Goal: Task Accomplishment & Management: Manage account settings

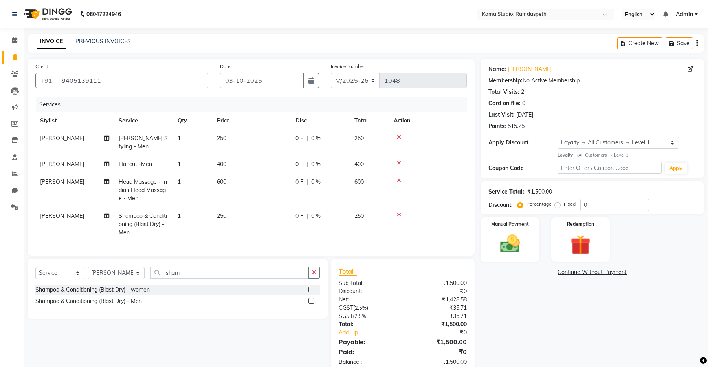
select select "7582"
select select "service"
select select "67159"
select select "1: Object"
drag, startPoint x: 121, startPoint y: 81, endPoint x: 44, endPoint y: 71, distance: 77.2
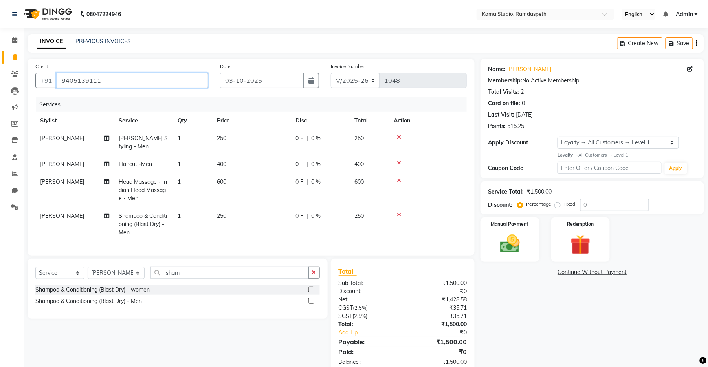
click at [50, 76] on div "[PHONE_NUMBER]" at bounding box center [121, 80] width 173 height 15
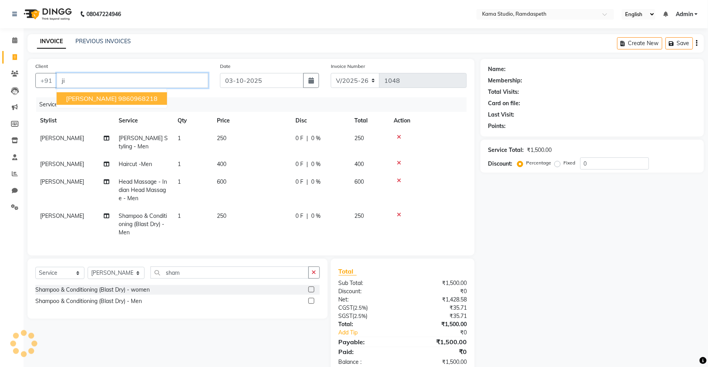
type input "j"
click at [128, 99] on ngb-highlight "7020785085" at bounding box center [137, 99] width 39 height 8
type input "7020785085"
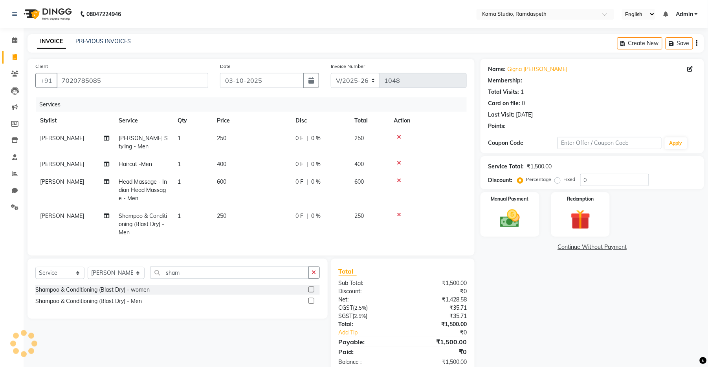
select select "1: Object"
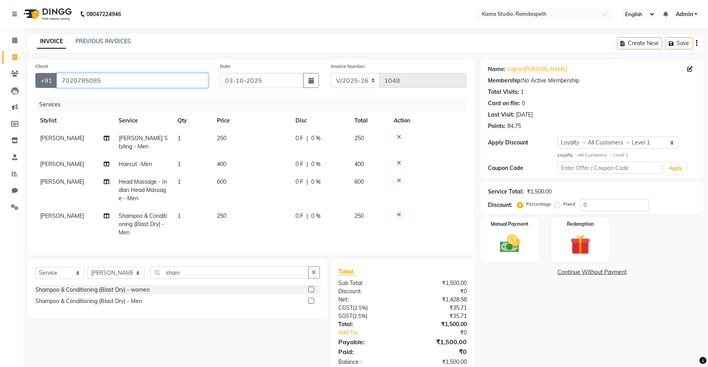
drag, startPoint x: 115, startPoint y: 79, endPoint x: 39, endPoint y: 78, distance: 76.6
click at [39, 78] on div "[PHONE_NUMBER]" at bounding box center [121, 80] width 173 height 15
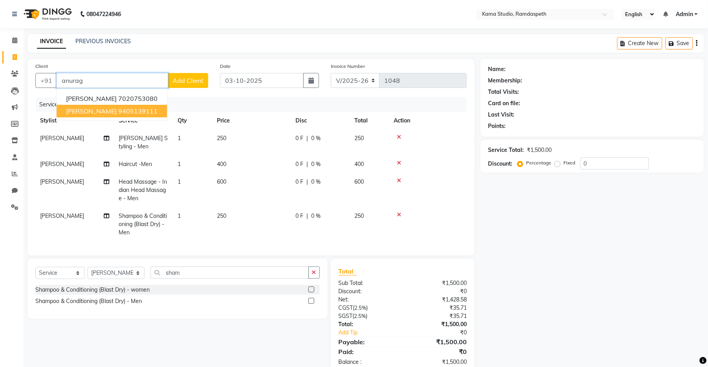
click at [122, 116] on button "[PERSON_NAME] 9405139111" at bounding box center [112, 111] width 110 height 13
type input "9405139111"
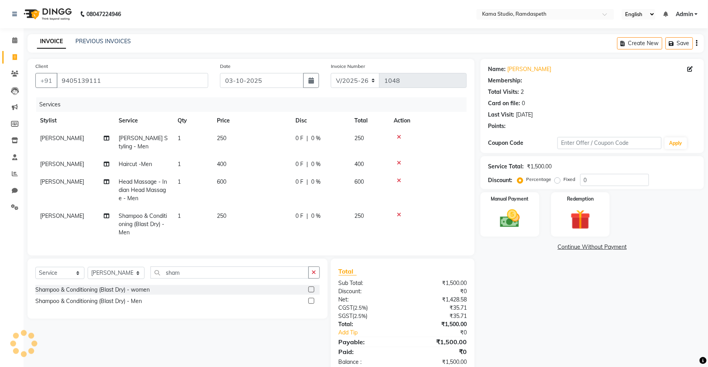
select select "1: Object"
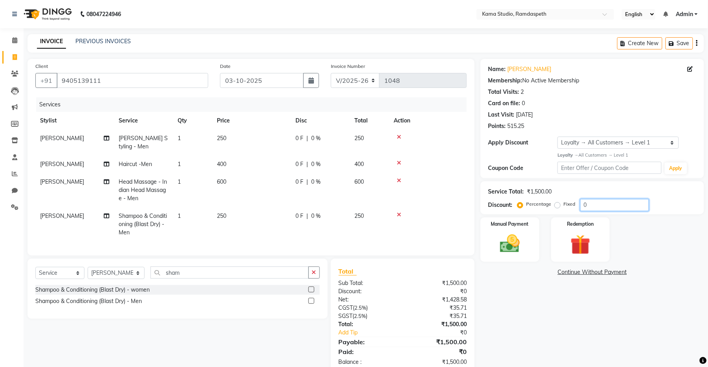
click at [591, 205] on input "0" at bounding box center [614, 205] width 69 height 12
type input "20"
click at [455, 210] on td at bounding box center [428, 224] width 78 height 34
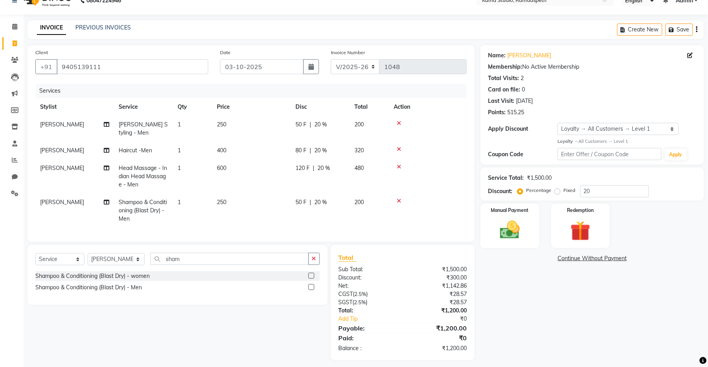
scroll to position [26, 0]
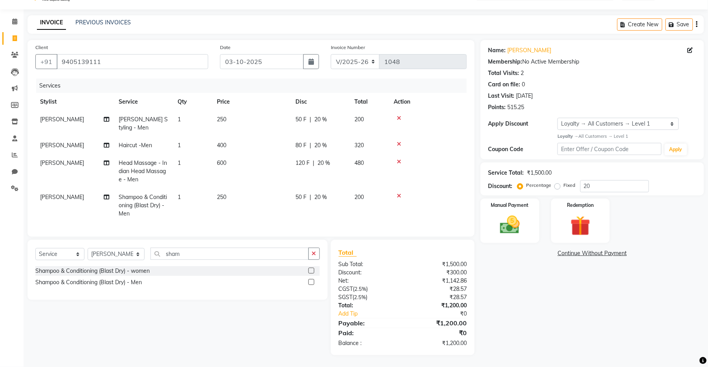
click at [235, 192] on td "250" at bounding box center [251, 206] width 79 height 34
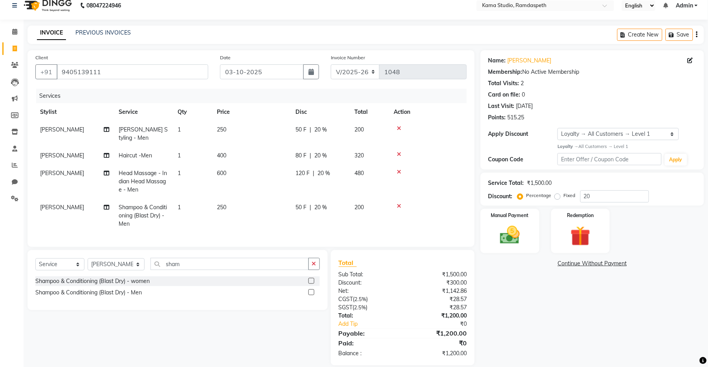
select select "67159"
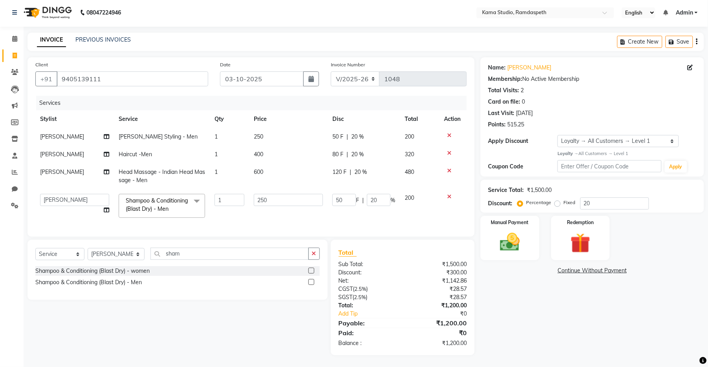
click at [310, 282] on label at bounding box center [311, 282] width 6 height 6
click at [310, 282] on input "checkbox" at bounding box center [310, 282] width 5 height 5
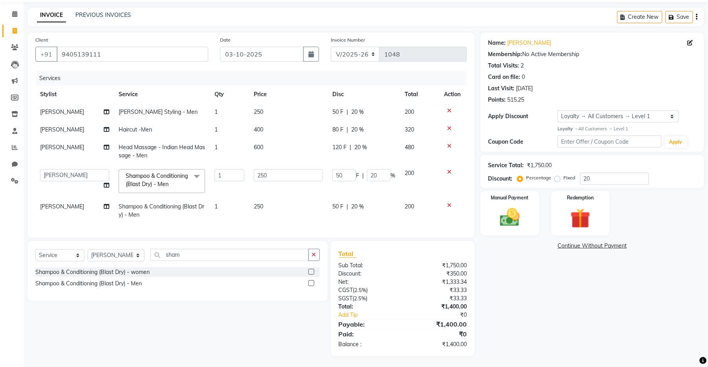
checkbox input "false"
click at [448, 206] on icon at bounding box center [449, 206] width 4 height 6
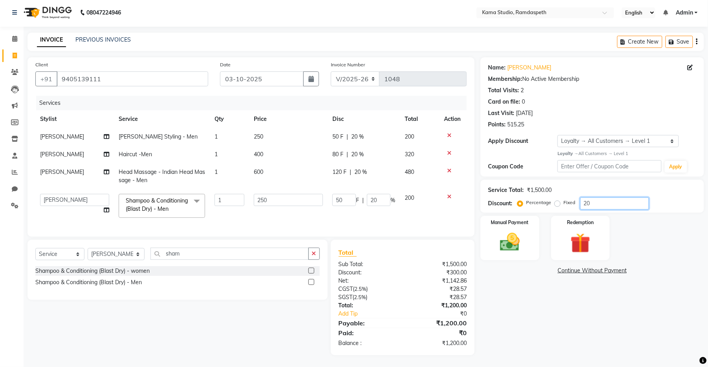
click at [606, 199] on input "20" at bounding box center [614, 204] width 69 height 12
type input "2"
type input "5"
type input "2"
type input "0"
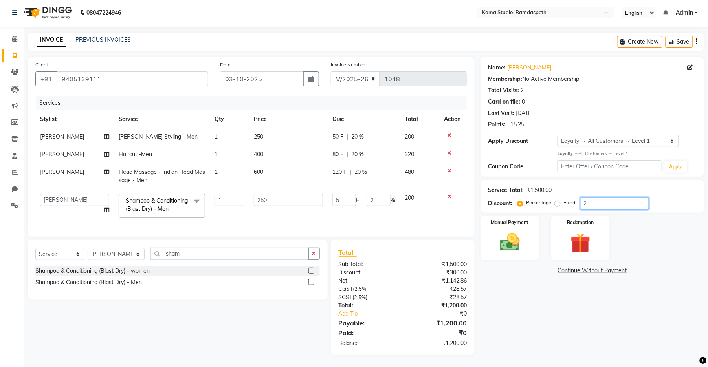
type input "0"
click at [275, 195] on input "250" at bounding box center [288, 200] width 69 height 12
drag, startPoint x: 275, startPoint y: 195, endPoint x: 255, endPoint y: 194, distance: 19.7
click at [255, 194] on input "250" at bounding box center [288, 200] width 69 height 12
click at [448, 188] on tbody "[PERSON_NAME] [PERSON_NAME] Styling - Men 1 250 0 F | 0 % 250 [PERSON_NAME] Hai…" at bounding box center [250, 175] width 431 height 95
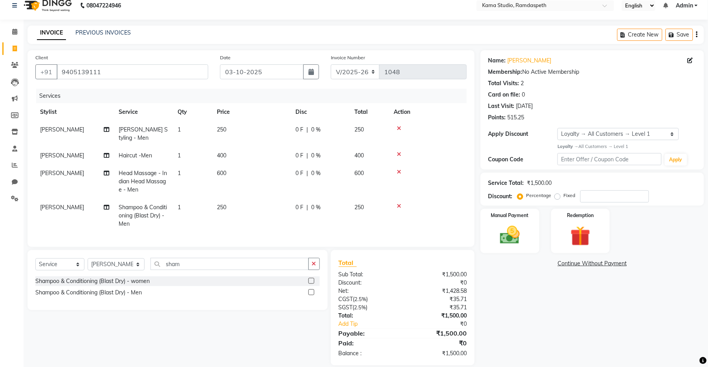
click at [398, 206] on icon at bounding box center [399, 207] width 4 height 6
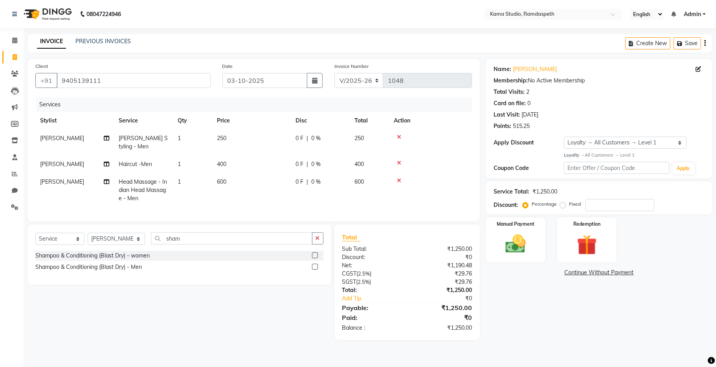
click at [232, 138] on td "250" at bounding box center [251, 143] width 79 height 26
select select "67159"
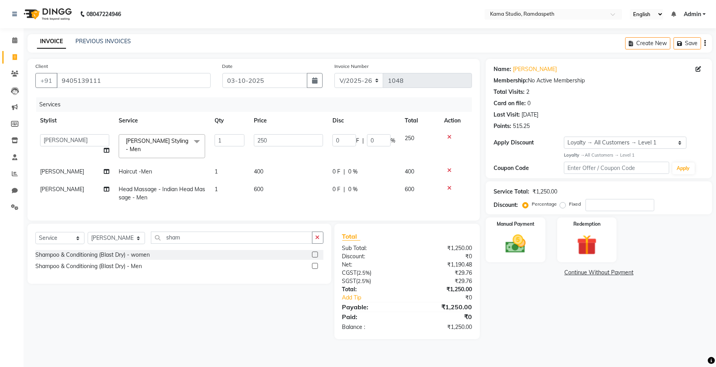
click at [253, 130] on td "250" at bounding box center [288, 146] width 79 height 33
click at [299, 149] on td "250" at bounding box center [288, 146] width 79 height 33
click at [264, 139] on input "250" at bounding box center [288, 140] width 69 height 12
type input "280"
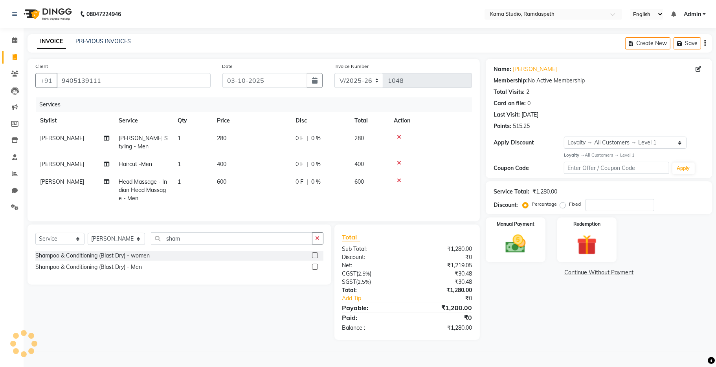
click at [298, 198] on tr "[PERSON_NAME] Head Massage - Indian Head Massage - Men 1 600 0 F | 0 % 600" at bounding box center [253, 190] width 437 height 34
click at [518, 246] on img at bounding box center [516, 244] width 34 height 24
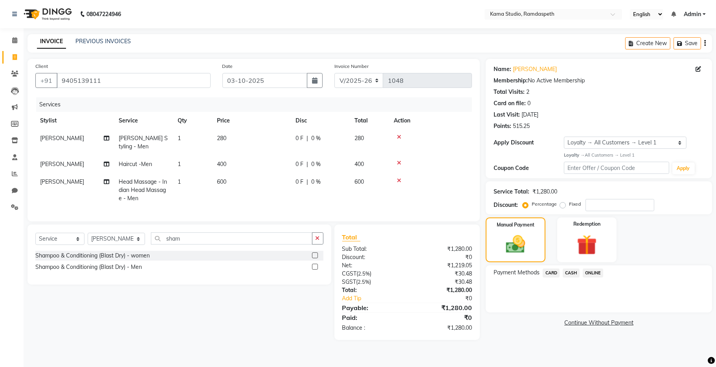
click at [569, 273] on span "CASH" at bounding box center [571, 273] width 17 height 9
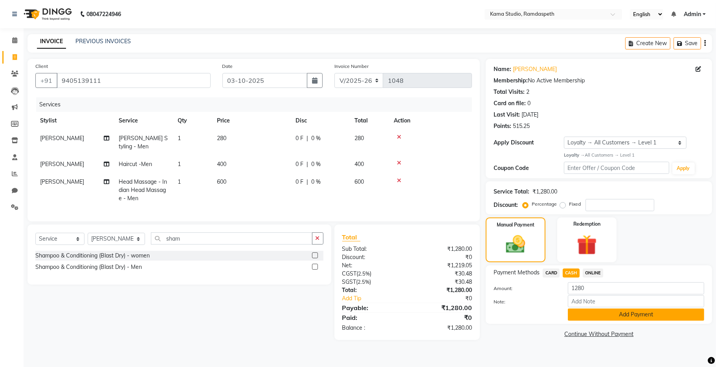
click at [592, 315] on button "Add Payment" at bounding box center [636, 315] width 136 height 12
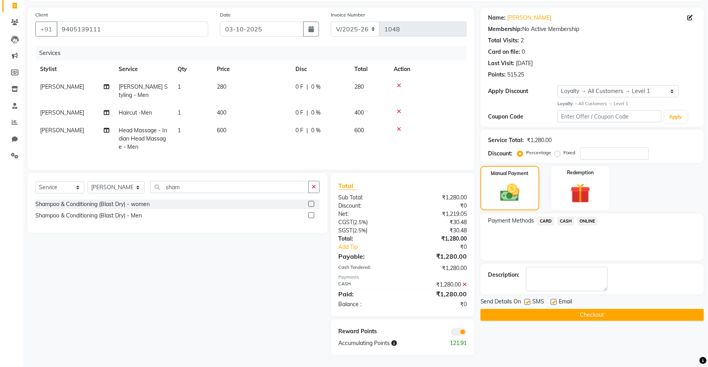
scroll to position [59, 0]
click at [528, 299] on label at bounding box center [528, 302] width 6 height 6
click at [528, 300] on input "checkbox" at bounding box center [527, 302] width 5 height 5
checkbox input "false"
click at [554, 299] on label at bounding box center [554, 302] width 6 height 6
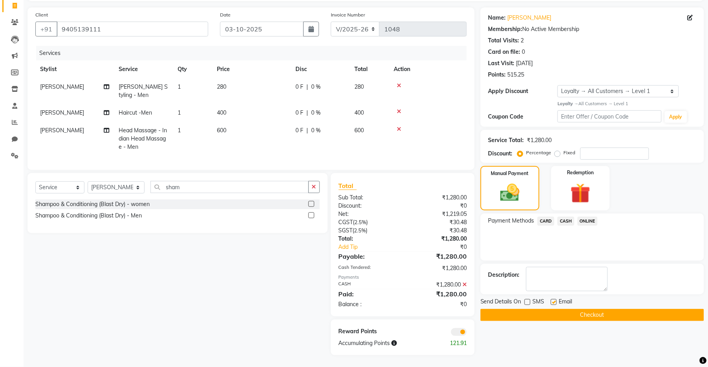
click at [554, 300] on input "checkbox" at bounding box center [553, 302] width 5 height 5
checkbox input "false"
click at [556, 309] on button "Checkout" at bounding box center [593, 315] width 224 height 12
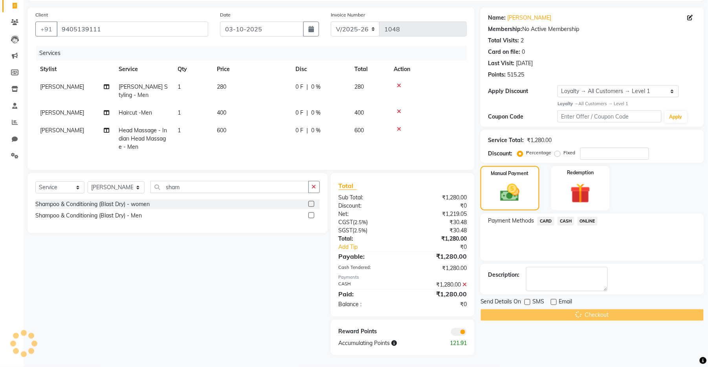
scroll to position [19, 0]
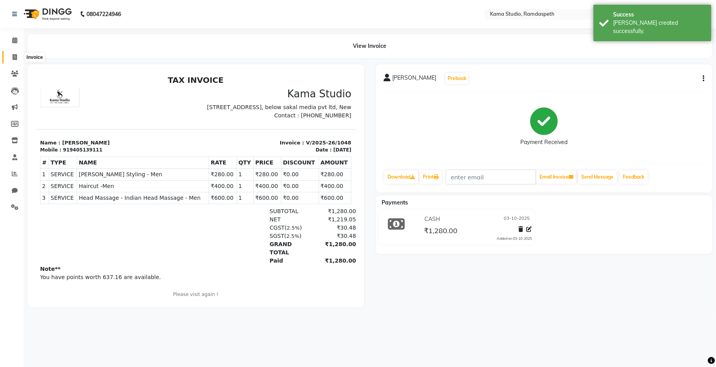
click at [11, 57] on span at bounding box center [15, 57] width 14 height 9
select select "service"
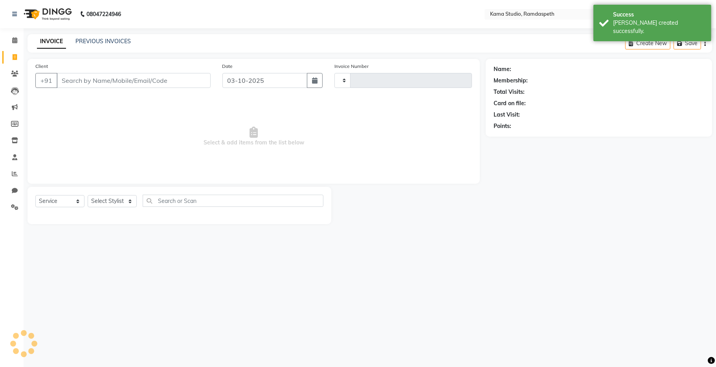
type input "1049"
select select "7582"
click at [87, 79] on input "Client" at bounding box center [134, 80] width 154 height 15
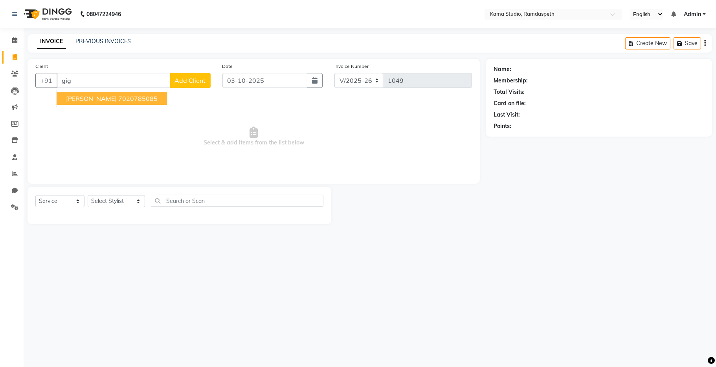
click at [128, 99] on ngb-highlight "7020785085" at bounding box center [137, 99] width 39 height 8
type input "7020785085"
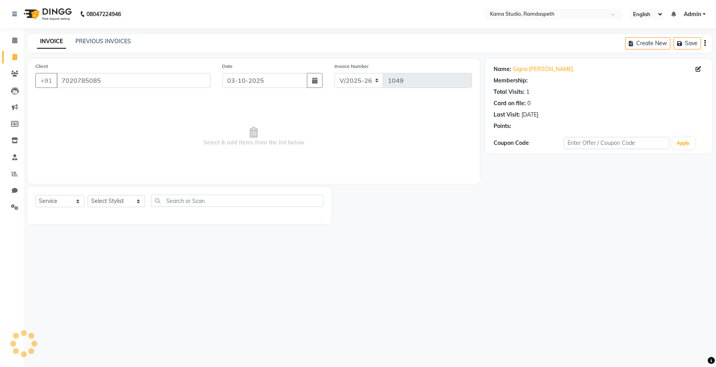
select select "1: Object"
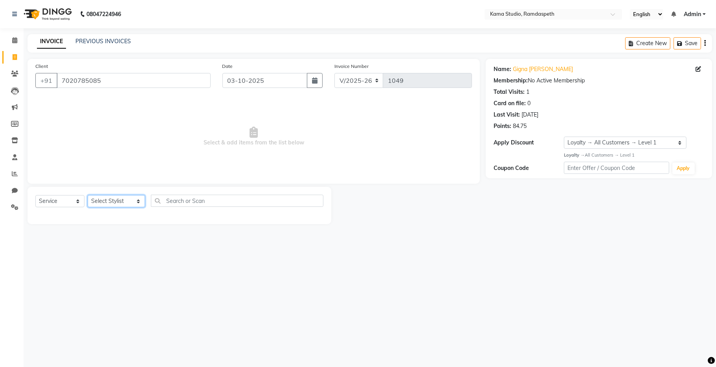
click at [114, 203] on select "Select Stylist [PERSON_NAME] [PERSON_NAME] Ankit Dhawariya [PERSON_NAME] Sir [P…" at bounding box center [116, 201] width 57 height 12
select select "67945"
click at [88, 196] on select "Select Stylist [PERSON_NAME] [PERSON_NAME] Ankit Dhawariya [PERSON_NAME] Sir [P…" at bounding box center [116, 201] width 57 height 12
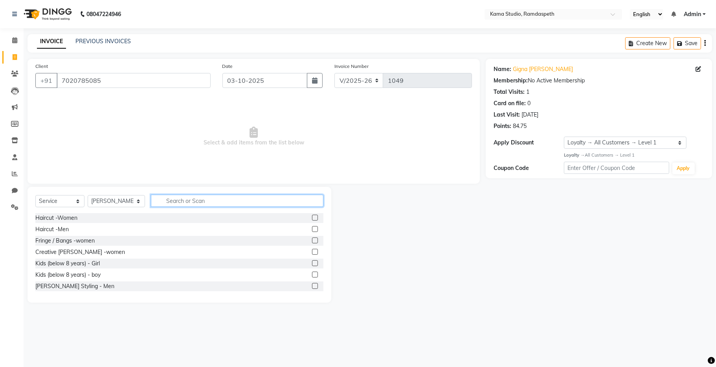
click at [166, 199] on input "text" at bounding box center [237, 201] width 173 height 12
type input "nail"
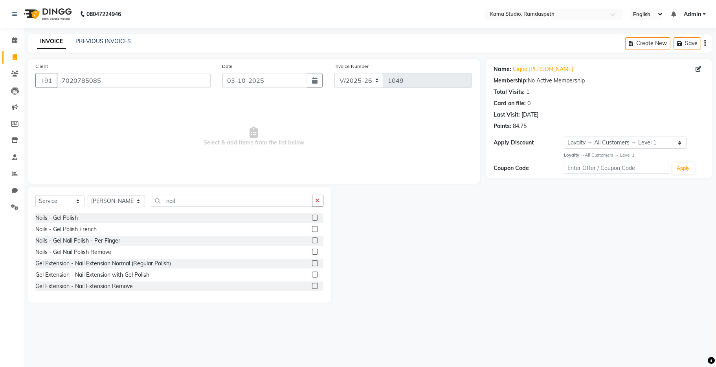
click at [312, 285] on label at bounding box center [315, 286] width 6 height 6
click at [312, 285] on input "checkbox" at bounding box center [314, 286] width 5 height 5
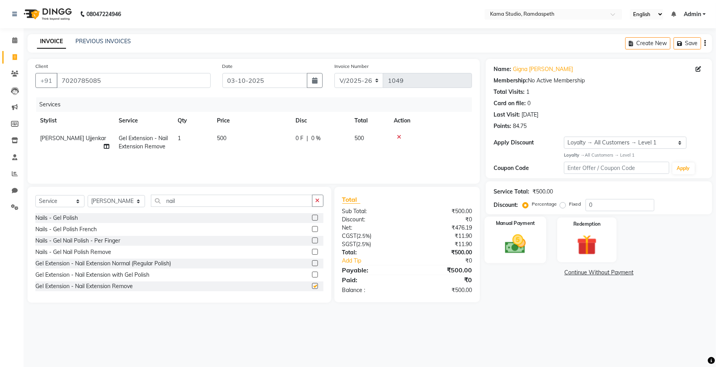
checkbox input "false"
click at [525, 249] on img at bounding box center [516, 244] width 34 height 24
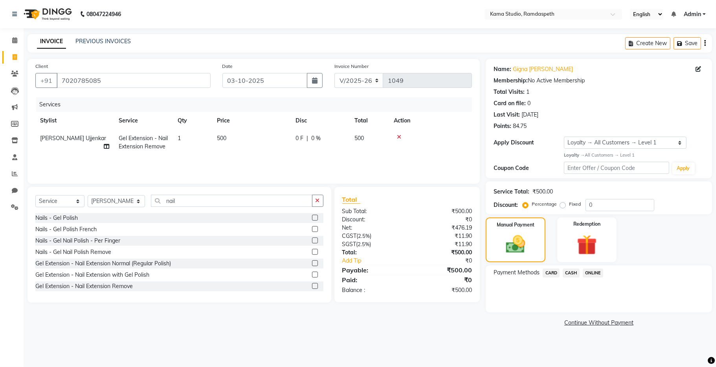
click at [570, 272] on span "CASH" at bounding box center [571, 273] width 17 height 9
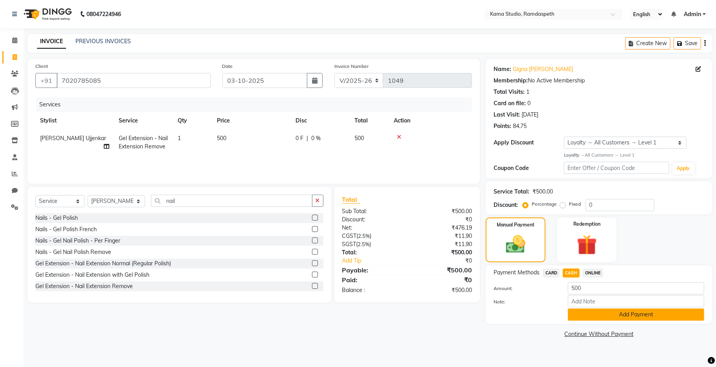
click at [594, 314] on button "Add Payment" at bounding box center [636, 315] width 136 height 12
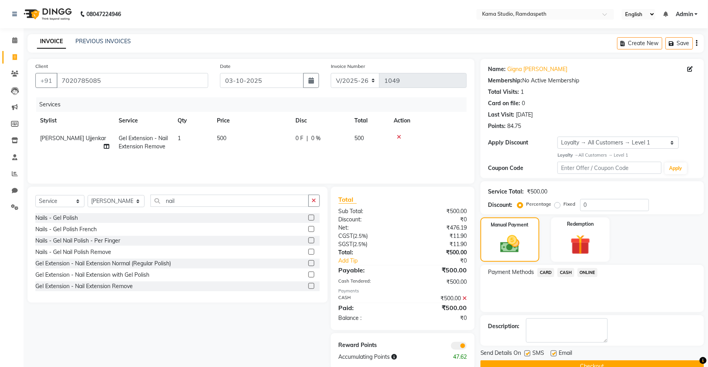
scroll to position [17, 0]
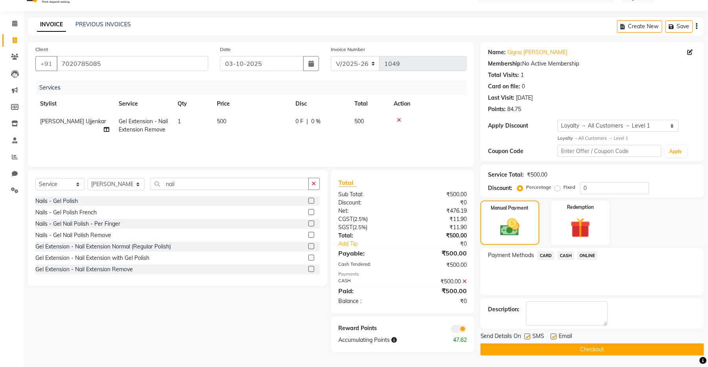
click at [528, 338] on label at bounding box center [528, 337] width 6 height 6
click at [528, 338] on input "checkbox" at bounding box center [527, 337] width 5 height 5
checkbox input "false"
click at [554, 336] on label at bounding box center [554, 337] width 6 height 6
click at [554, 336] on input "checkbox" at bounding box center [553, 337] width 5 height 5
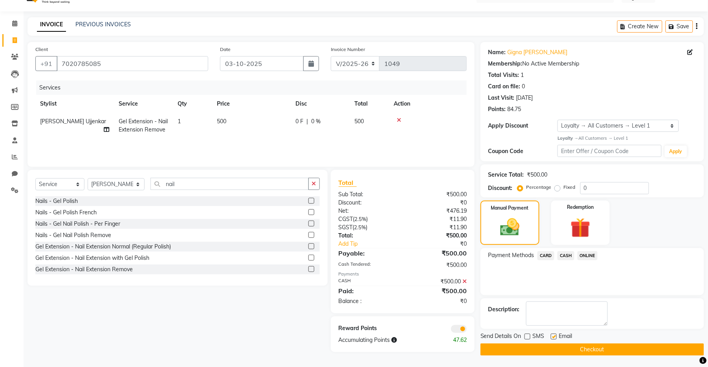
checkbox input "false"
click at [557, 347] on button "Checkout" at bounding box center [593, 350] width 224 height 12
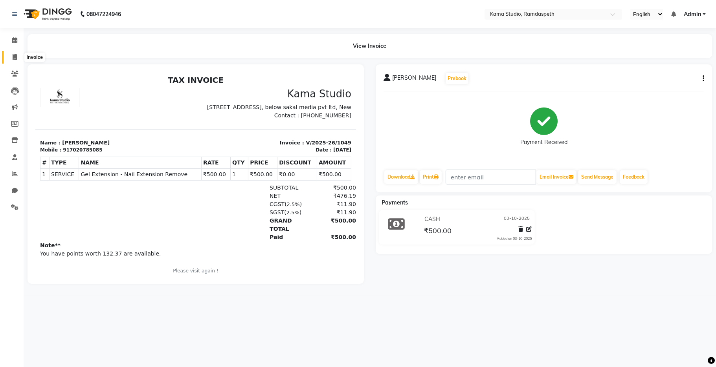
click at [16, 57] on icon at bounding box center [15, 57] width 4 height 6
select select "service"
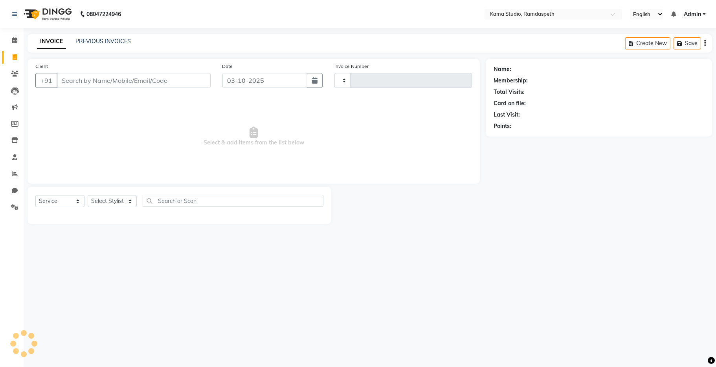
type input "1050"
select select "7582"
click at [84, 45] on div "PREVIOUS INVOICES" at bounding box center [102, 41] width 55 height 8
click at [85, 39] on link "PREVIOUS INVOICES" at bounding box center [102, 41] width 55 height 7
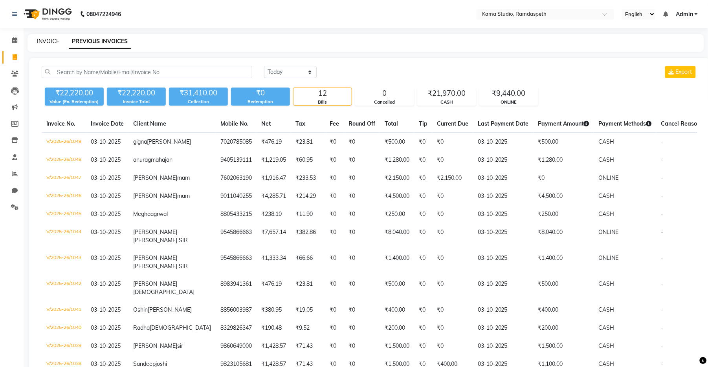
click at [53, 40] on link "INVOICE" at bounding box center [48, 41] width 22 height 7
select select "service"
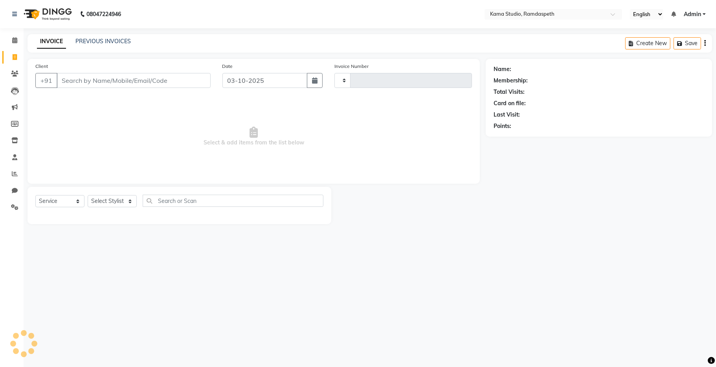
type input "1050"
select select "7582"
click at [87, 39] on link "PREVIOUS INVOICES" at bounding box center [102, 41] width 55 height 7
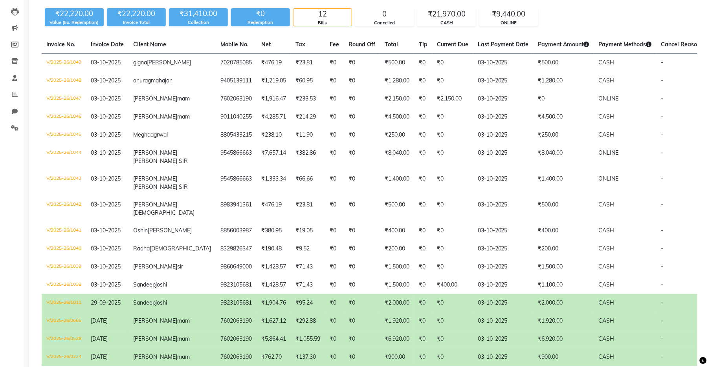
scroll to position [78, 0]
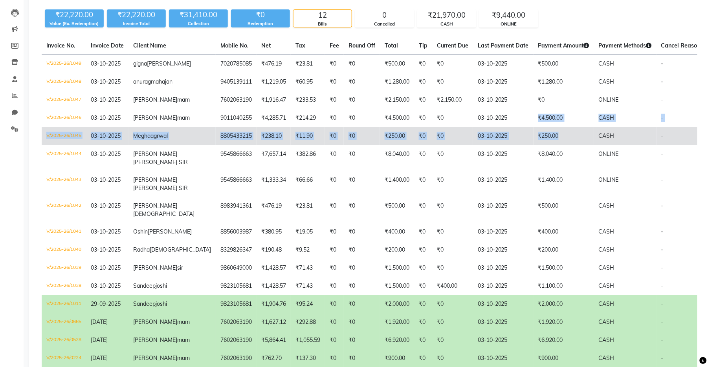
drag, startPoint x: 494, startPoint y: 132, endPoint x: 529, endPoint y: 149, distance: 39.4
click at [529, 149] on tbody "V/2025-26/1049 [DATE] gigna [PERSON_NAME] 7020785085 ₹476.19 ₹23.81 ₹0 ₹0 ₹500.…" at bounding box center [394, 211] width 704 height 313
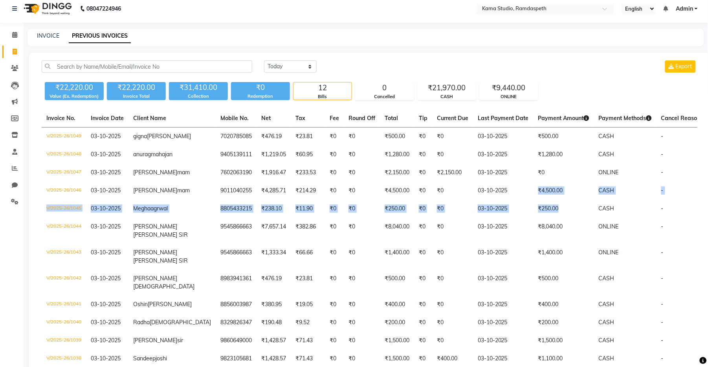
scroll to position [0, 0]
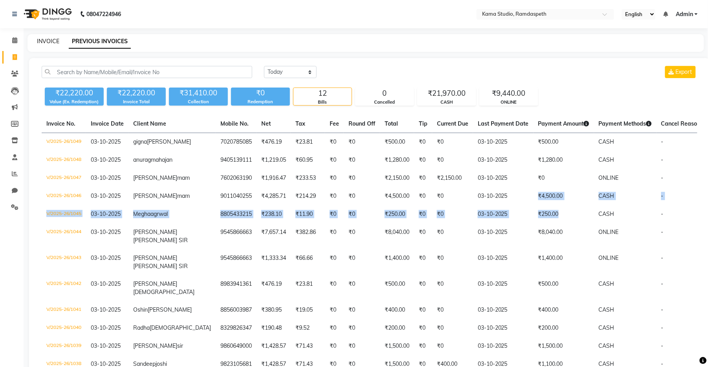
click at [53, 39] on link "INVOICE" at bounding box center [48, 41] width 22 height 7
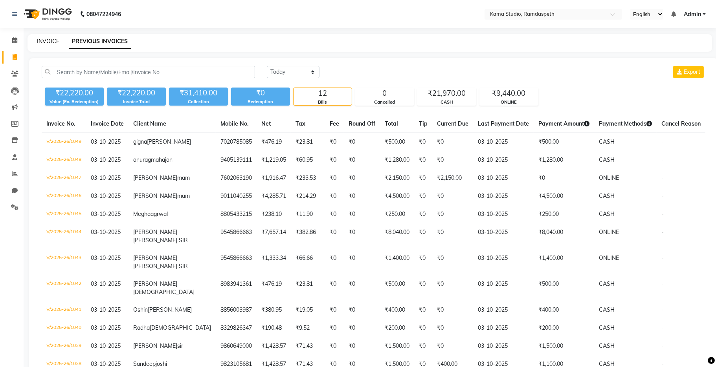
select select "7582"
select select "service"
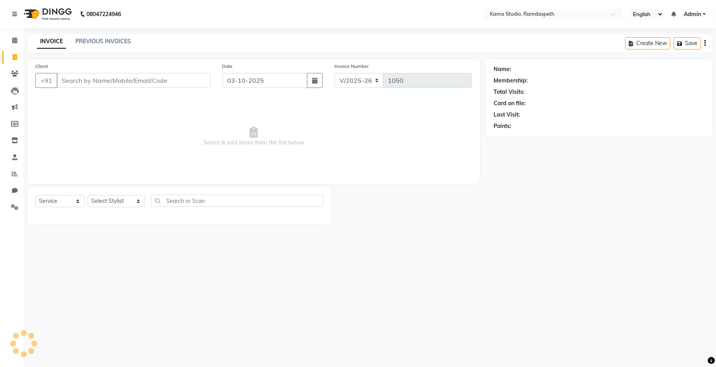
click at [92, 80] on input "Client" at bounding box center [134, 80] width 154 height 15
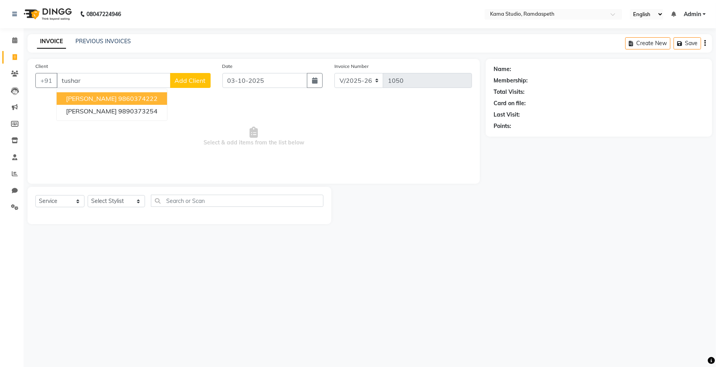
click at [106, 102] on button "[PERSON_NAME] 9860374222" at bounding box center [112, 98] width 110 height 13
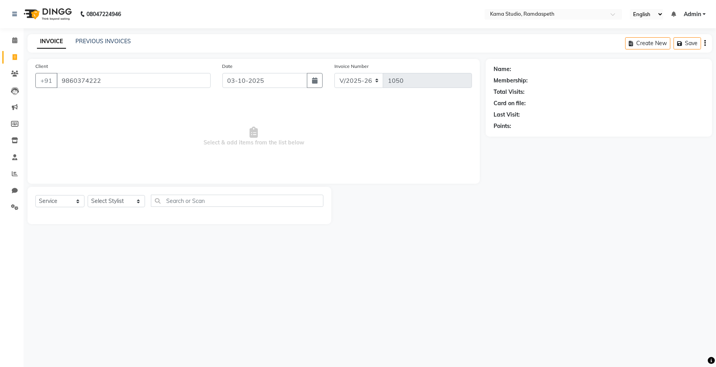
type input "9860374222"
click at [123, 198] on select "Select Stylist [PERSON_NAME] [PERSON_NAME] Ankit Dhawariya [PERSON_NAME] Sir [P…" at bounding box center [116, 201] width 57 height 12
select select "1: Object"
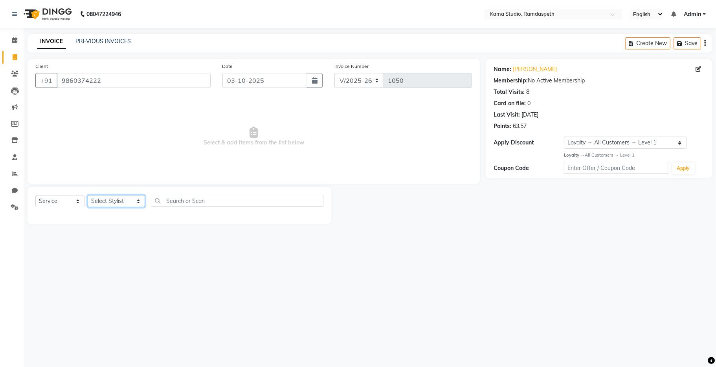
select select "67943"
click at [88, 196] on select "Select Stylist [PERSON_NAME] [PERSON_NAME] Ankit Dhawariya [PERSON_NAME] Sir [P…" at bounding box center [116, 201] width 57 height 12
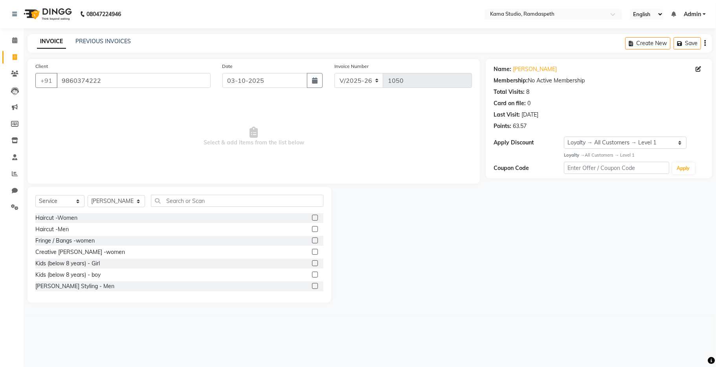
click at [307, 280] on div "Haircut -Women Haircut -Men Fringe / Bangs -women Creative [PERSON_NAME] -women…" at bounding box center [179, 252] width 288 height 79
click at [312, 285] on label at bounding box center [315, 286] width 6 height 6
click at [312, 285] on input "checkbox" at bounding box center [314, 286] width 5 height 5
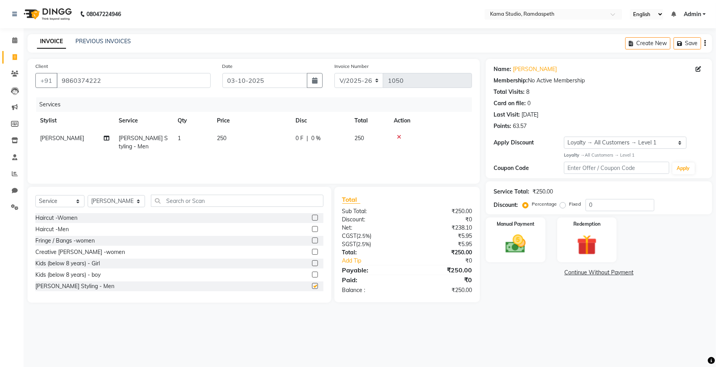
checkbox input "false"
click at [530, 239] on img at bounding box center [516, 244] width 34 height 24
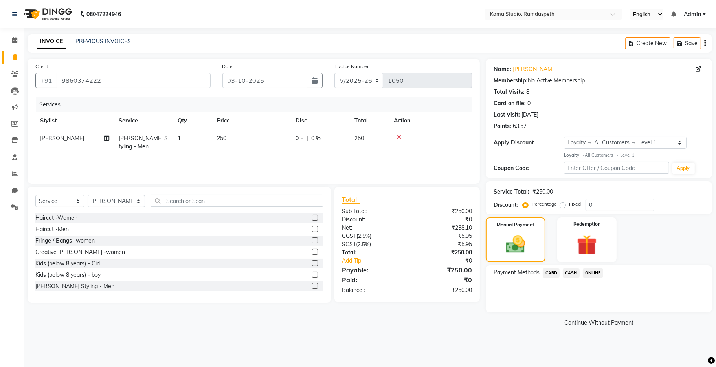
click at [571, 273] on span "CASH" at bounding box center [571, 273] width 17 height 9
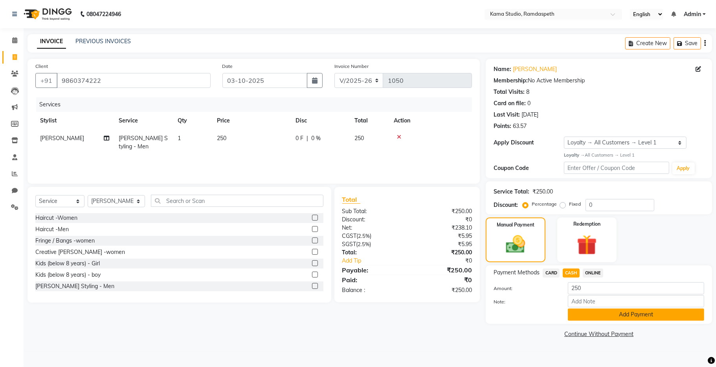
click at [589, 312] on button "Add Payment" at bounding box center [636, 315] width 136 height 12
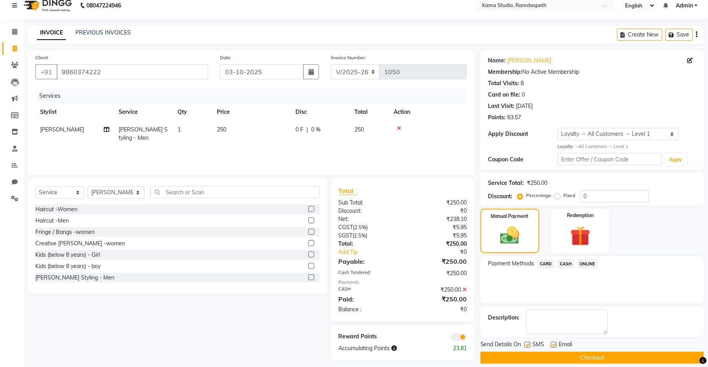
scroll to position [17, 0]
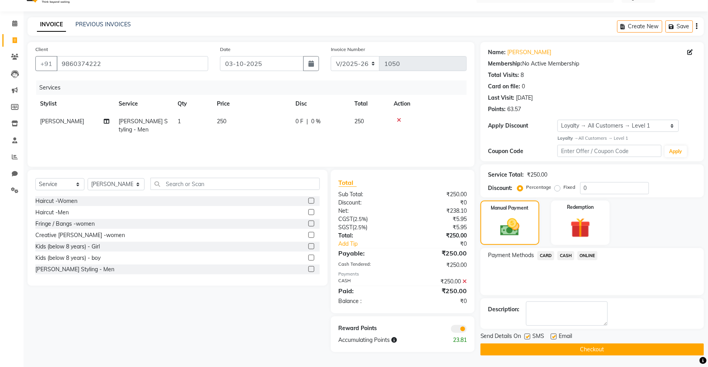
click at [526, 336] on label at bounding box center [528, 337] width 6 height 6
click at [526, 336] on input "checkbox" at bounding box center [527, 337] width 5 height 5
checkbox input "false"
click at [553, 337] on label at bounding box center [554, 337] width 6 height 6
click at [553, 337] on input "checkbox" at bounding box center [553, 337] width 5 height 5
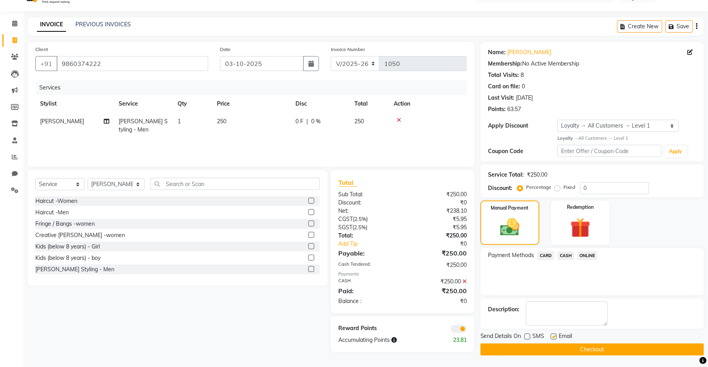
checkbox input "false"
click at [555, 349] on button "Checkout" at bounding box center [593, 350] width 224 height 12
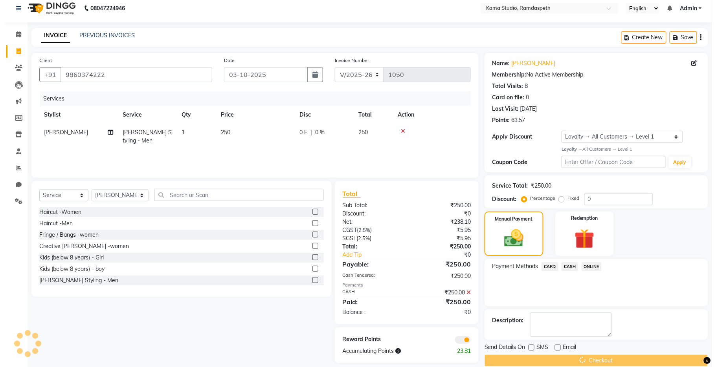
scroll to position [0, 0]
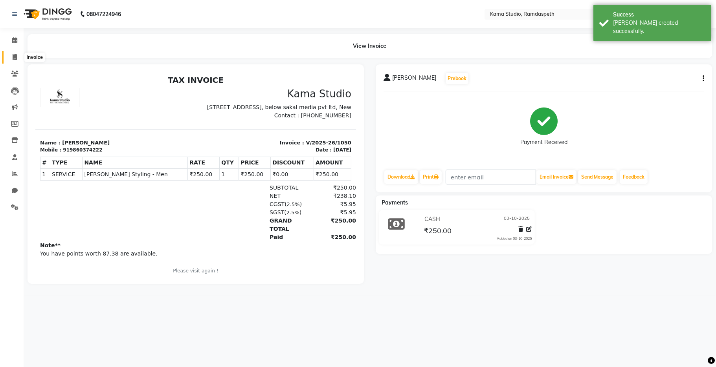
click at [16, 56] on icon at bounding box center [15, 57] width 4 height 6
select select "7582"
select select "service"
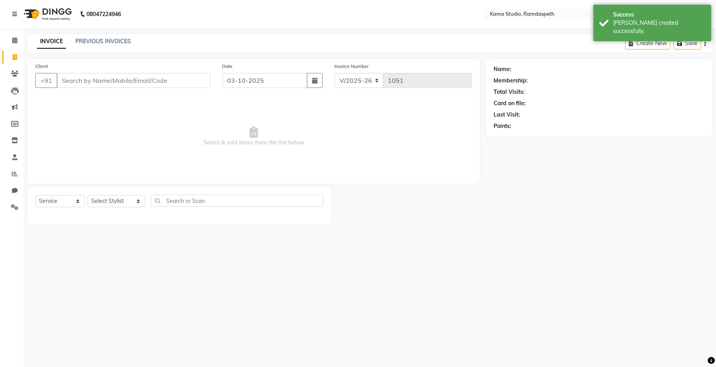
click at [97, 45] on div "PREVIOUS INVOICES" at bounding box center [102, 41] width 55 height 8
click at [100, 44] on link "PREVIOUS INVOICES" at bounding box center [102, 41] width 55 height 7
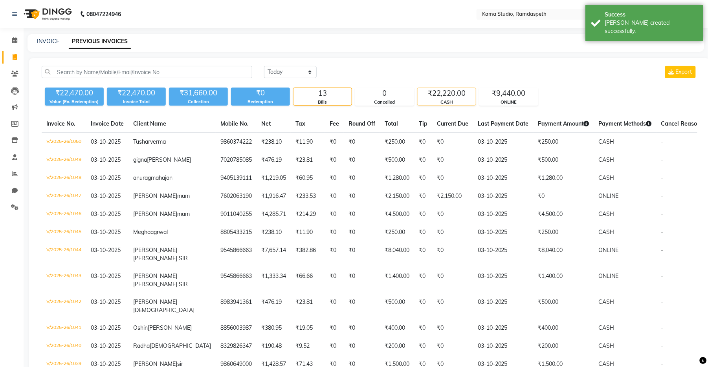
click at [435, 95] on div "₹22,220.00" at bounding box center [447, 93] width 58 height 11
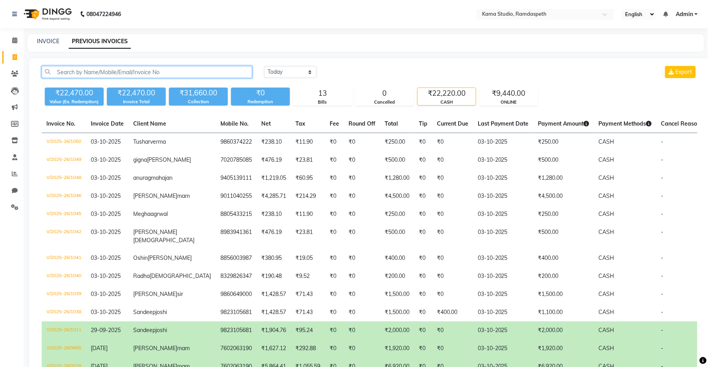
click at [86, 74] on input "text" at bounding box center [147, 72] width 211 height 12
type input "[PERSON_NAME]"
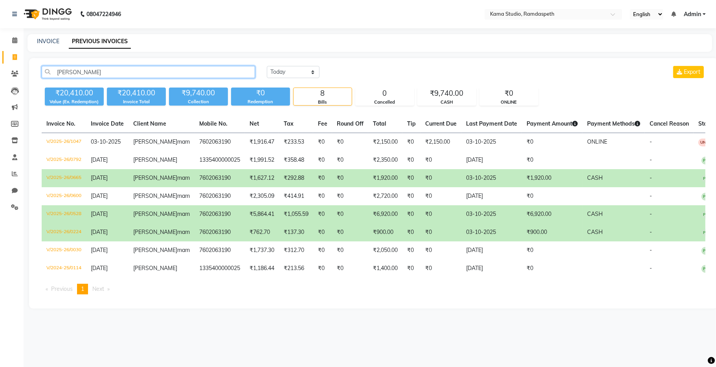
drag, startPoint x: 71, startPoint y: 69, endPoint x: 54, endPoint y: 72, distance: 17.1
click at [54, 72] on input "[PERSON_NAME]" at bounding box center [148, 72] width 213 height 12
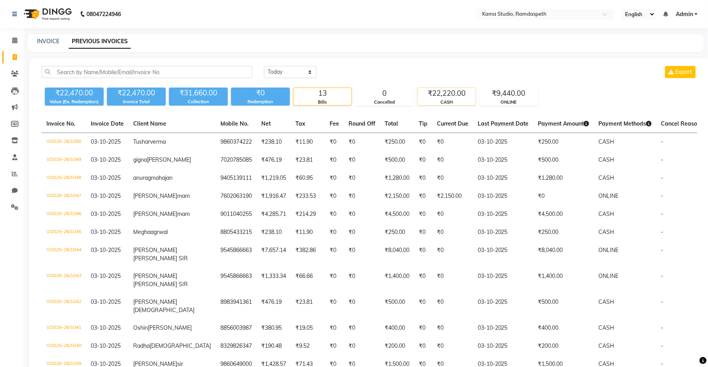
click at [439, 100] on div "CASH" at bounding box center [447, 102] width 58 height 7
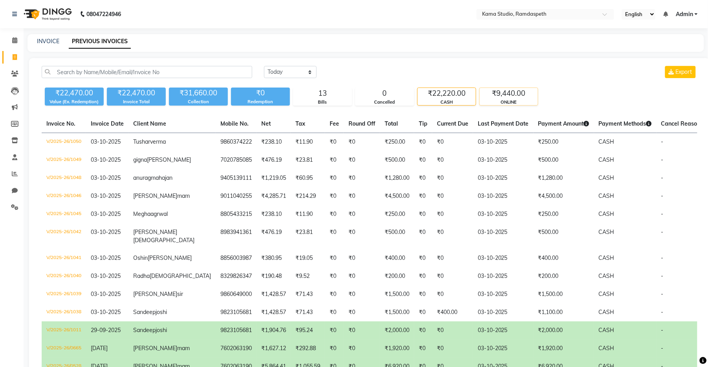
click at [505, 94] on div "₹9,440.00" at bounding box center [509, 93] width 58 height 11
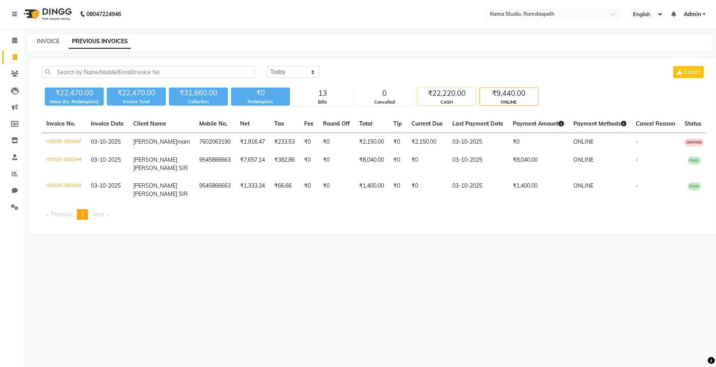
click at [431, 98] on div "₹22,220.00" at bounding box center [447, 93] width 58 height 11
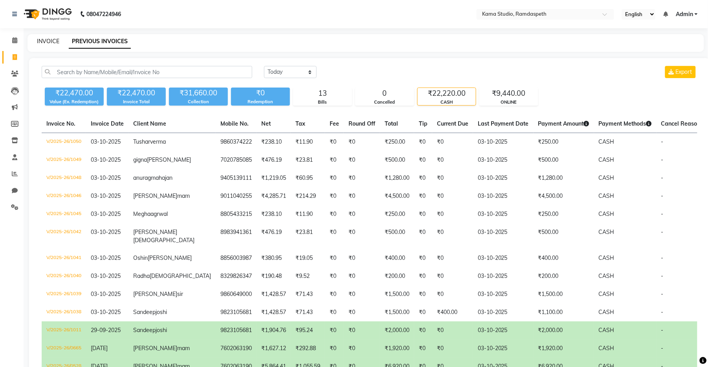
click at [47, 41] on link "INVOICE" at bounding box center [48, 41] width 22 height 7
select select "service"
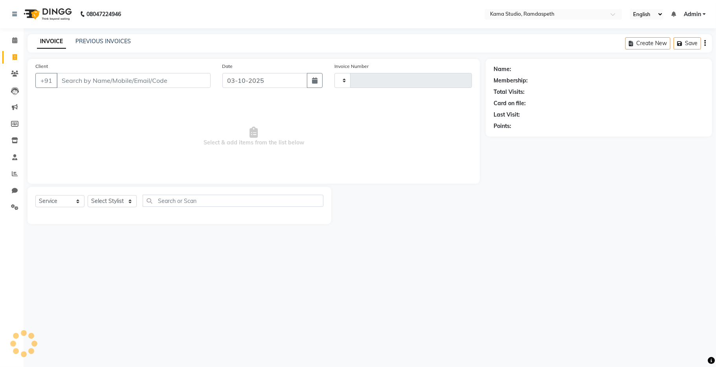
type input "1051"
select select "7582"
click at [79, 40] on link "PREVIOUS INVOICES" at bounding box center [102, 41] width 55 height 7
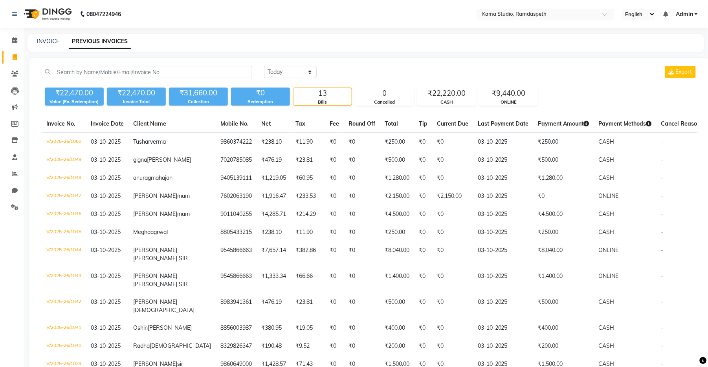
click at [62, 41] on div "INVOICE PREVIOUS INVOICES" at bounding box center [361, 41] width 667 height 8
click at [57, 41] on link "INVOICE" at bounding box center [48, 41] width 22 height 7
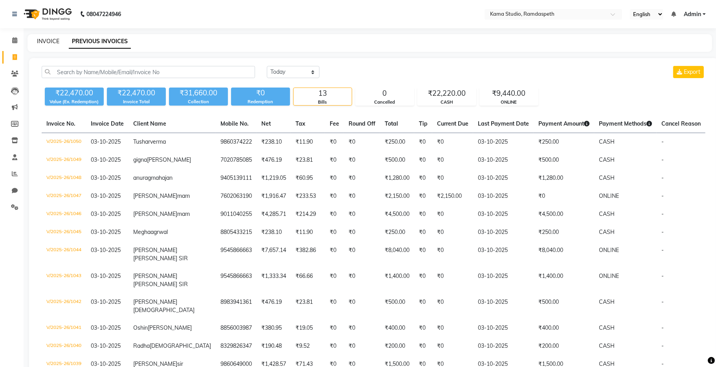
select select "service"
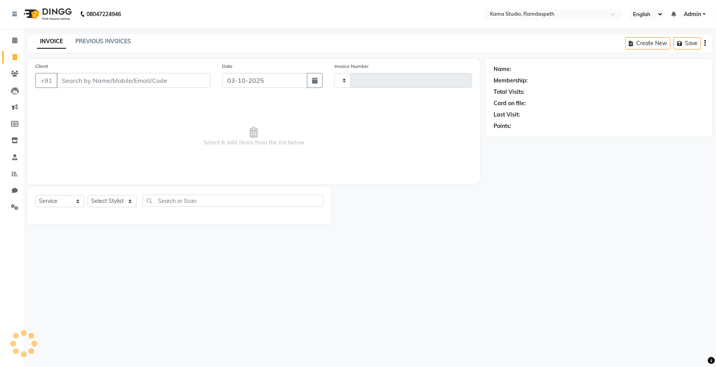
type input "1051"
select select "7582"
drag, startPoint x: 99, startPoint y: 35, endPoint x: 102, endPoint y: 39, distance: 5.1
click at [99, 35] on div "INVOICE PREVIOUS INVOICES Create New Save" at bounding box center [370, 43] width 685 height 18
click at [102, 40] on link "PREVIOUS INVOICES" at bounding box center [102, 41] width 55 height 7
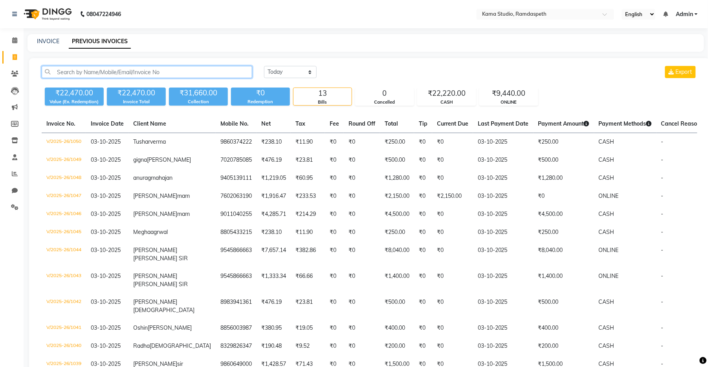
click at [120, 77] on input "text" at bounding box center [147, 72] width 211 height 12
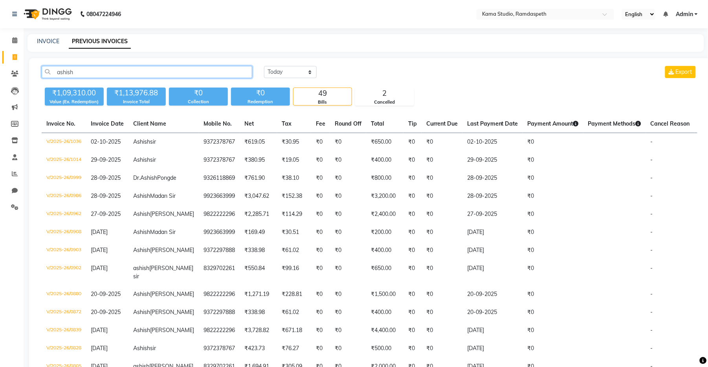
drag, startPoint x: 100, startPoint y: 70, endPoint x: 18, endPoint y: 69, distance: 82.1
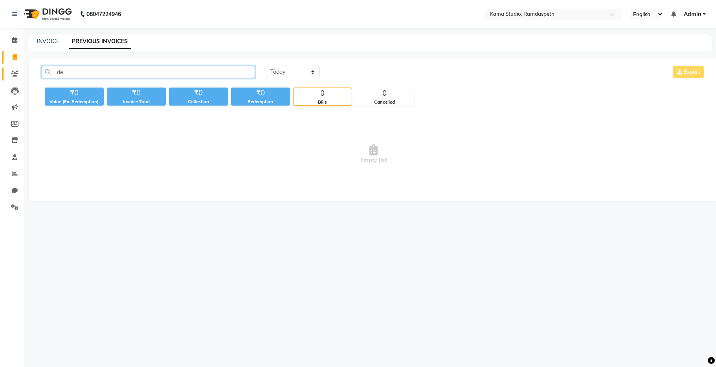
type input "d"
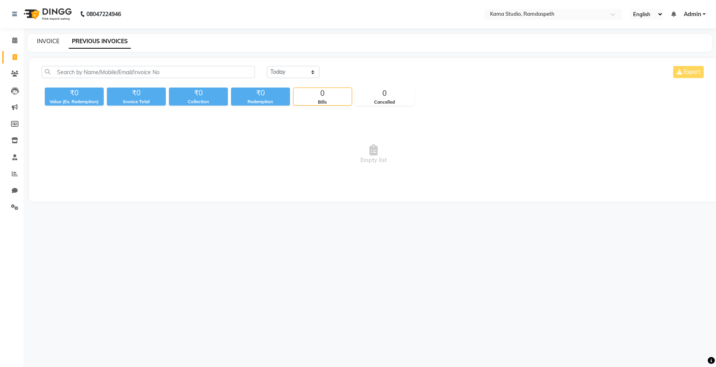
click at [46, 38] on link "INVOICE" at bounding box center [48, 41] width 22 height 7
select select "service"
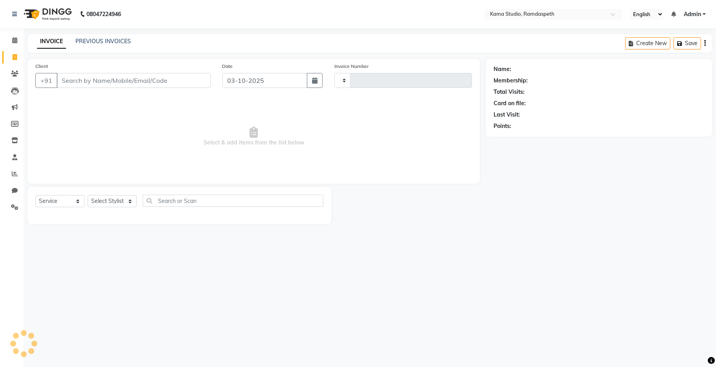
type input "1051"
select select "7582"
click at [92, 84] on input "Client" at bounding box center [134, 80] width 154 height 15
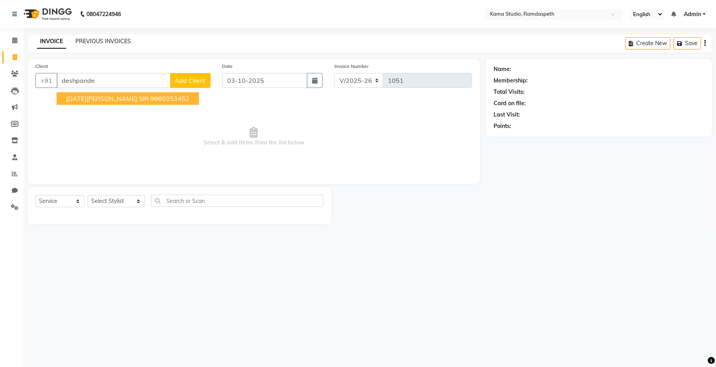
type input "deshpande"
click at [87, 39] on link "PREVIOUS INVOICES" at bounding box center [102, 41] width 55 height 7
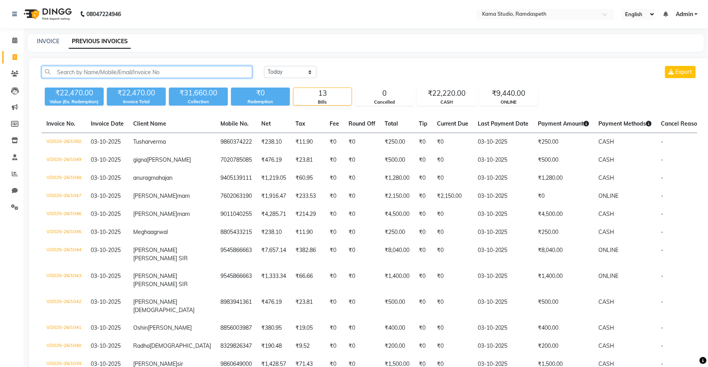
click at [180, 77] on input "text" at bounding box center [147, 72] width 211 height 12
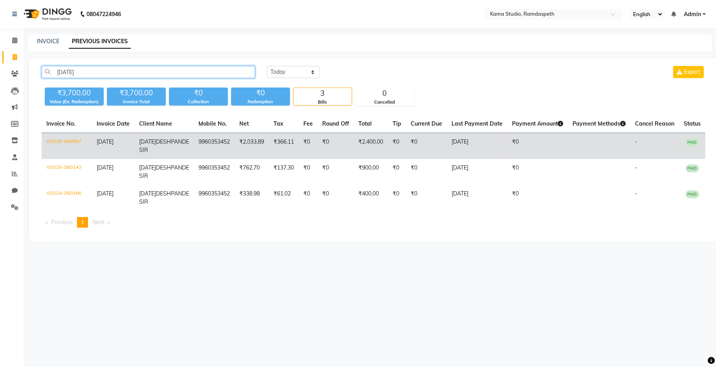
type input "[DATE]"
click at [210, 139] on td "9960353452" at bounding box center [214, 146] width 41 height 26
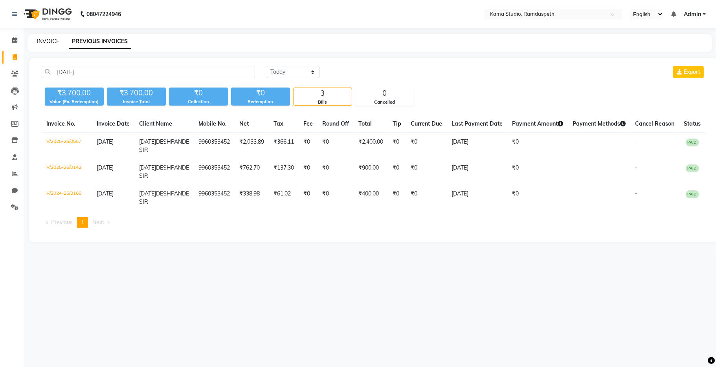
click at [51, 42] on link "INVOICE" at bounding box center [48, 41] width 22 height 7
select select "7582"
select select "service"
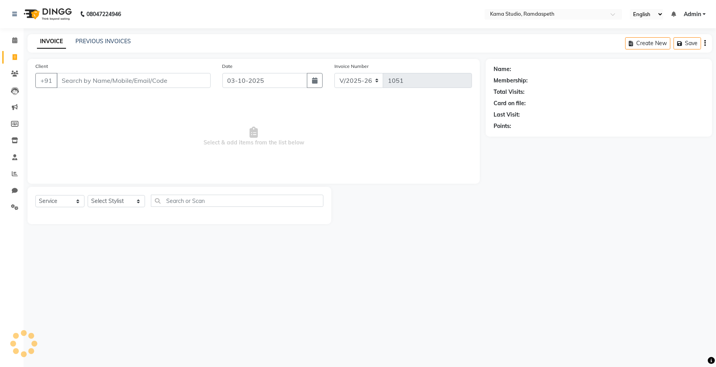
click at [147, 22] on nav "08047224946 Select Location × Kama Studio, Ramdaspeth English ENGLISH Español ا…" at bounding box center [358, 14] width 716 height 28
click at [110, 33] on div "08047224946 Select Location × Kama Studio, Ramdaspeth English ENGLISH Español ا…" at bounding box center [358, 183] width 716 height 367
click at [110, 36] on div "INVOICE PREVIOUS INVOICES Create New Save" at bounding box center [370, 43] width 685 height 18
click at [112, 84] on input "Client" at bounding box center [134, 80] width 154 height 15
click at [105, 42] on link "PREVIOUS INVOICES" at bounding box center [102, 41] width 55 height 7
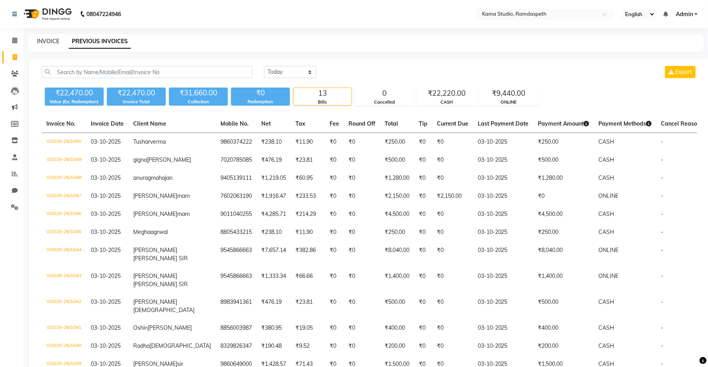
click at [54, 41] on link "INVOICE" at bounding box center [48, 41] width 22 height 7
select select "service"
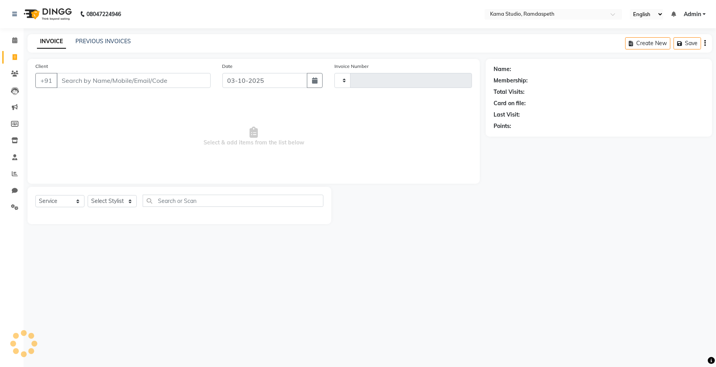
type input "1051"
select select "7582"
click at [86, 69] on div "Client +91" at bounding box center [122, 78] width 187 height 32
click at [86, 75] on input "Client" at bounding box center [134, 80] width 154 height 15
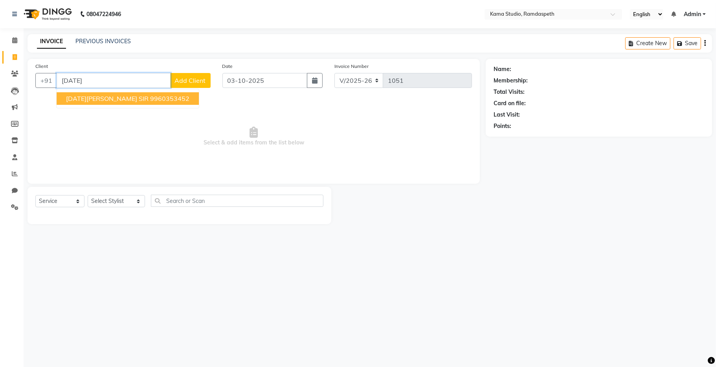
click at [97, 96] on span "[DATE][PERSON_NAME] SIR" at bounding box center [107, 99] width 83 height 8
type input "9960353452"
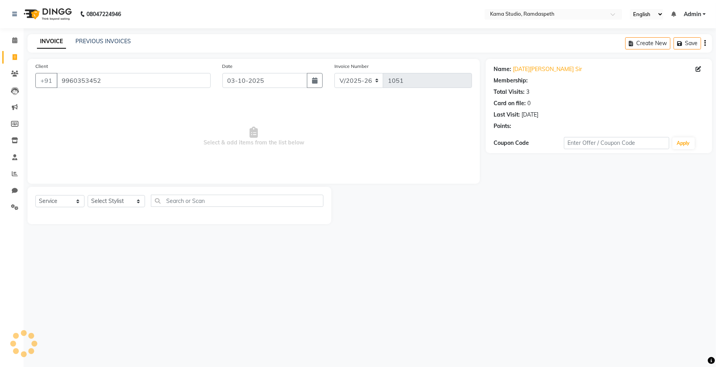
select select "1: Object"
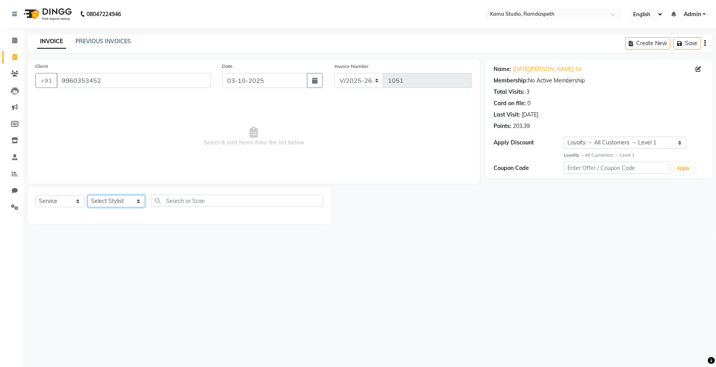
click at [113, 202] on select "Select Stylist [PERSON_NAME] [PERSON_NAME] Ankit Dhawariya [PERSON_NAME] Sir [P…" at bounding box center [116, 201] width 57 height 12
select select "67943"
click at [88, 196] on select "Select Stylist [PERSON_NAME] [PERSON_NAME] Ankit Dhawariya [PERSON_NAME] Sir [P…" at bounding box center [116, 201] width 57 height 12
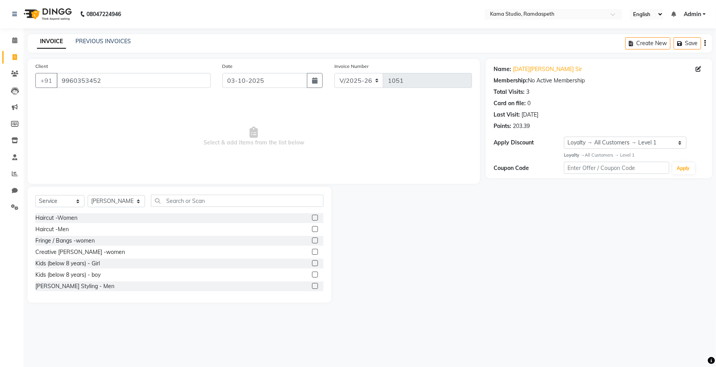
click at [312, 288] on label at bounding box center [315, 286] width 6 height 6
click at [312, 288] on input "checkbox" at bounding box center [314, 286] width 5 height 5
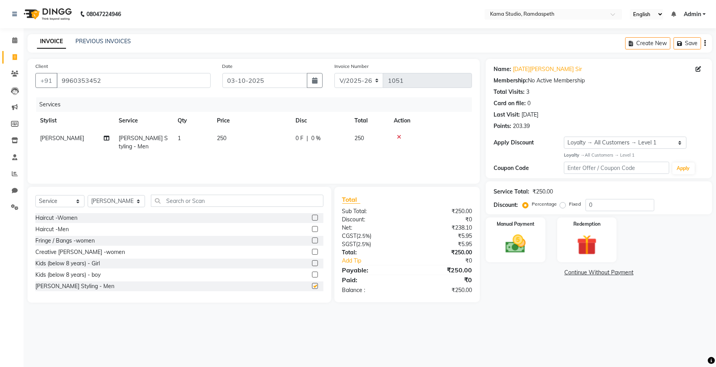
checkbox input "false"
click at [312, 229] on label at bounding box center [315, 229] width 6 height 6
click at [312, 229] on input "checkbox" at bounding box center [314, 229] width 5 height 5
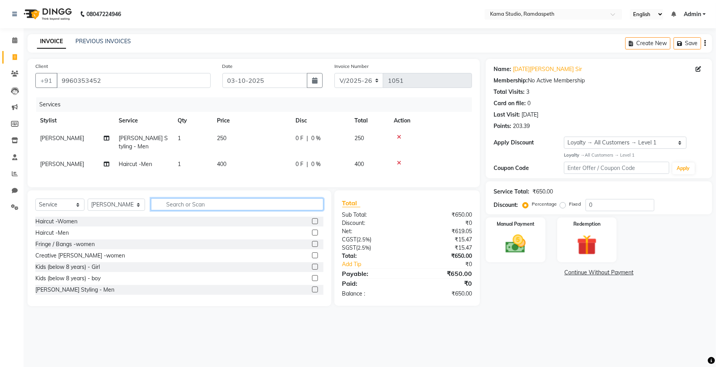
checkbox input "false"
click at [261, 211] on input "text" at bounding box center [237, 204] width 173 height 12
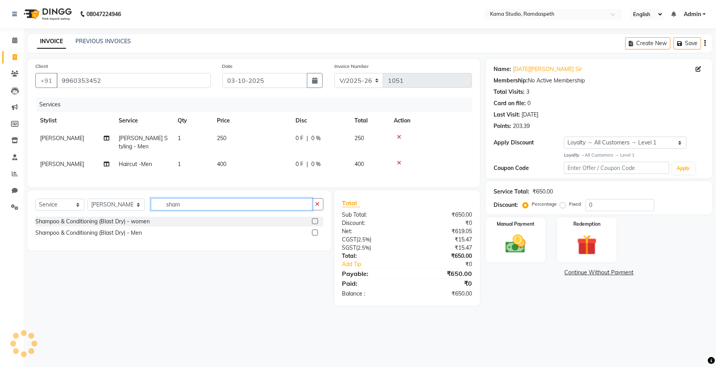
type input "sham"
click at [313, 236] on label at bounding box center [315, 233] width 6 height 6
click at [313, 236] on input "checkbox" at bounding box center [314, 233] width 5 height 5
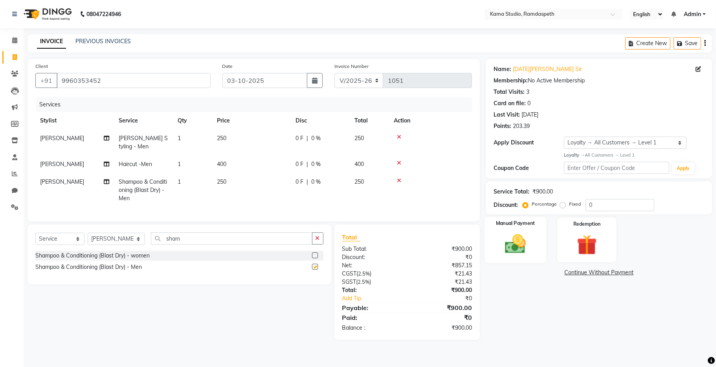
checkbox input "false"
click at [514, 246] on img at bounding box center [516, 244] width 34 height 24
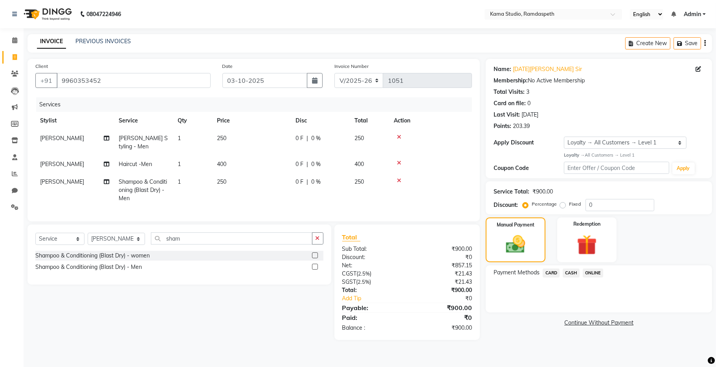
click at [568, 270] on span "CASH" at bounding box center [571, 273] width 17 height 9
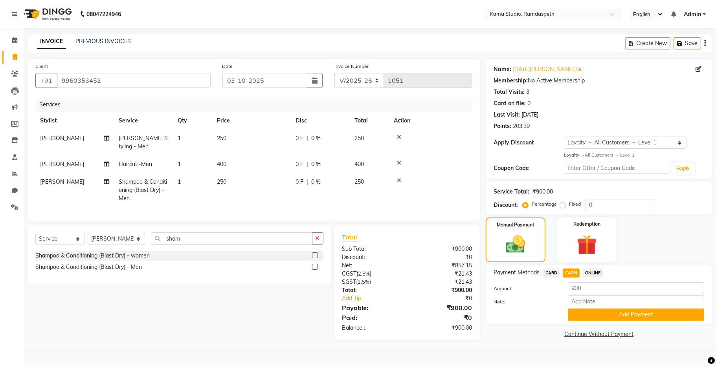
click at [580, 312] on button "Add Payment" at bounding box center [636, 315] width 136 height 12
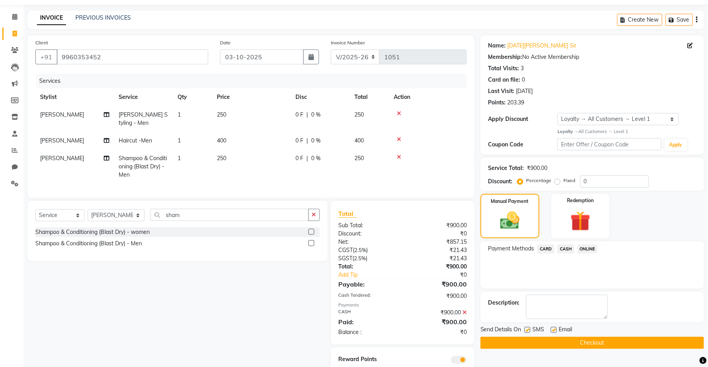
scroll to position [59, 0]
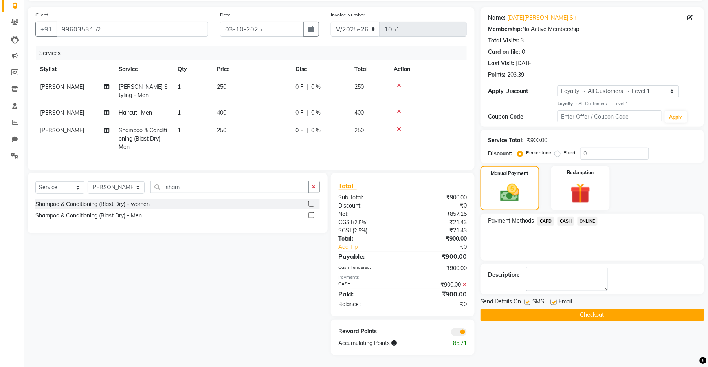
click at [529, 299] on label at bounding box center [528, 302] width 6 height 6
click at [529, 300] on input "checkbox" at bounding box center [527, 302] width 5 height 5
checkbox input "false"
click at [553, 299] on label at bounding box center [554, 302] width 6 height 6
click at [553, 300] on input "checkbox" at bounding box center [553, 302] width 5 height 5
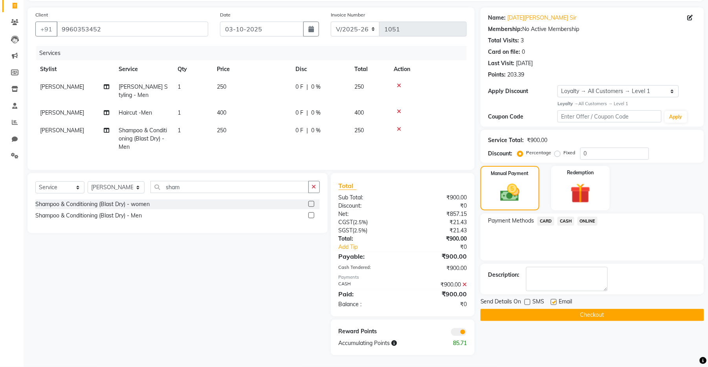
checkbox input "false"
click at [553, 310] on button "Checkout" at bounding box center [593, 315] width 224 height 12
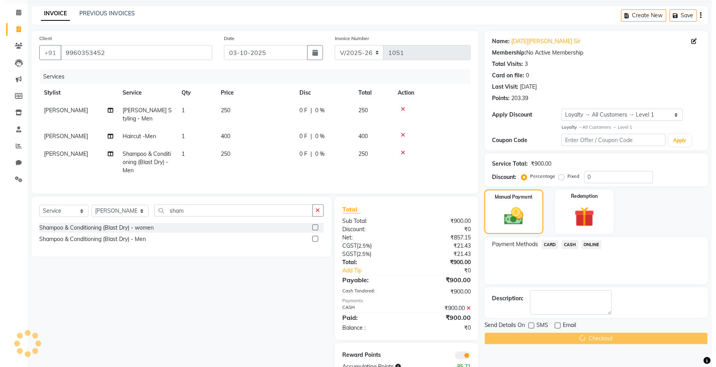
scroll to position [0, 0]
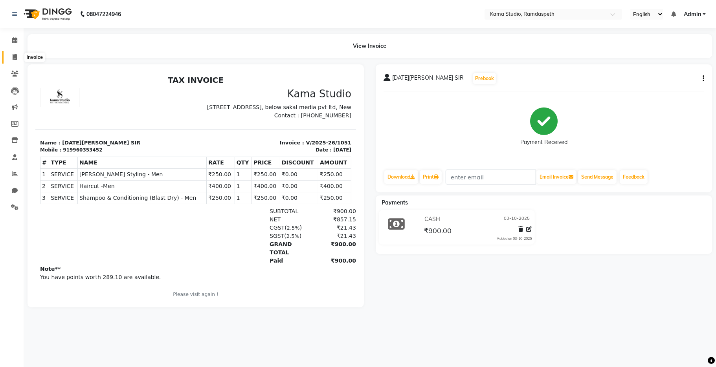
click at [15, 56] on icon at bounding box center [15, 57] width 4 height 6
select select "service"
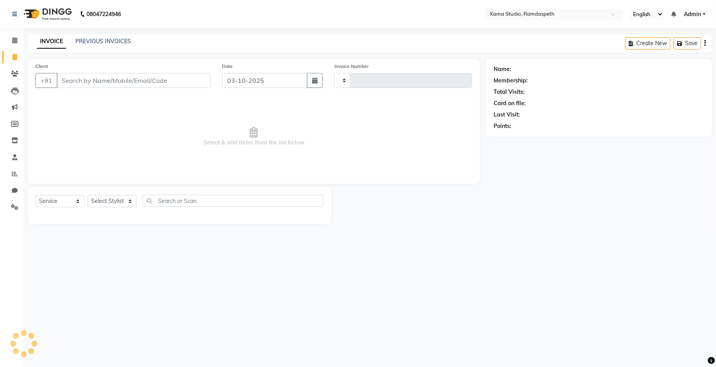
type input "1052"
select select "7582"
click at [97, 83] on input "Client" at bounding box center [134, 80] width 154 height 15
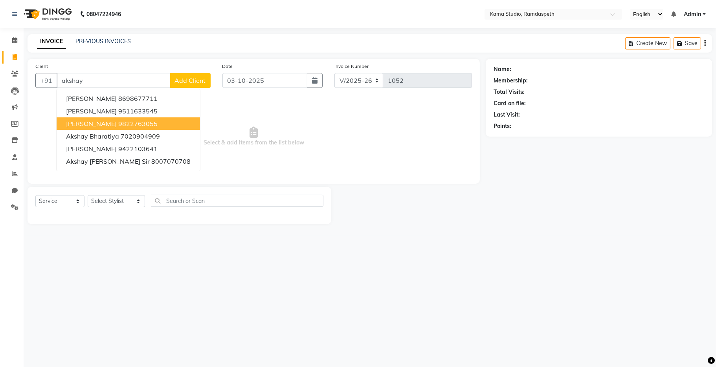
click at [107, 125] on span "[PERSON_NAME]" at bounding box center [91, 124] width 51 height 8
type input "9822763055"
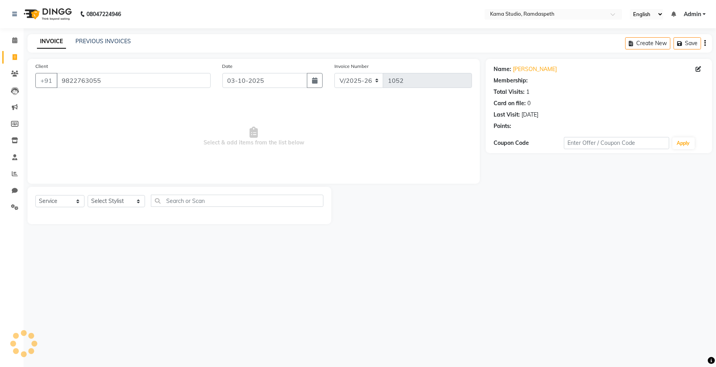
select select "1: Object"
click at [120, 204] on select "Select Stylist [PERSON_NAME] [PERSON_NAME] Ankit Dhawariya [PERSON_NAME] Sir [P…" at bounding box center [116, 201] width 57 height 12
select select "67941"
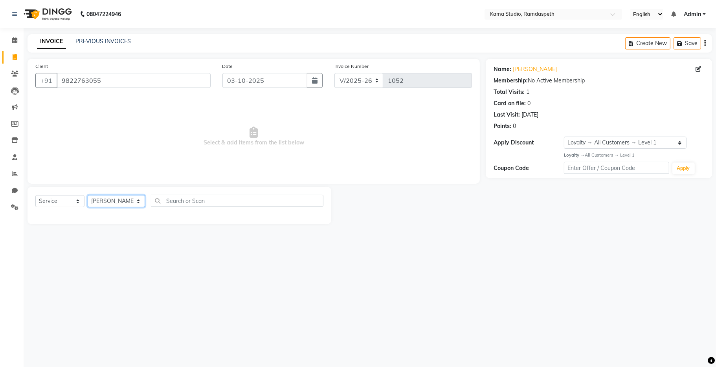
click at [88, 196] on select "Select Stylist [PERSON_NAME] [PERSON_NAME] Ankit Dhawariya [PERSON_NAME] Sir [P…" at bounding box center [116, 201] width 57 height 12
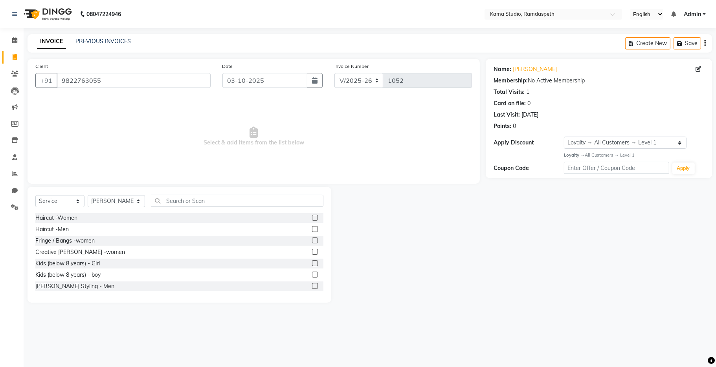
click at [180, 194] on div "Select Service Product Membership Package Voucher Prepaid Gift Card Select Styl…" at bounding box center [180, 245] width 304 height 116
click at [189, 204] on input "text" at bounding box center [237, 201] width 173 height 12
type input "body"
click at [312, 264] on label at bounding box center [315, 264] width 6 height 6
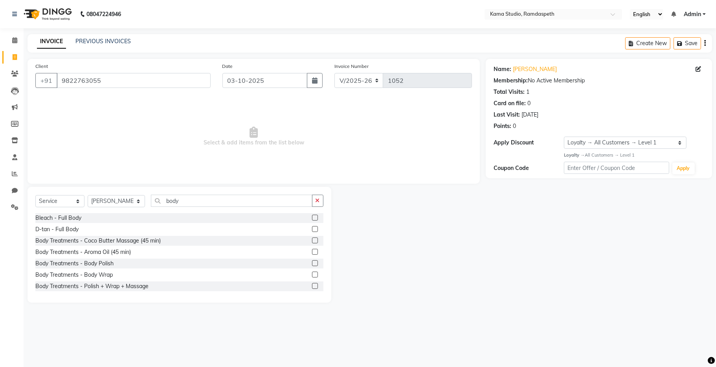
click at [312, 264] on input "checkbox" at bounding box center [314, 263] width 5 height 5
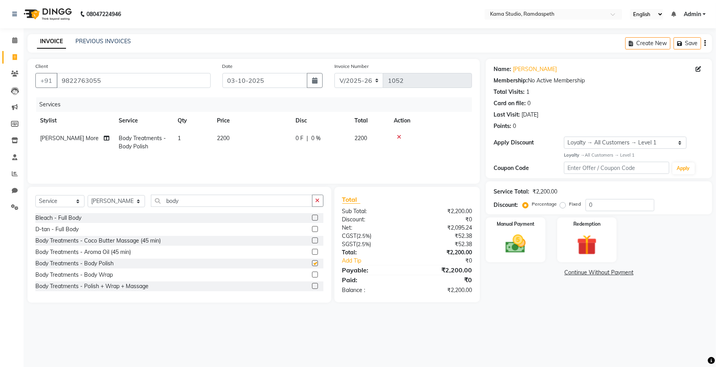
checkbox input "false"
click at [312, 251] on label at bounding box center [315, 252] width 6 height 6
click at [312, 251] on input "checkbox" at bounding box center [314, 252] width 5 height 5
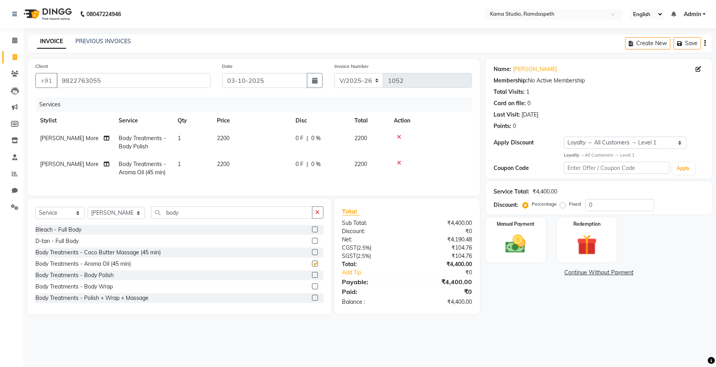
checkbox input "false"
click at [312, 290] on label at bounding box center [315, 287] width 6 height 6
click at [312, 290] on input "checkbox" at bounding box center [314, 286] width 5 height 5
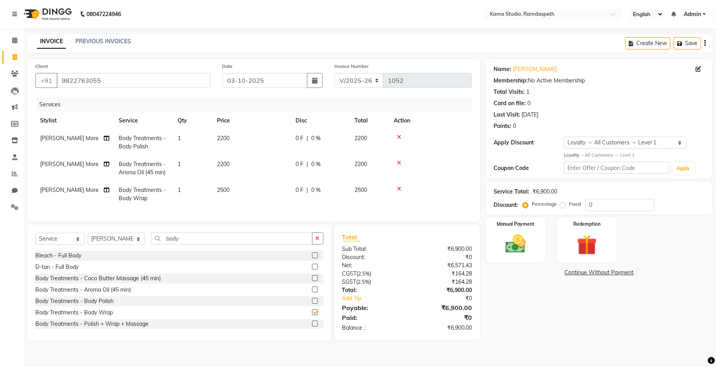
checkbox input "false"
click at [312, 327] on label at bounding box center [315, 324] width 6 height 6
click at [312, 327] on input "checkbox" at bounding box center [314, 324] width 5 height 5
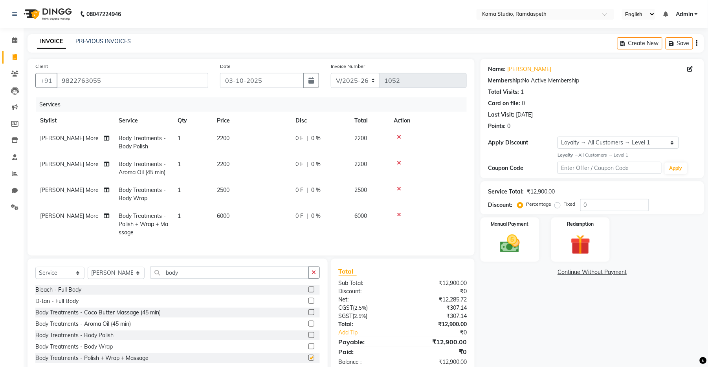
checkbox input "false"
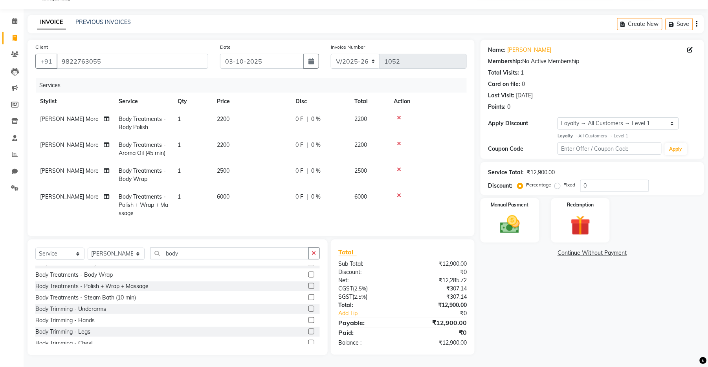
scroll to position [52, 0]
drag, startPoint x: 176, startPoint y: 250, endPoint x: 128, endPoint y: 246, distance: 48.1
click at [128, 246] on div "Select Service Product Membership Package Voucher Prepaid Gift Card Select Styl…" at bounding box center [178, 298] width 300 height 116
click at [397, 193] on icon at bounding box center [399, 196] width 4 height 6
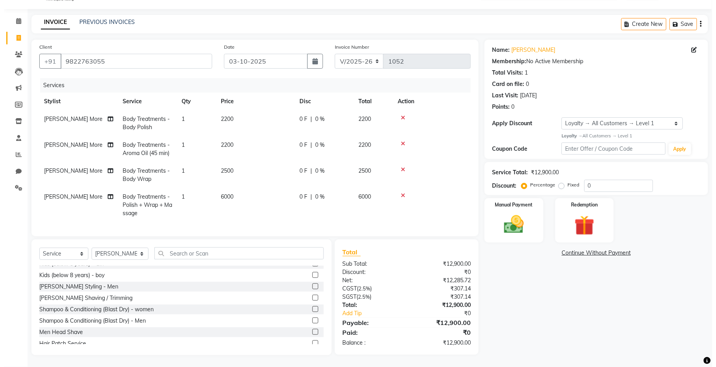
scroll to position [0, 0]
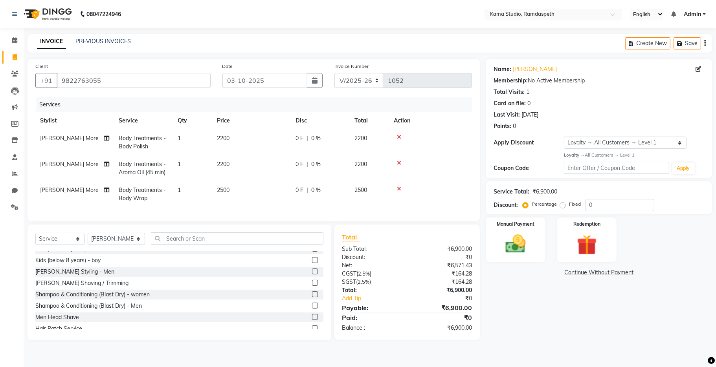
click at [400, 162] on icon at bounding box center [399, 163] width 4 height 6
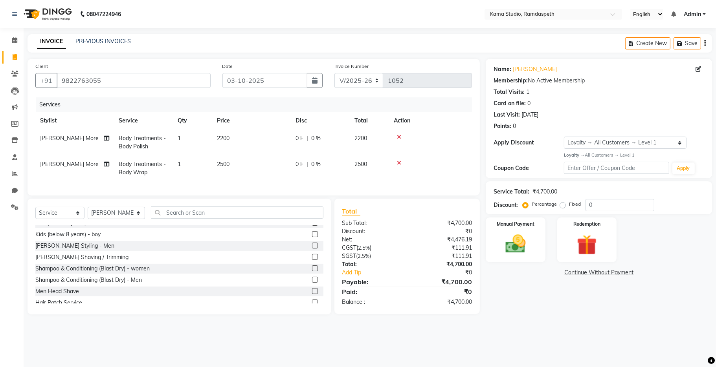
click at [400, 162] on icon at bounding box center [399, 163] width 4 height 6
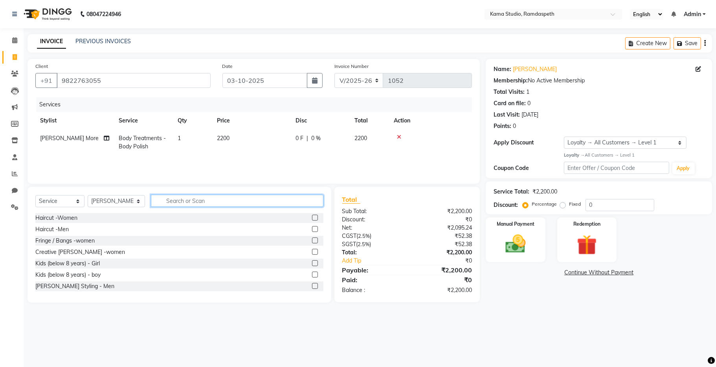
click at [191, 198] on input "text" at bounding box center [237, 201] width 173 height 12
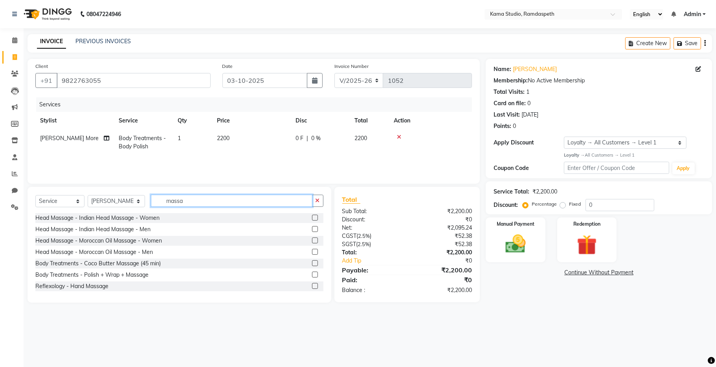
type input "massa"
click at [312, 285] on label at bounding box center [315, 286] width 6 height 6
click at [312, 285] on input "checkbox" at bounding box center [314, 286] width 5 height 5
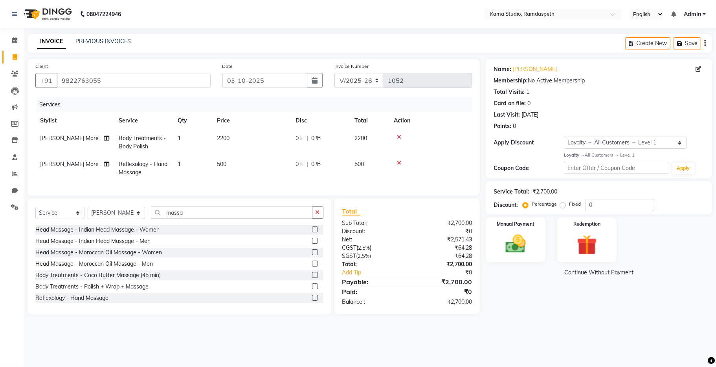
click at [312, 301] on label at bounding box center [315, 298] width 6 height 6
click at [312, 301] on input "checkbox" at bounding box center [314, 298] width 5 height 5
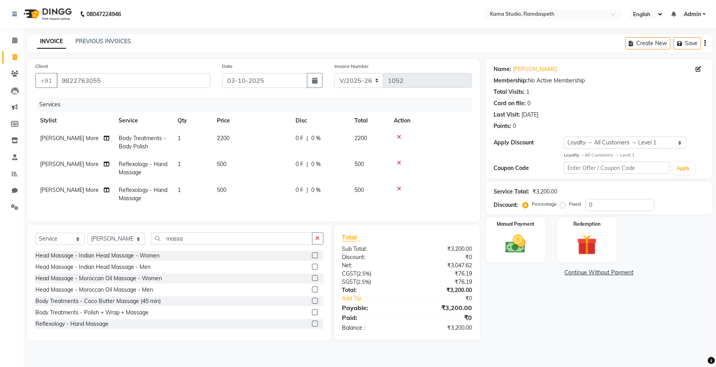
click at [312, 327] on label at bounding box center [315, 324] width 6 height 6
click at [312, 327] on input "checkbox" at bounding box center [314, 324] width 5 height 5
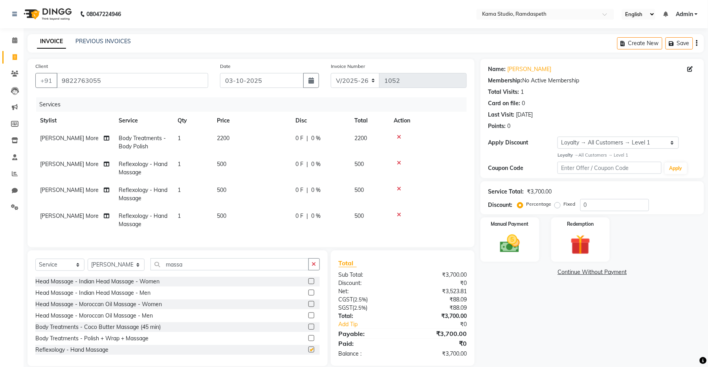
checkbox input "false"
click at [399, 134] on icon at bounding box center [399, 137] width 4 height 6
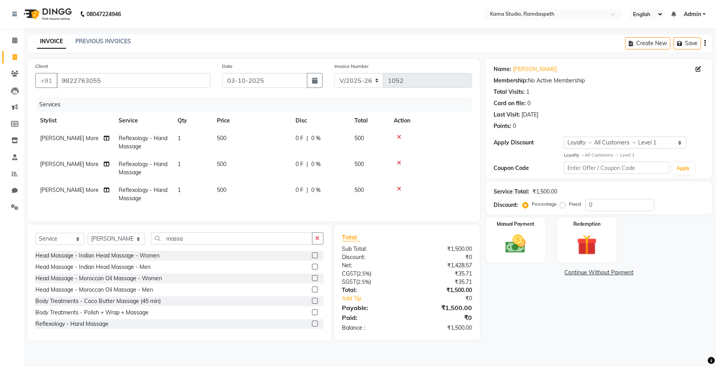
click at [260, 141] on td "500" at bounding box center [251, 143] width 79 height 26
select select "67941"
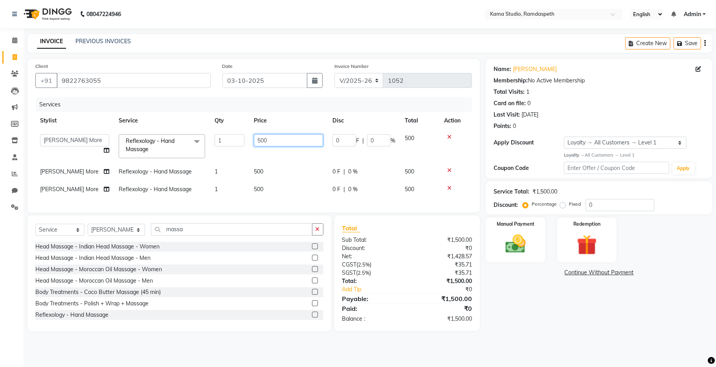
drag, startPoint x: 250, startPoint y: 140, endPoint x: 241, endPoint y: 139, distance: 9.1
click at [241, 139] on tr "[PERSON_NAME] [PERSON_NAME] Ankit Dhawariya [PERSON_NAME] Devendra Dhawariya Si…" at bounding box center [253, 146] width 437 height 33
type input "1500"
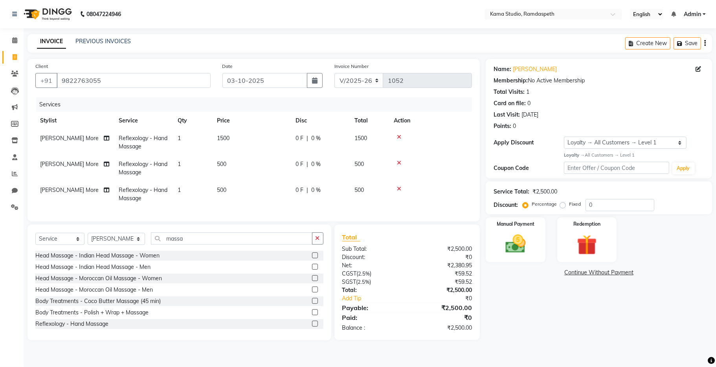
click at [281, 165] on td "500" at bounding box center [251, 169] width 79 height 26
select select "67941"
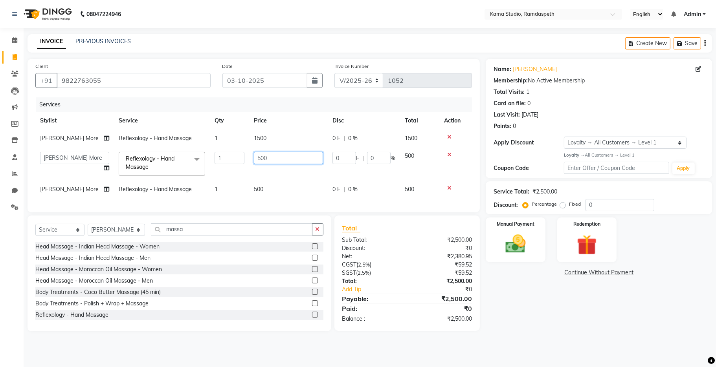
click at [258, 159] on input "500" at bounding box center [288, 158] width 69 height 12
type input "1500"
click at [267, 188] on td "500" at bounding box center [288, 190] width 79 height 18
select select "67941"
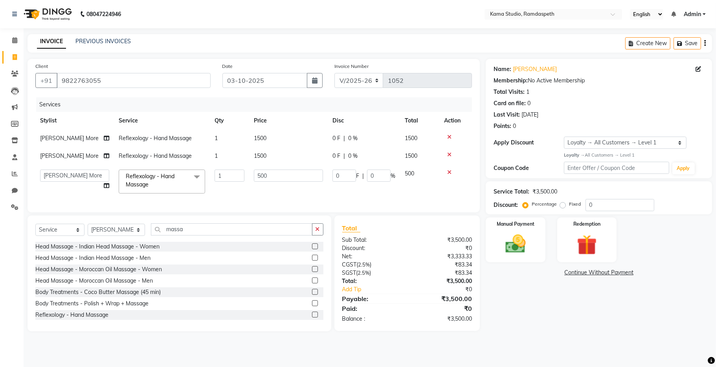
click at [267, 187] on td "500" at bounding box center [288, 181] width 79 height 33
click at [256, 173] on input "500" at bounding box center [288, 176] width 69 height 12
type input "1500"
click at [290, 188] on td "1500" at bounding box center [288, 181] width 79 height 33
select select "67941"
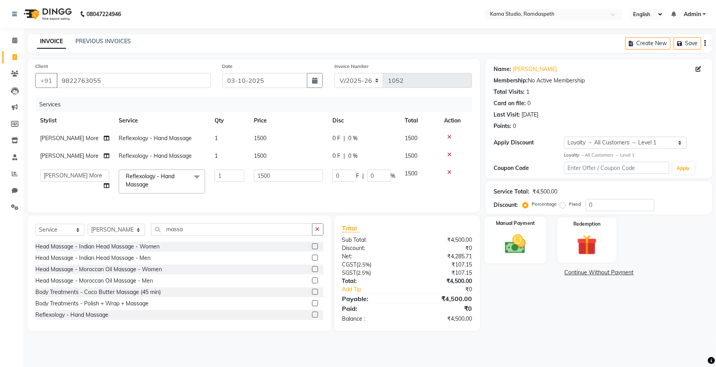
drag, startPoint x: 516, startPoint y: 238, endPoint x: 520, endPoint y: 233, distance: 6.1
click at [516, 238] on img at bounding box center [516, 244] width 34 height 24
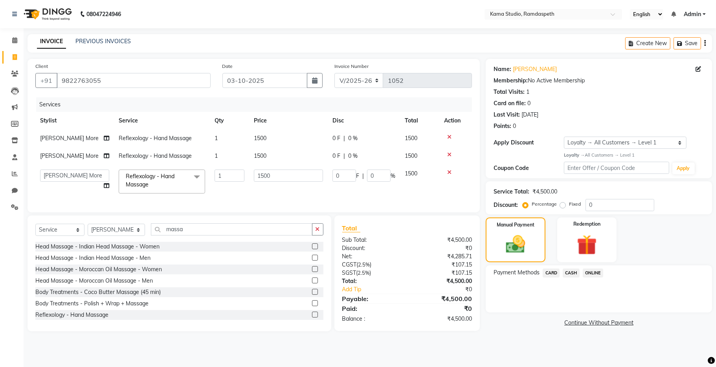
click at [587, 274] on span "ONLINE" at bounding box center [593, 273] width 20 height 9
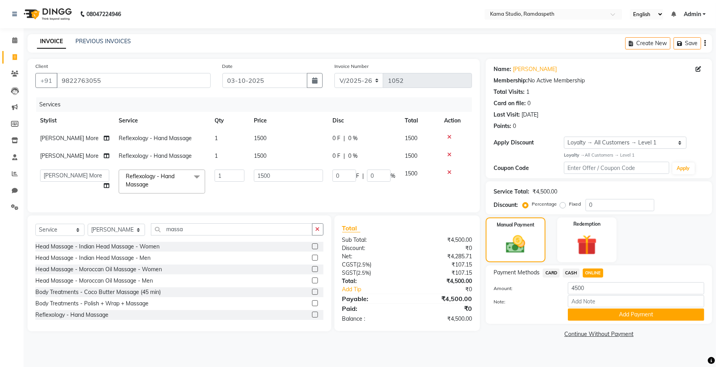
click at [582, 314] on button "Add Payment" at bounding box center [636, 315] width 136 height 12
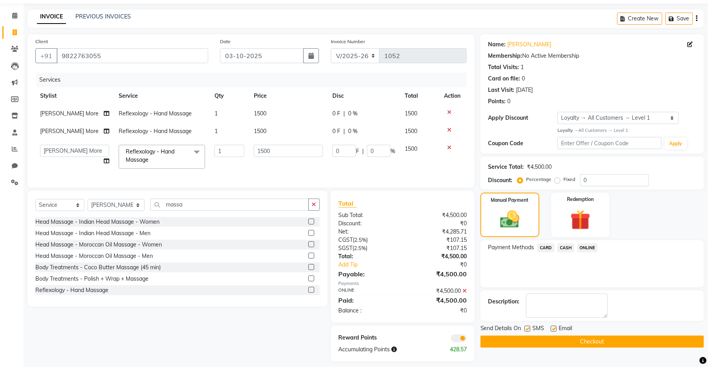
scroll to position [39, 0]
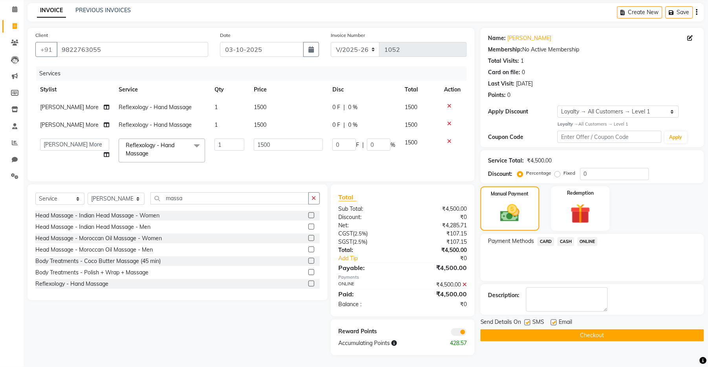
click at [529, 320] on label at bounding box center [528, 323] width 6 height 6
click at [529, 321] on input "checkbox" at bounding box center [527, 323] width 5 height 5
checkbox input "false"
click at [553, 320] on label at bounding box center [554, 323] width 6 height 6
click at [553, 321] on input "checkbox" at bounding box center [553, 323] width 5 height 5
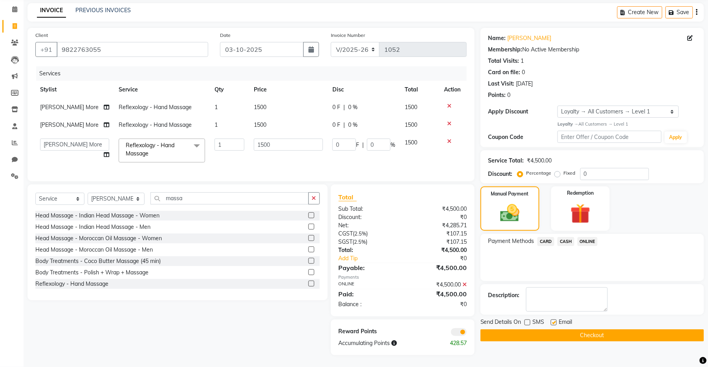
checkbox input "false"
click at [552, 330] on button "Checkout" at bounding box center [593, 336] width 224 height 12
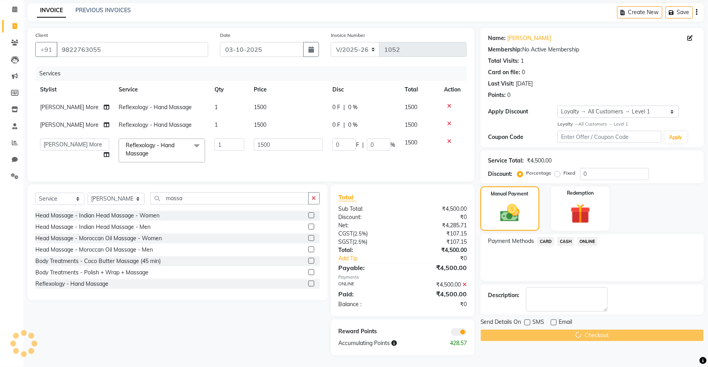
scroll to position [13, 0]
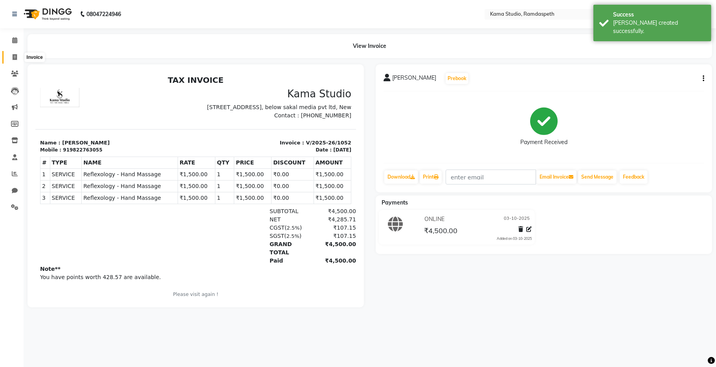
click at [17, 53] on span at bounding box center [15, 57] width 14 height 9
select select "service"
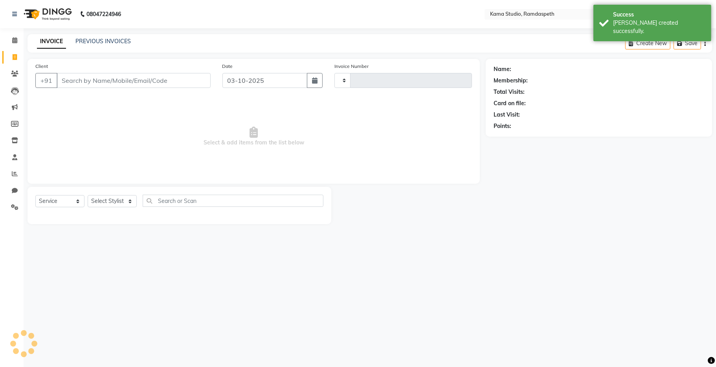
type input "1053"
select select "7582"
click at [117, 38] on link "PREVIOUS INVOICES" at bounding box center [102, 41] width 55 height 7
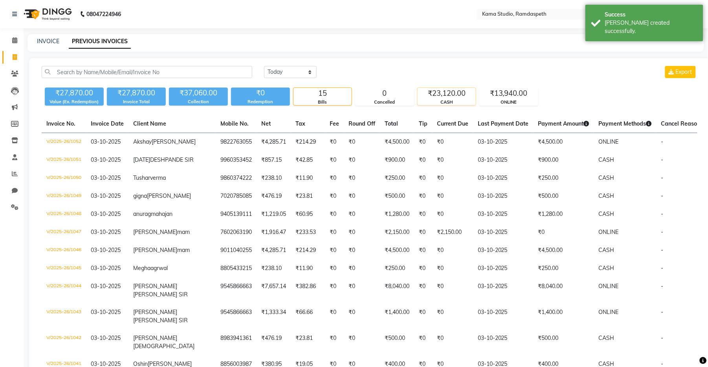
click at [434, 97] on div "₹23,120.00" at bounding box center [447, 93] width 58 height 11
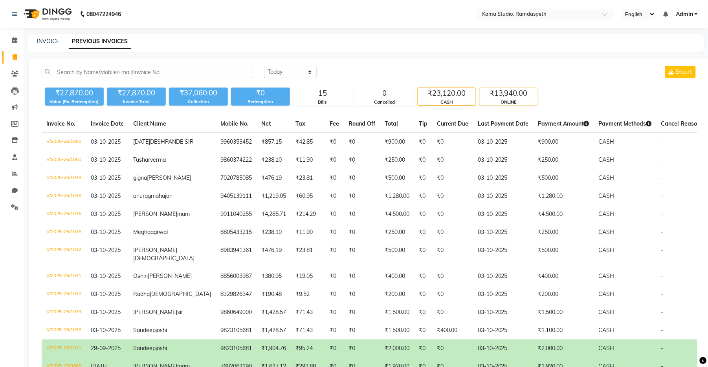
click at [498, 97] on div "₹13,940.00" at bounding box center [509, 93] width 58 height 11
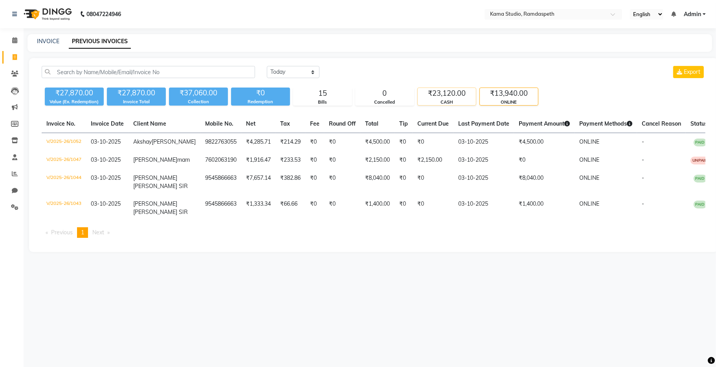
click at [463, 99] on div "CASH" at bounding box center [447, 102] width 58 height 7
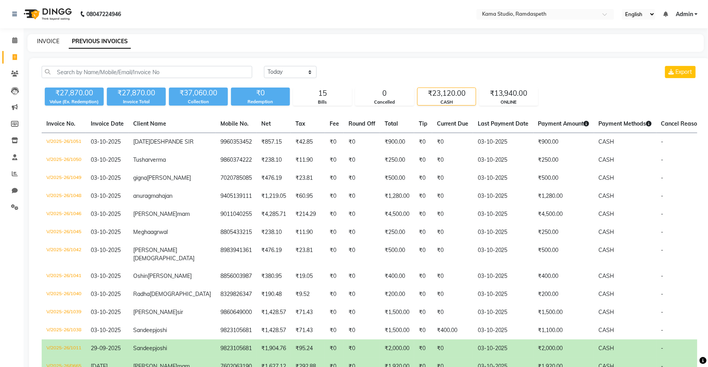
click at [42, 41] on link "INVOICE" at bounding box center [48, 41] width 22 height 7
select select "service"
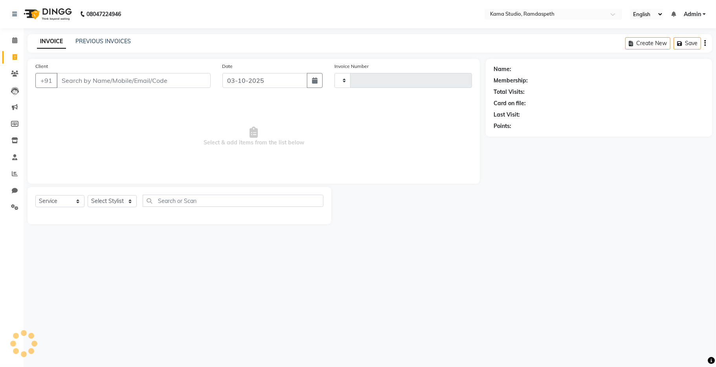
type input "1053"
select select "7582"
click at [89, 81] on div "08047224946 Select Location × Kama Studio, Ramdaspeth English ENGLISH Español ا…" at bounding box center [358, 183] width 716 height 367
click at [11, 141] on span at bounding box center [15, 140] width 14 height 9
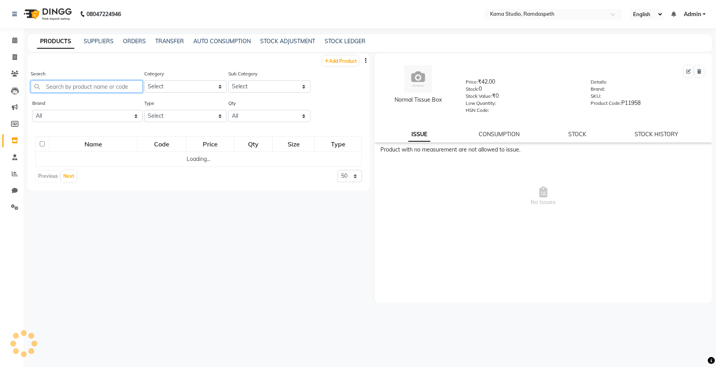
click at [91, 88] on input "text" at bounding box center [87, 87] width 112 height 12
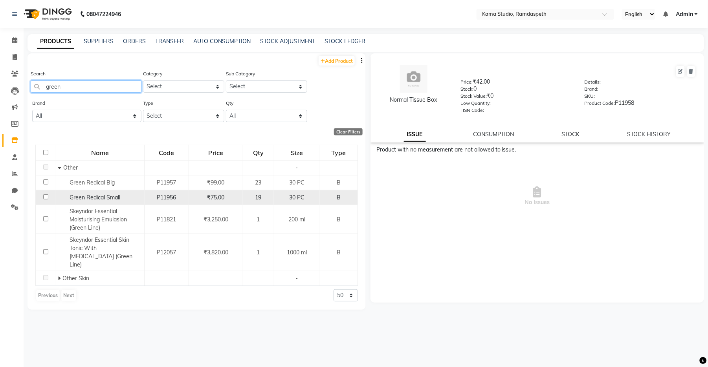
type input "green"
click at [301, 195] on span "30 PC" at bounding box center [296, 197] width 15 height 7
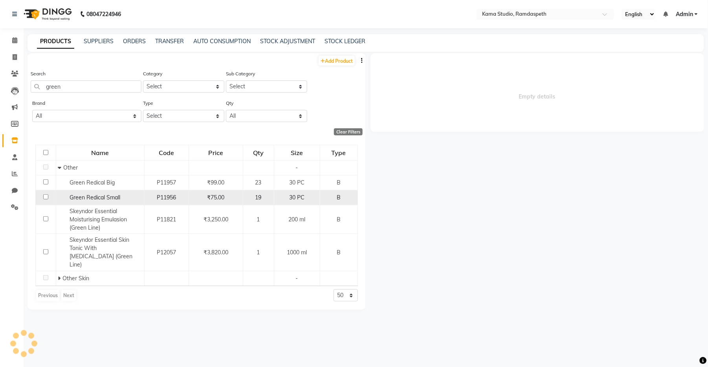
select select
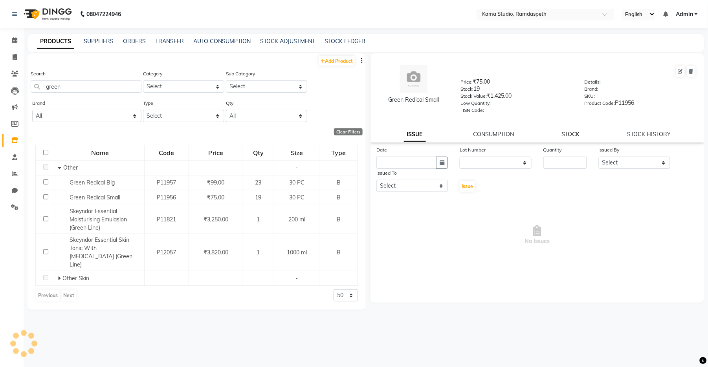
click at [571, 133] on link "STOCK" at bounding box center [571, 134] width 18 height 7
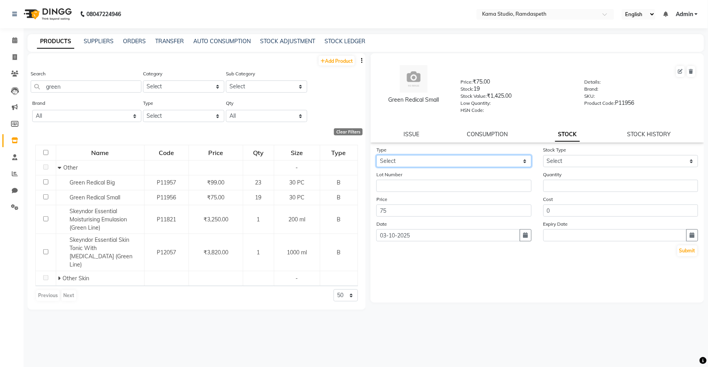
click at [422, 158] on select "Select In Out" at bounding box center [453, 161] width 155 height 12
select select "out"
click at [376, 155] on select "Select In Out" at bounding box center [453, 161] width 155 height 12
select select
click at [591, 163] on select "Select Internal Use Damaged Expired Adjustment Return Other" at bounding box center [620, 161] width 155 height 12
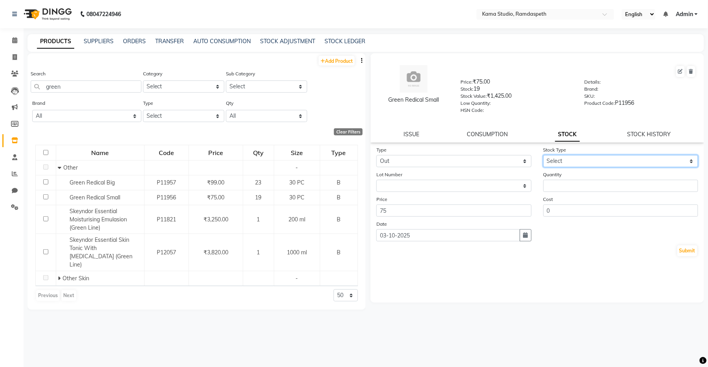
select select "internal use"
click at [543, 155] on select "Select Internal Use Damaged Expired Adjustment Return Other" at bounding box center [620, 161] width 155 height 12
click at [582, 188] on input "number" at bounding box center [620, 186] width 155 height 12
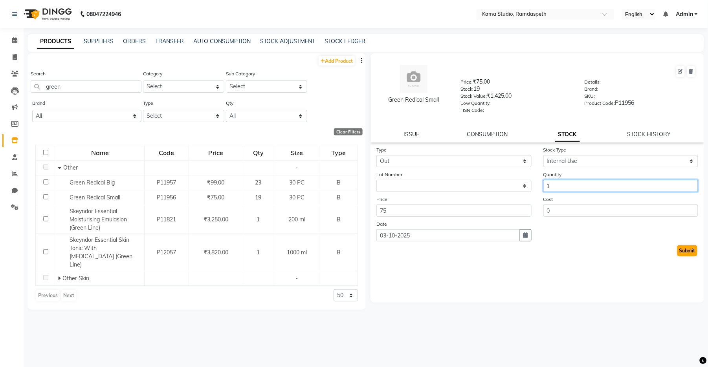
type input "1"
click at [682, 250] on button "Submit" at bounding box center [687, 251] width 20 height 11
select select
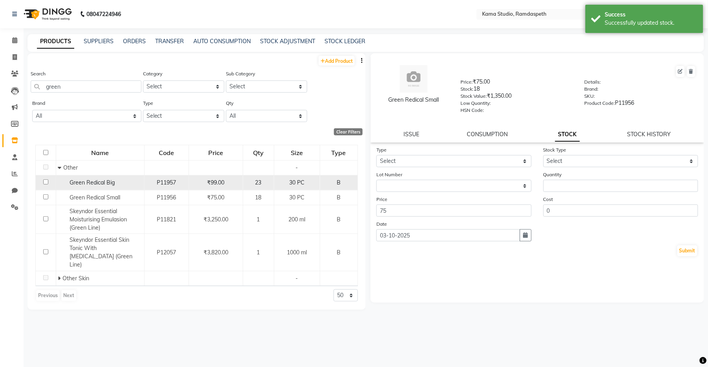
click at [220, 183] on span "₹99.00" at bounding box center [215, 182] width 17 height 7
select select
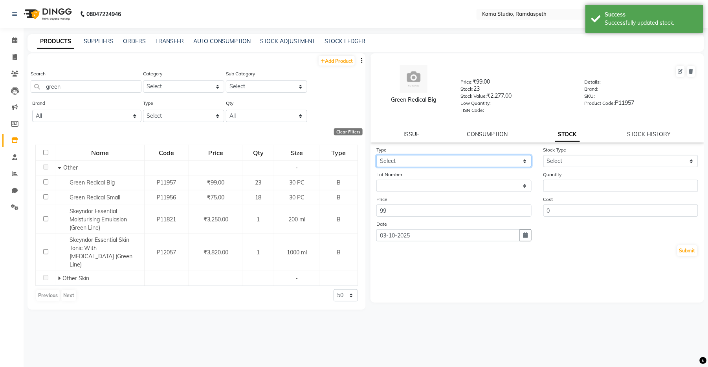
click at [496, 162] on select "Select In Out" at bounding box center [453, 161] width 155 height 12
select select "out"
click at [376, 155] on select "Select In Out" at bounding box center [453, 161] width 155 height 12
click at [591, 165] on select "Select Internal Use Damaged Expired Adjustment Return Other" at bounding box center [620, 161] width 155 height 12
select select "internal use"
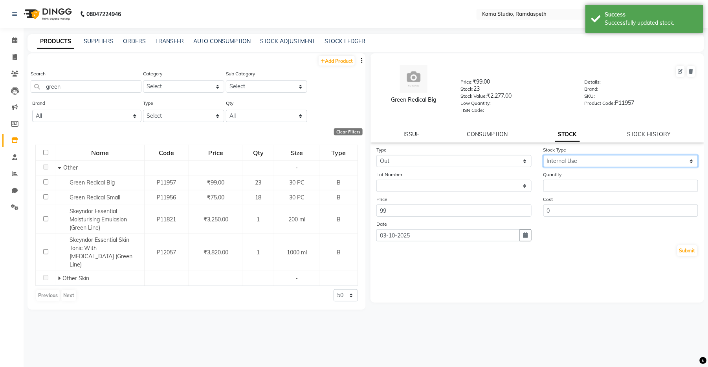
click at [543, 155] on select "Select Internal Use Damaged Expired Adjustment Return Other" at bounding box center [620, 161] width 155 height 12
click at [581, 184] on input "number" at bounding box center [620, 186] width 155 height 12
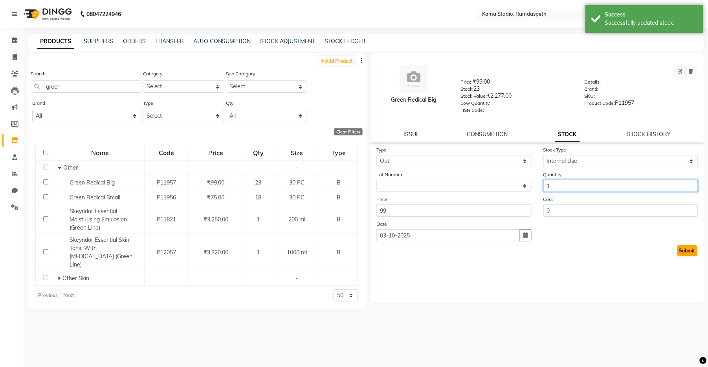
type input "1"
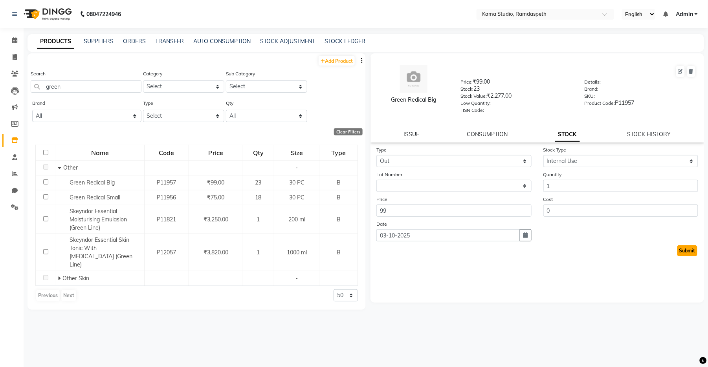
click at [687, 250] on button "Submit" at bounding box center [687, 251] width 20 height 11
select select
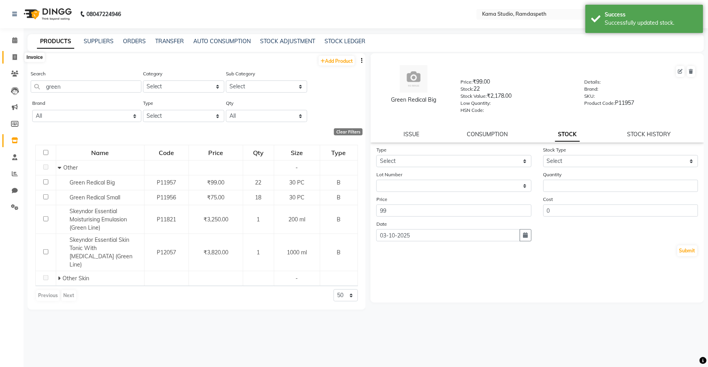
click at [11, 56] on span at bounding box center [15, 57] width 14 height 9
select select "service"
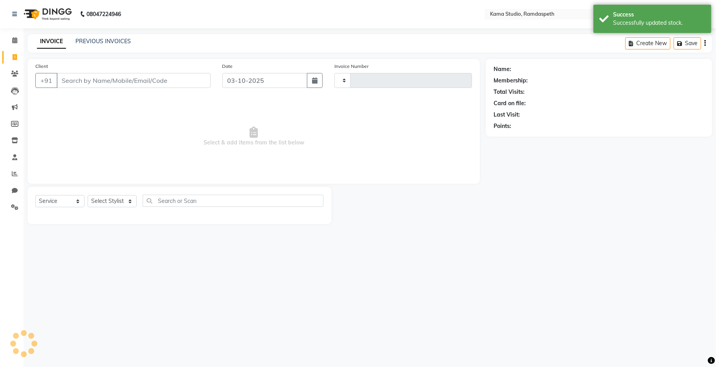
type input "1053"
select select "7582"
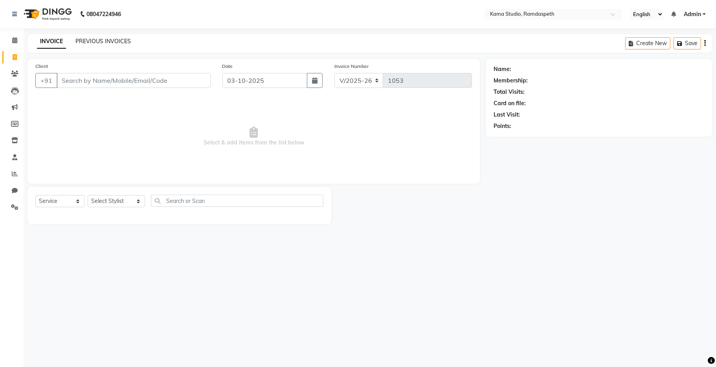
click at [101, 43] on link "PREVIOUS INVOICES" at bounding box center [102, 41] width 55 height 7
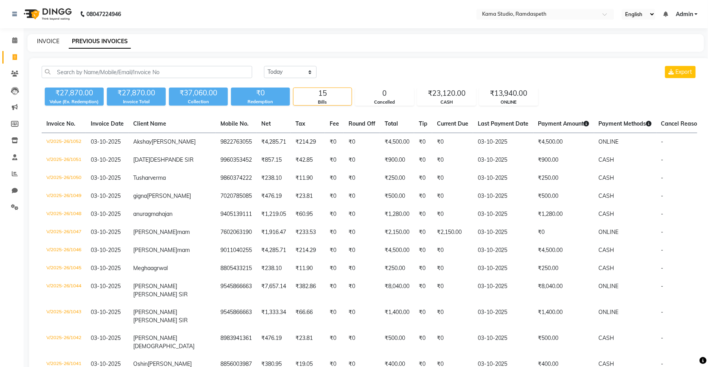
click at [47, 44] on link "INVOICE" at bounding box center [48, 41] width 22 height 7
select select "service"
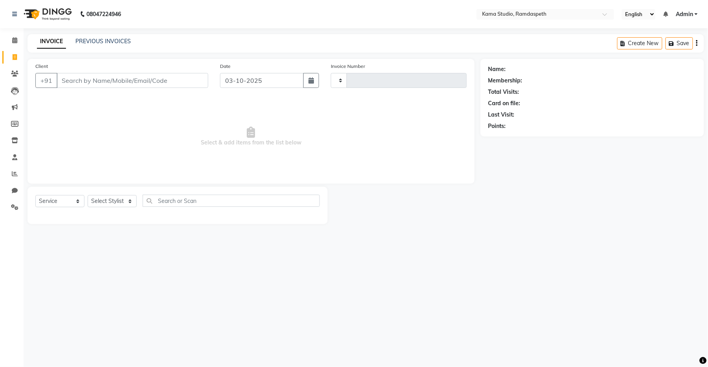
type input "1053"
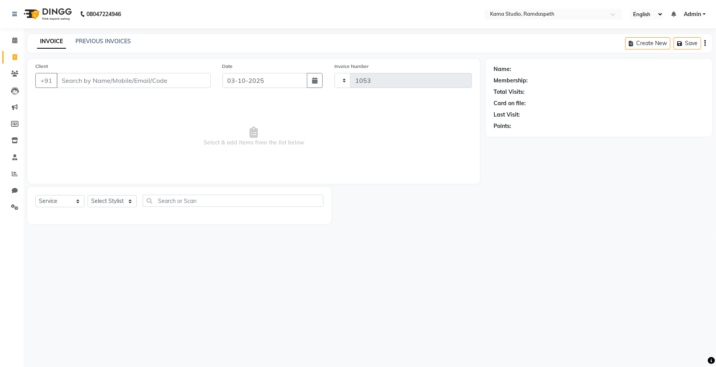
select select "7582"
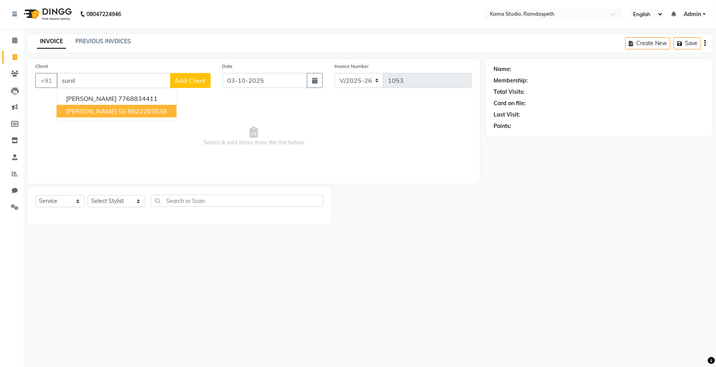
click at [101, 112] on span "[PERSON_NAME] Sir" at bounding box center [96, 111] width 60 height 8
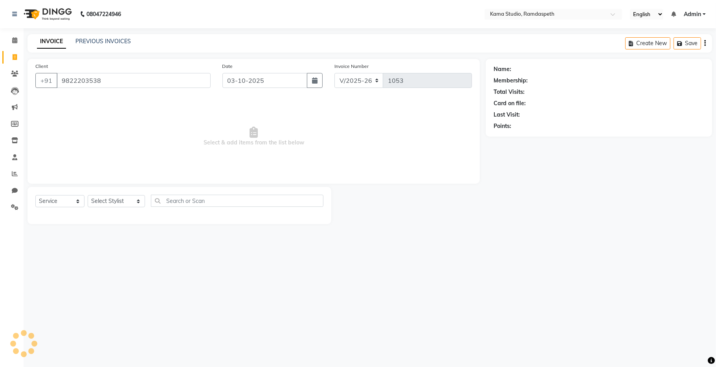
type input "9822203538"
select select "1: Object"
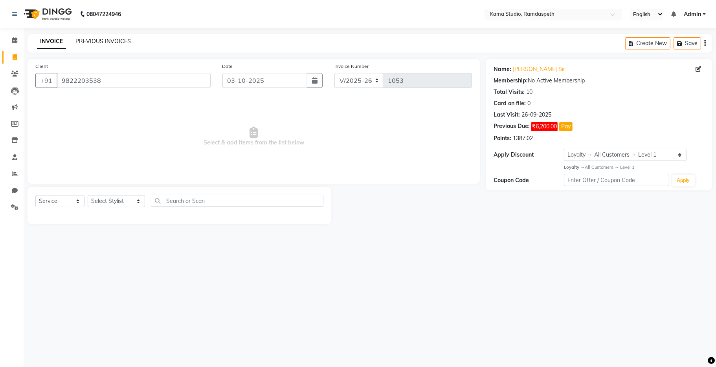
click at [92, 42] on link "PREVIOUS INVOICES" at bounding box center [102, 41] width 55 height 7
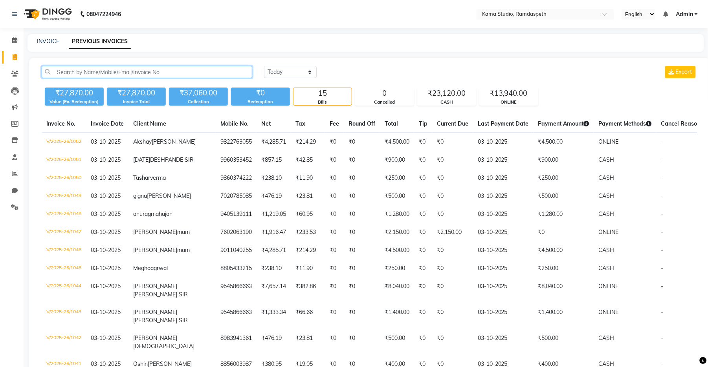
click at [180, 66] on input "text" at bounding box center [147, 72] width 211 height 12
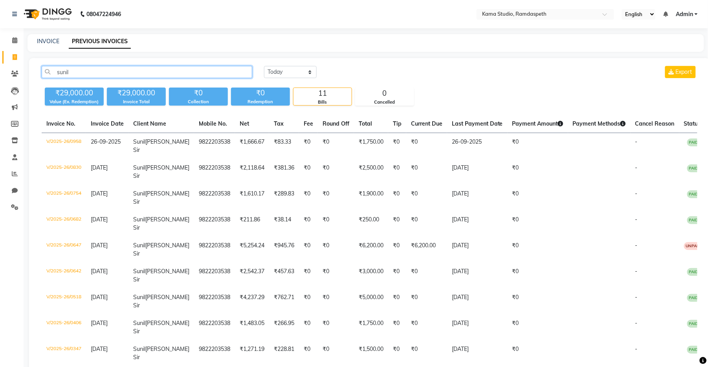
type input "sunil"
click at [40, 45] on div "INVOICE" at bounding box center [48, 41] width 22 height 8
click at [55, 43] on link "INVOICE" at bounding box center [48, 41] width 22 height 7
select select "7582"
select select "service"
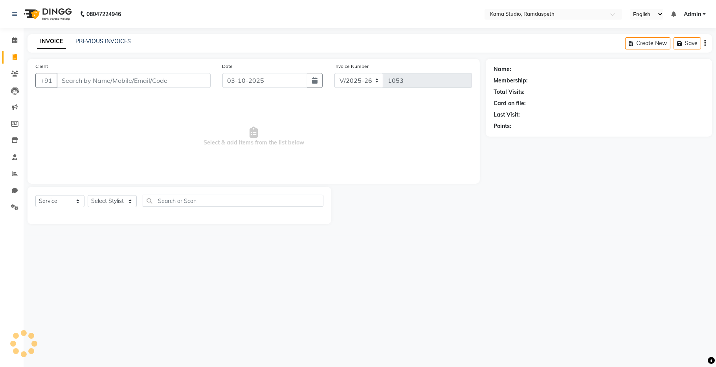
click at [73, 75] on input "Client" at bounding box center [134, 80] width 154 height 15
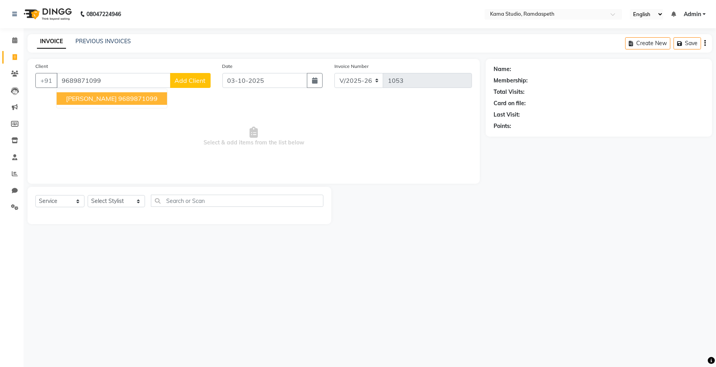
type input "9689871099"
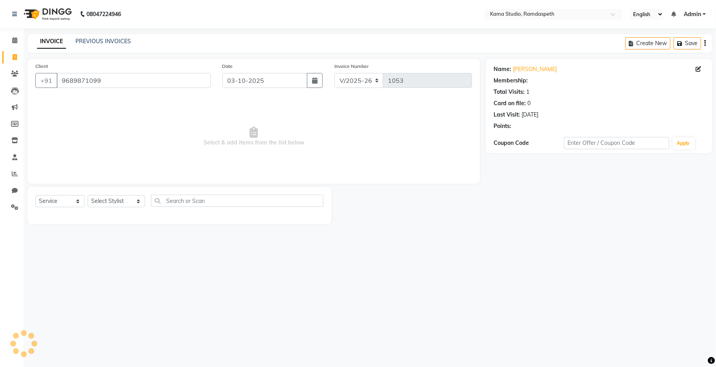
select select "1: Object"
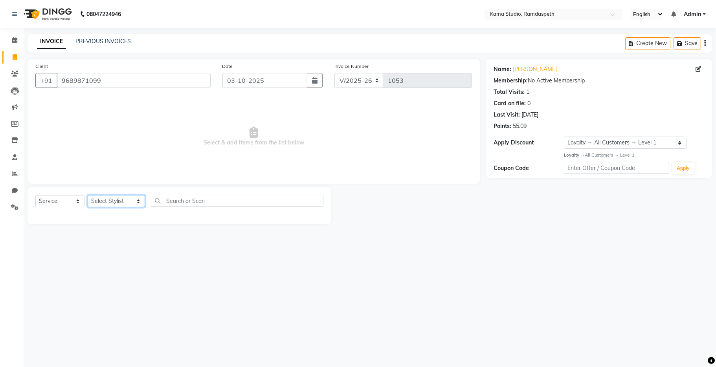
click at [110, 204] on select "Select Stylist [PERSON_NAME] [PERSON_NAME] Ankit Dhawariya [PERSON_NAME] Sir [P…" at bounding box center [116, 201] width 57 height 12
select select "67948"
click at [88, 196] on select "Select Stylist [PERSON_NAME] [PERSON_NAME] Ankit Dhawariya [PERSON_NAME] Sir [P…" at bounding box center [116, 201] width 57 height 12
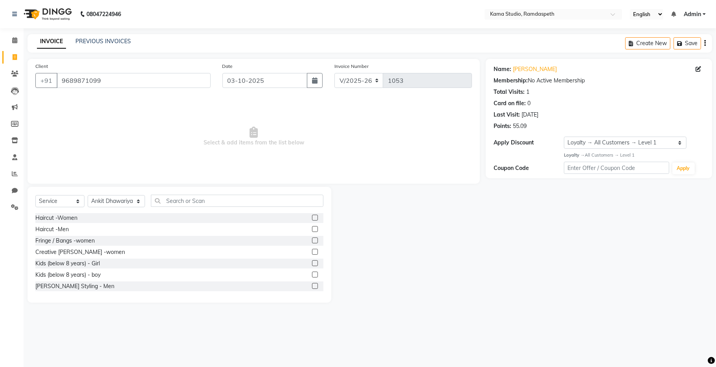
click at [312, 228] on label at bounding box center [315, 229] width 6 height 6
click at [312, 228] on input "checkbox" at bounding box center [314, 229] width 5 height 5
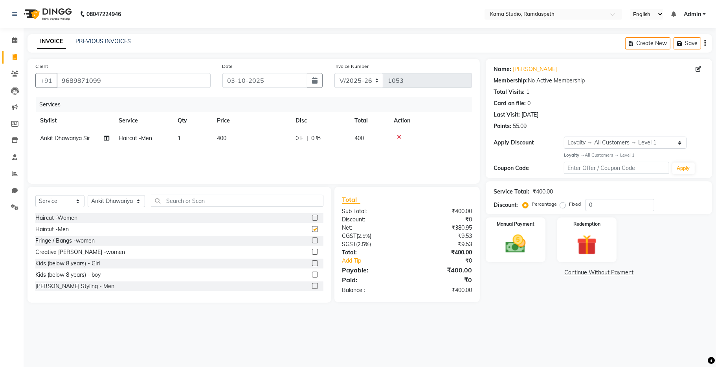
checkbox input "false"
click at [509, 241] on img at bounding box center [516, 244] width 34 height 24
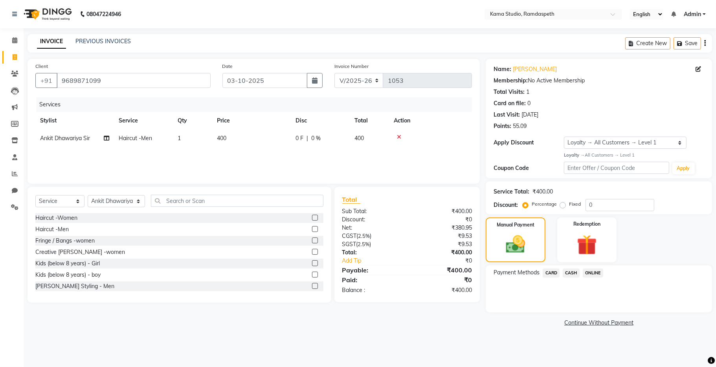
click at [569, 269] on span "CASH" at bounding box center [571, 273] width 17 height 9
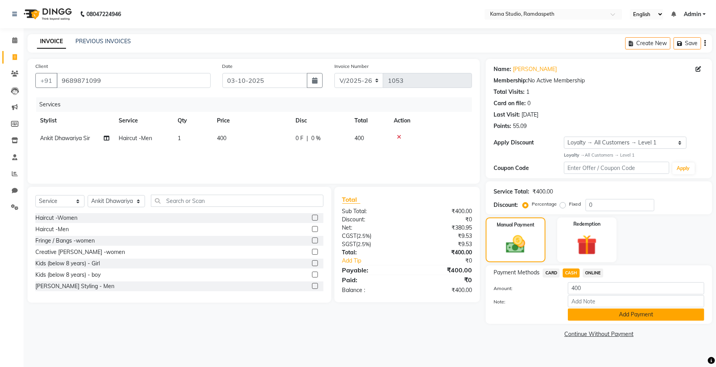
click at [584, 311] on button "Add Payment" at bounding box center [636, 315] width 136 height 12
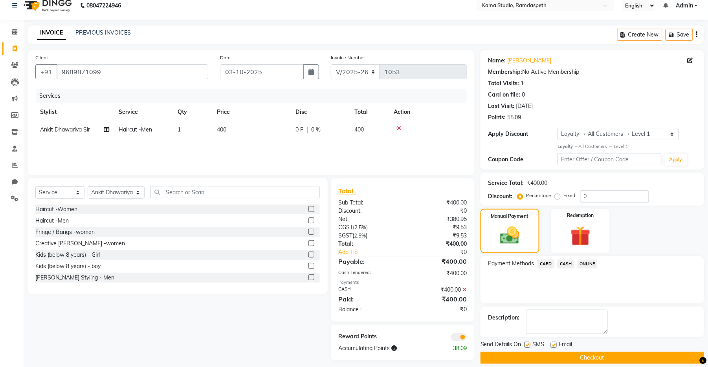
scroll to position [17, 0]
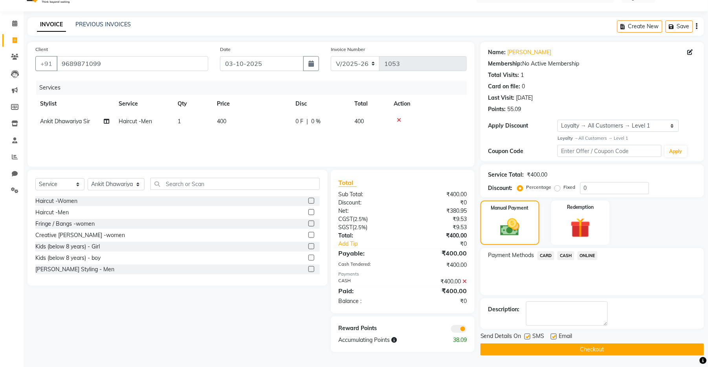
click at [528, 338] on label at bounding box center [528, 337] width 6 height 6
click at [528, 338] on input "checkbox" at bounding box center [527, 337] width 5 height 5
checkbox input "false"
click at [551, 338] on label at bounding box center [554, 337] width 6 height 6
click at [551, 338] on input "checkbox" at bounding box center [553, 337] width 5 height 5
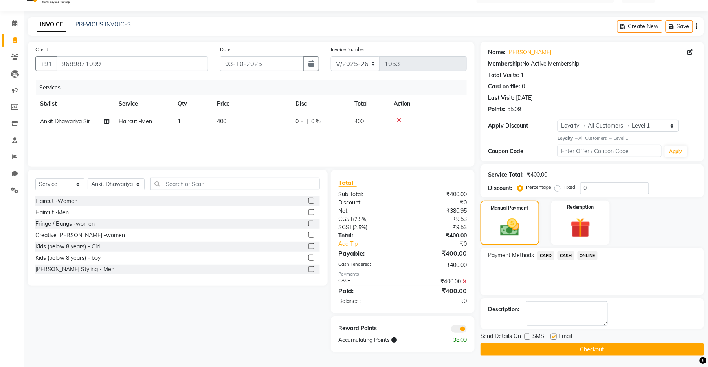
checkbox input "false"
click at [554, 345] on button "Checkout" at bounding box center [593, 350] width 224 height 12
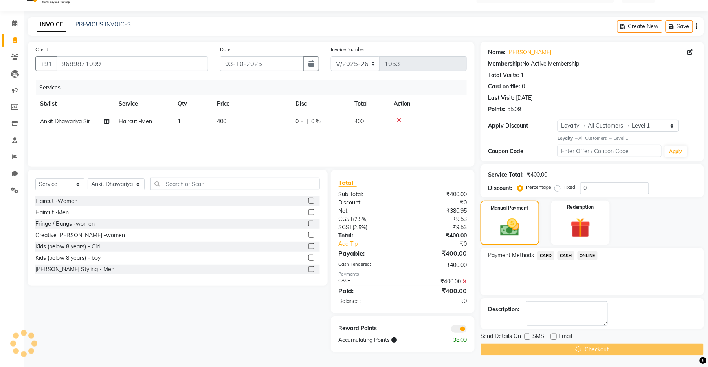
scroll to position [8, 0]
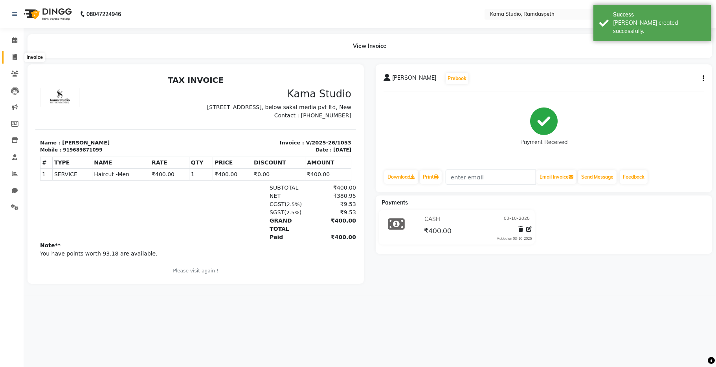
click at [13, 57] on icon at bounding box center [15, 57] width 4 height 6
select select "service"
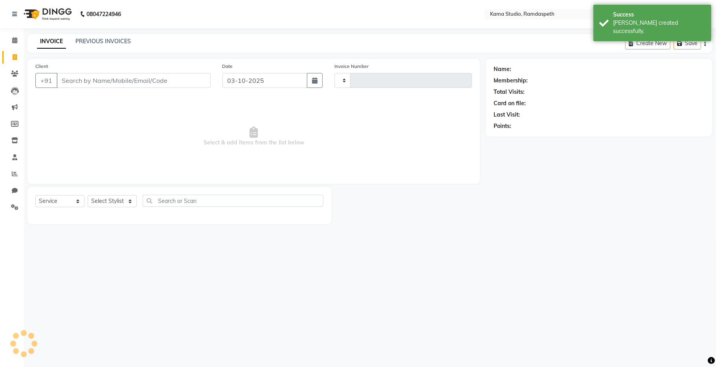
type input "1054"
select select "7582"
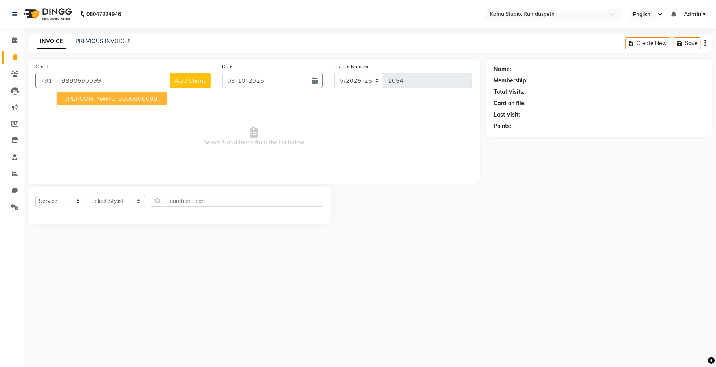
type input "9890590099"
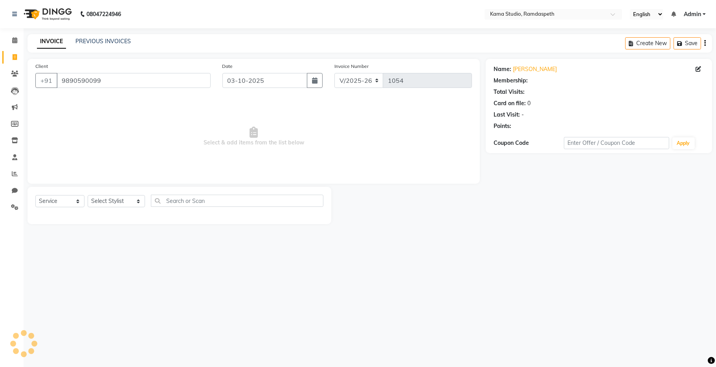
select select "1: Object"
click at [110, 202] on select "Select Stylist [PERSON_NAME] [PERSON_NAME] Ankit Dhawariya [PERSON_NAME] Sir [P…" at bounding box center [116, 201] width 57 height 12
select select "67939"
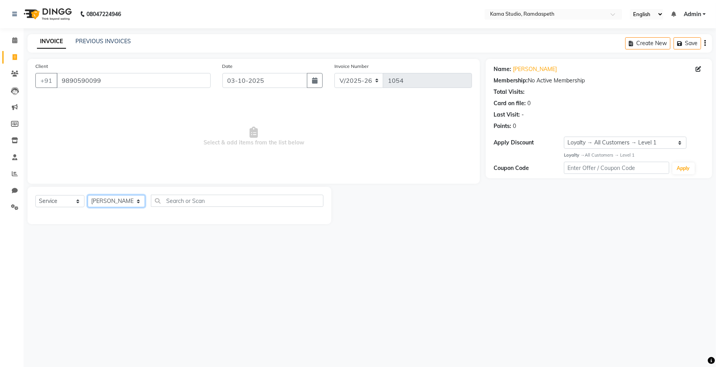
click at [88, 196] on select "Select Stylist [PERSON_NAME] [PERSON_NAME] Ankit Dhawariya [PERSON_NAME] Sir [P…" at bounding box center [116, 201] width 57 height 12
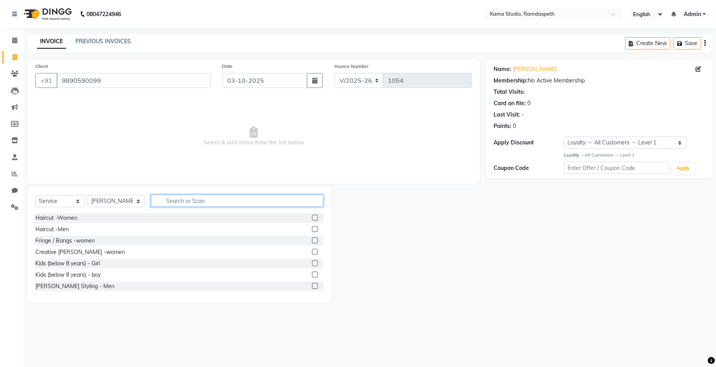
click at [189, 200] on input "text" at bounding box center [237, 201] width 173 height 12
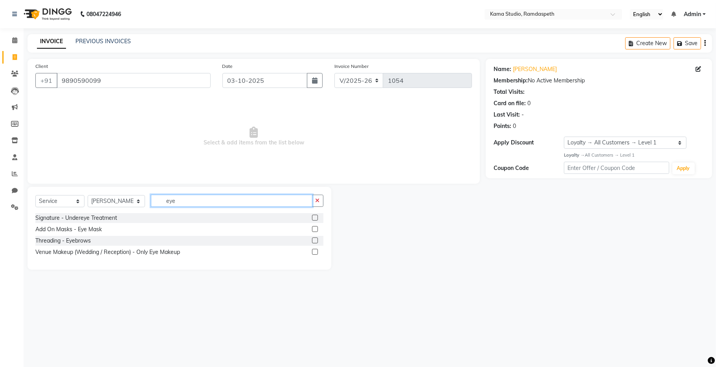
type input "eye"
drag, startPoint x: 316, startPoint y: 240, endPoint x: 266, endPoint y: 187, distance: 72.3
click at [316, 240] on label at bounding box center [315, 241] width 6 height 6
click at [316, 240] on input "checkbox" at bounding box center [314, 241] width 5 height 5
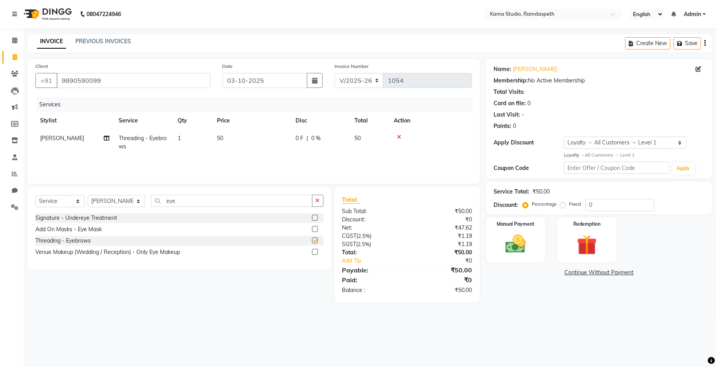
checkbox input "false"
click at [255, 138] on td "50" at bounding box center [251, 143] width 79 height 26
select select "67939"
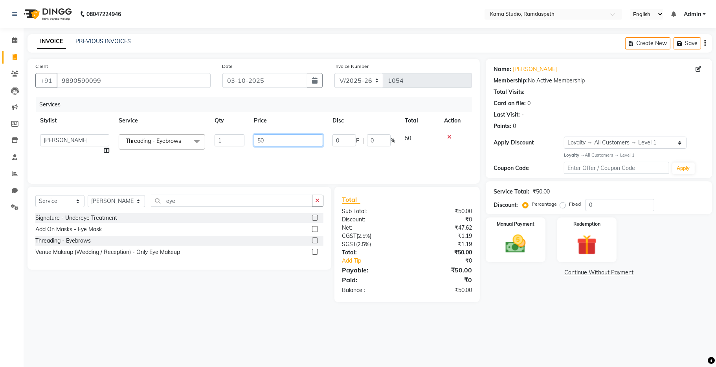
drag, startPoint x: 262, startPoint y: 142, endPoint x: 255, endPoint y: 138, distance: 8.6
click at [255, 138] on input "50" at bounding box center [288, 140] width 69 height 12
type input "100"
click at [303, 158] on div "Services Stylist Service Qty Price Disc Total Action [PERSON_NAME] [PERSON_NAME…" at bounding box center [253, 136] width 437 height 79
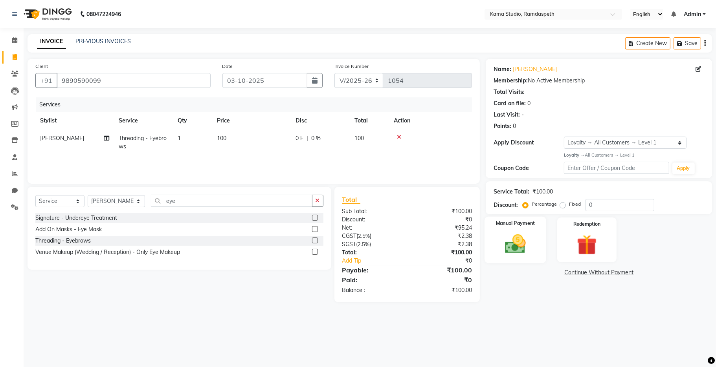
click at [496, 243] on div "Manual Payment" at bounding box center [516, 240] width 62 height 46
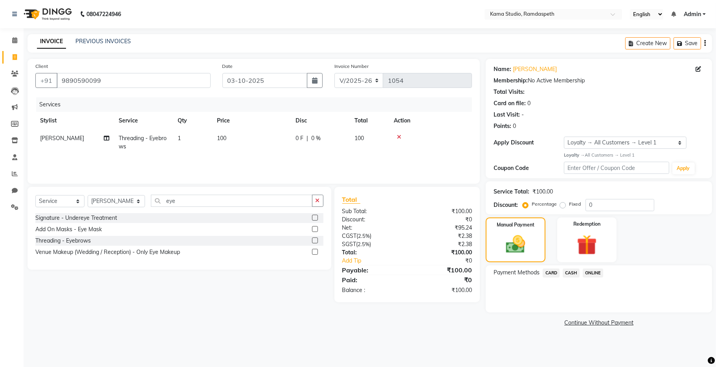
click at [590, 271] on span "ONLINE" at bounding box center [593, 273] width 20 height 9
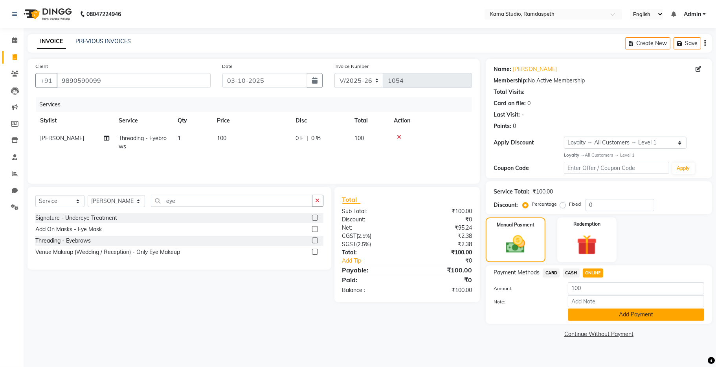
click at [595, 314] on button "Add Payment" at bounding box center [636, 315] width 136 height 12
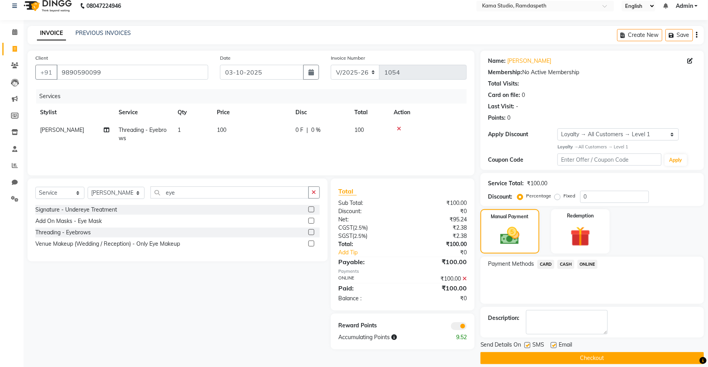
scroll to position [17, 0]
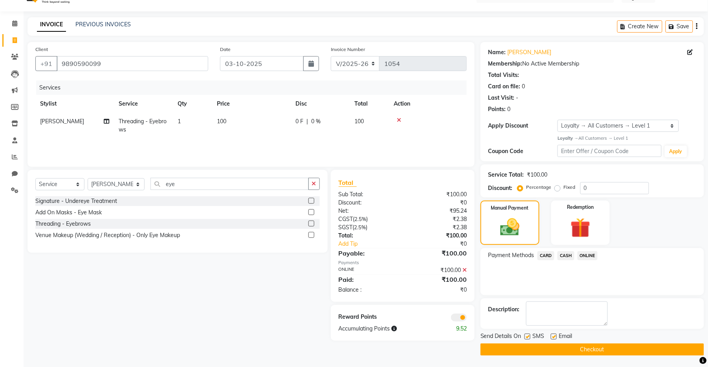
click at [528, 338] on label at bounding box center [528, 337] width 6 height 6
click at [528, 338] on input "checkbox" at bounding box center [527, 337] width 5 height 5
checkbox input "false"
drag, startPoint x: 551, startPoint y: 337, endPoint x: 559, endPoint y: 354, distance: 19.2
click at [551, 337] on label at bounding box center [554, 337] width 6 height 6
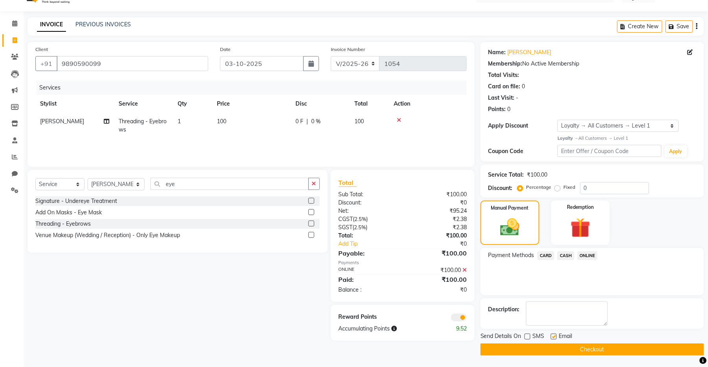
click at [551, 337] on input "checkbox" at bounding box center [553, 337] width 5 height 5
checkbox input "false"
drag, startPoint x: 559, startPoint y: 354, endPoint x: 560, endPoint y: 347, distance: 7.5
click at [559, 352] on button "Checkout" at bounding box center [593, 350] width 224 height 12
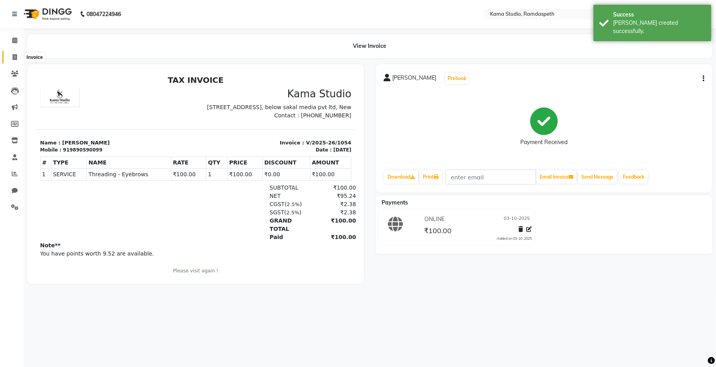
click at [10, 60] on span at bounding box center [15, 57] width 14 height 9
select select "service"
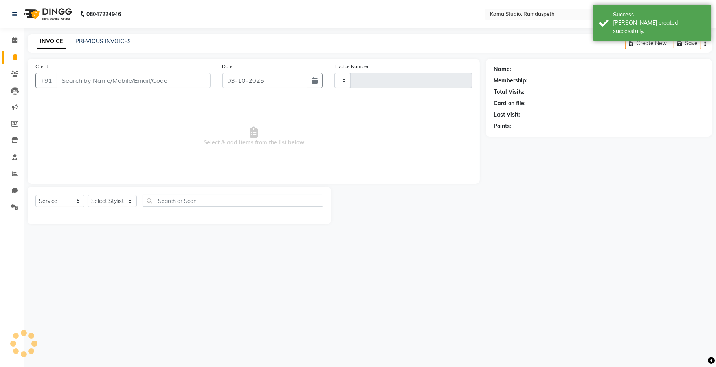
type input "1055"
select select "7582"
click at [84, 77] on input "Client" at bounding box center [134, 80] width 154 height 15
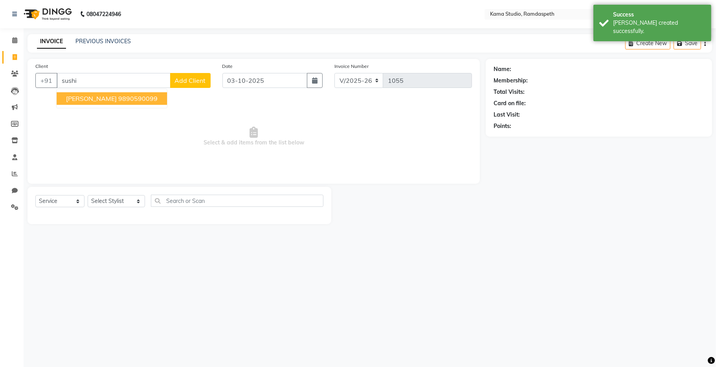
click at [109, 97] on span "[PERSON_NAME]" at bounding box center [91, 99] width 51 height 8
type input "9890590099"
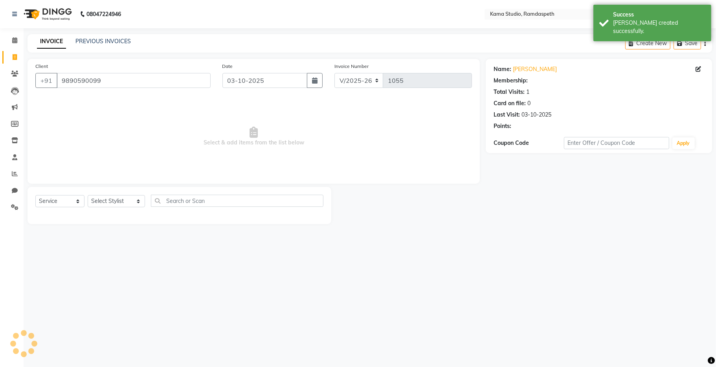
select select "1: Object"
click at [121, 203] on select "Select Stylist [PERSON_NAME] [PERSON_NAME] Ankit Dhawariya [PERSON_NAME] Sir [P…" at bounding box center [116, 201] width 57 height 12
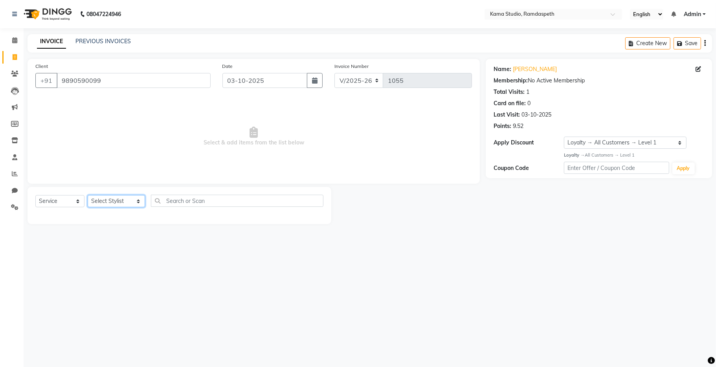
select select "81212"
click at [88, 196] on select "Select Stylist [PERSON_NAME] [PERSON_NAME] Ankit Dhawariya [PERSON_NAME] Sir [P…" at bounding box center [116, 201] width 57 height 12
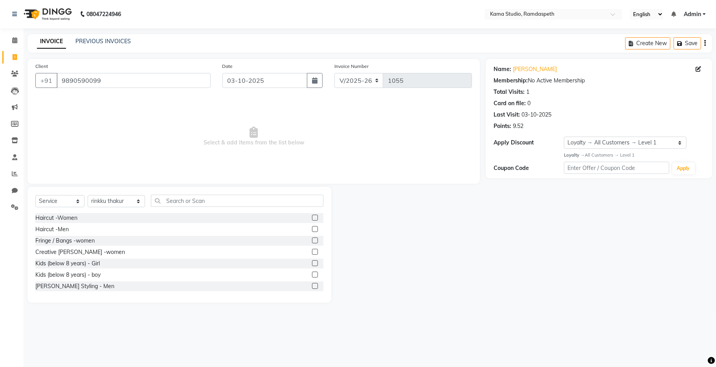
click at [312, 286] on label at bounding box center [315, 286] width 6 height 6
click at [312, 286] on input "checkbox" at bounding box center [314, 286] width 5 height 5
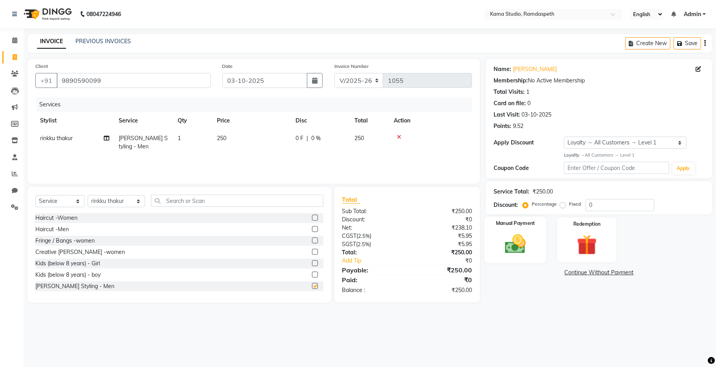
checkbox input "false"
click at [487, 240] on div "Manual Payment" at bounding box center [516, 240] width 62 height 46
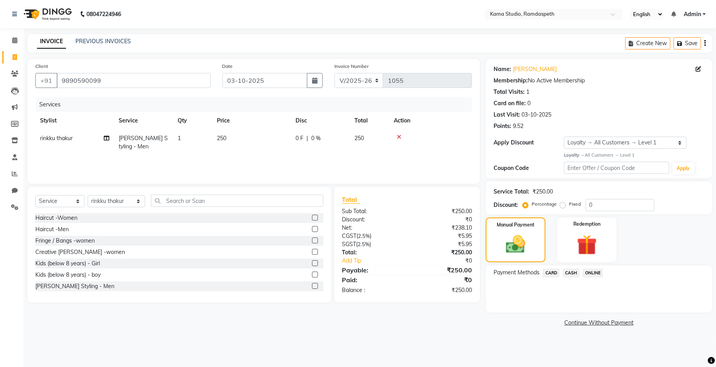
click at [591, 270] on span "ONLINE" at bounding box center [593, 273] width 20 height 9
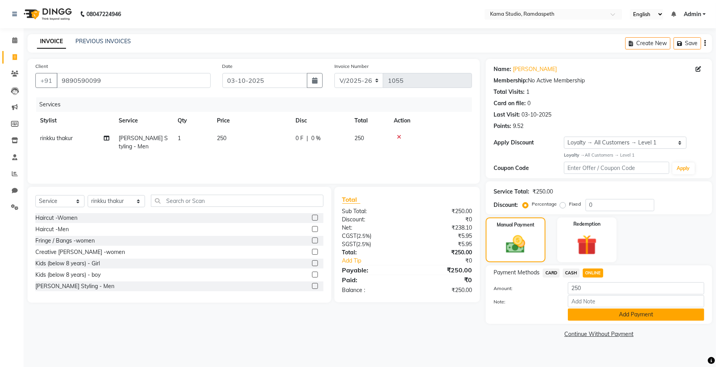
click at [593, 310] on button "Add Payment" at bounding box center [636, 315] width 136 height 12
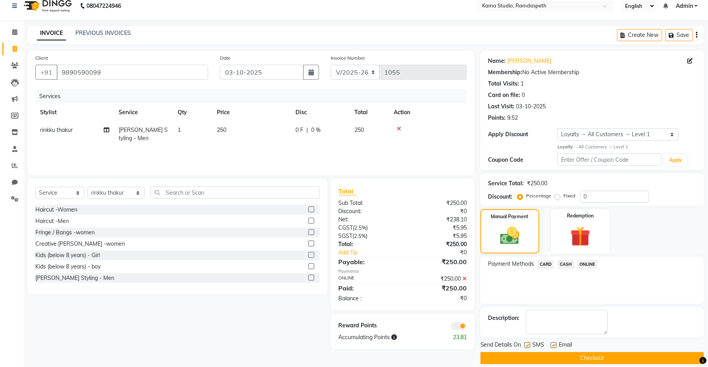
scroll to position [17, 0]
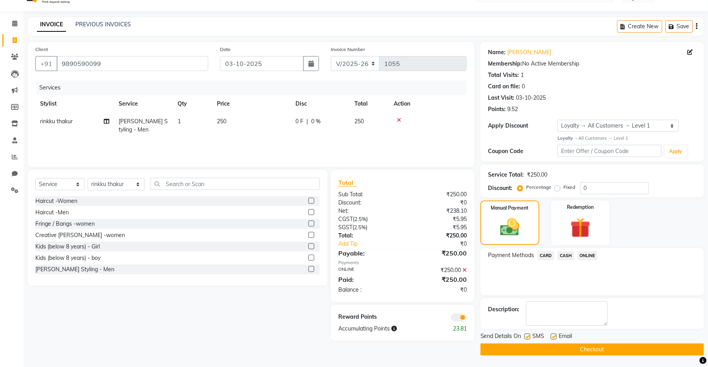
click at [529, 336] on label at bounding box center [528, 337] width 6 height 6
click at [529, 336] on input "checkbox" at bounding box center [527, 337] width 5 height 5
checkbox input "false"
click at [554, 336] on label at bounding box center [554, 337] width 6 height 6
click at [554, 336] on input "checkbox" at bounding box center [553, 337] width 5 height 5
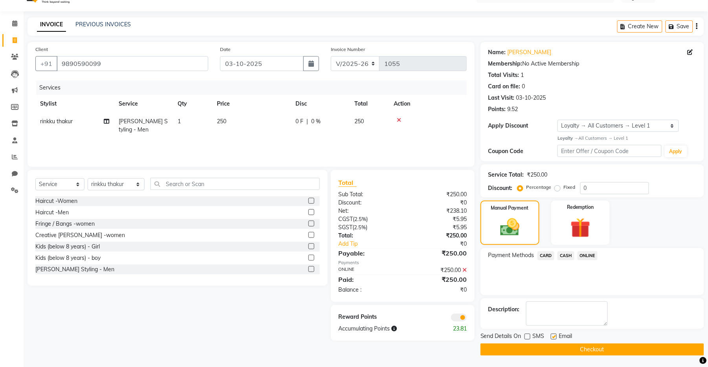
checkbox input "false"
drag, startPoint x: 113, startPoint y: 59, endPoint x: 18, endPoint y: 54, distance: 94.8
click at [18, 54] on app-home "08047224946 Select Location × Kama Studio, Ramdaspeth English ENGLISH Español ا…" at bounding box center [354, 175] width 708 height 385
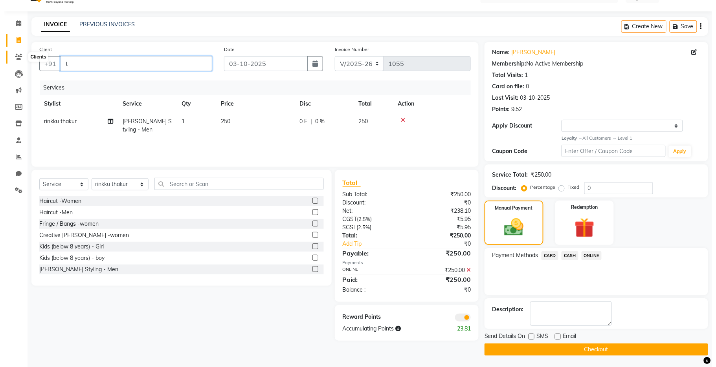
scroll to position [0, 0]
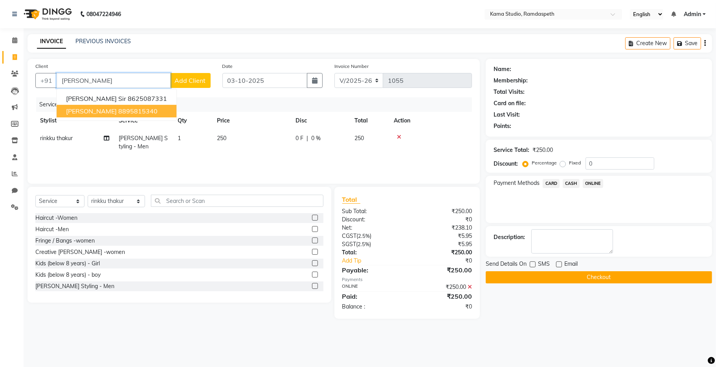
click at [109, 117] on button "[PERSON_NAME] 8895815340" at bounding box center [117, 111] width 120 height 13
type input "8895815340"
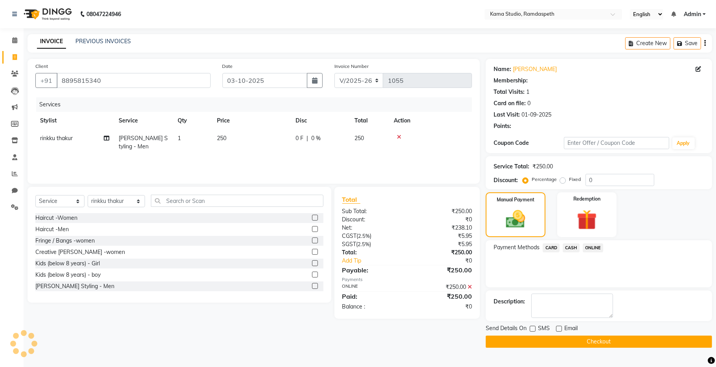
select select "1: Object"
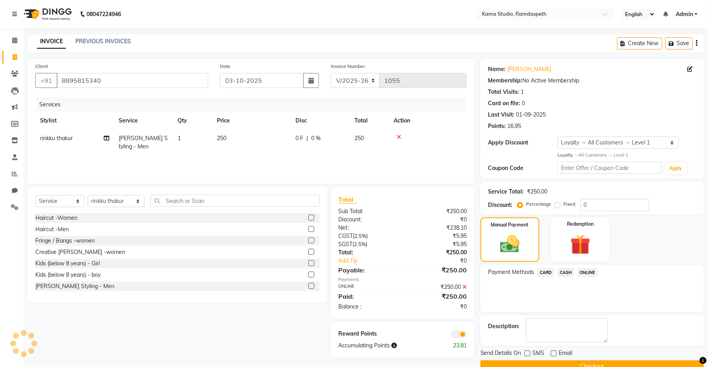
click at [518, 363] on button "Checkout" at bounding box center [593, 367] width 224 height 12
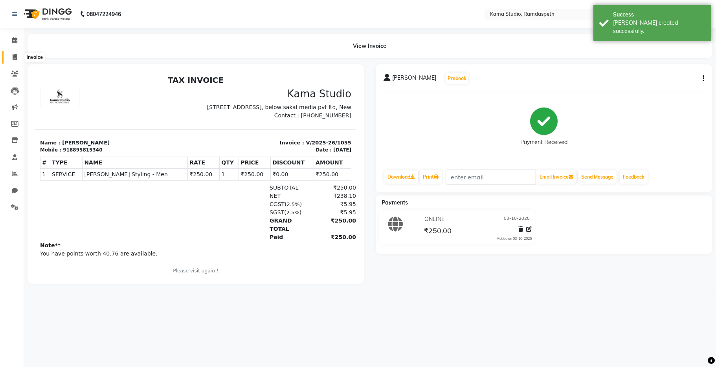
click at [12, 53] on span at bounding box center [15, 57] width 14 height 9
select select "service"
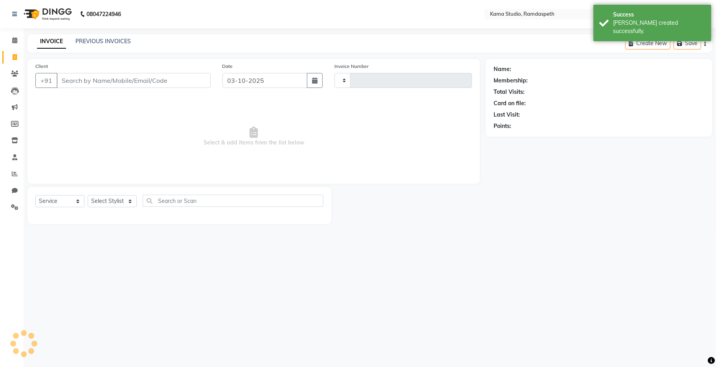
type input "1056"
select select "7582"
click at [97, 42] on link "PREVIOUS INVOICES" at bounding box center [102, 41] width 55 height 7
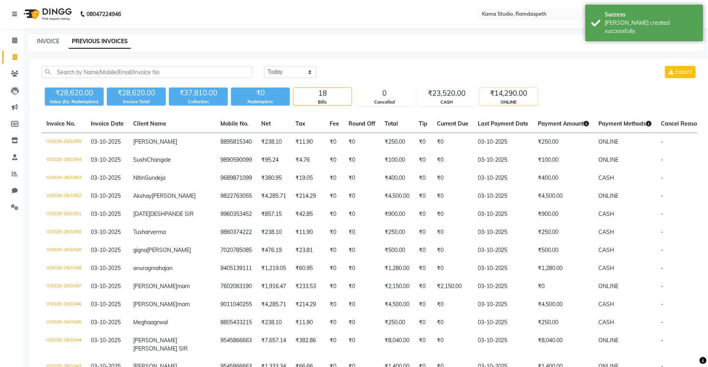
click at [501, 94] on div "₹14,290.00" at bounding box center [509, 93] width 58 height 11
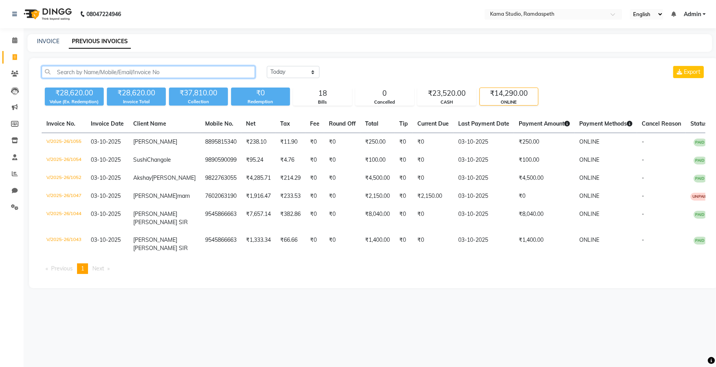
click at [57, 72] on input "text" at bounding box center [148, 72] width 213 height 12
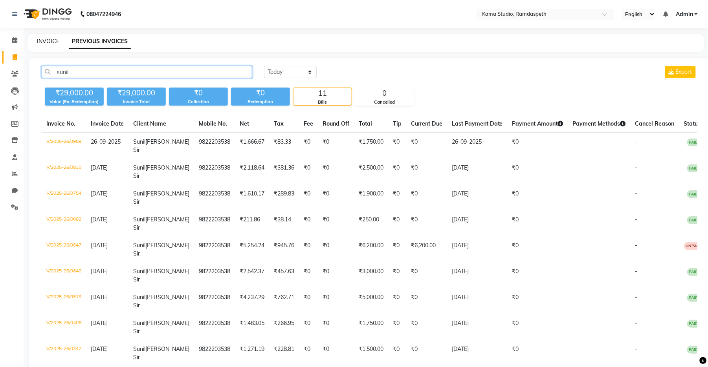
type input "sunil"
click at [49, 39] on link "INVOICE" at bounding box center [48, 41] width 22 height 7
select select "service"
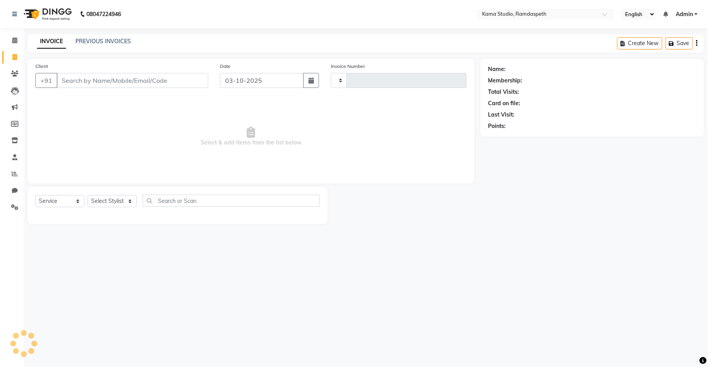
type input "1056"
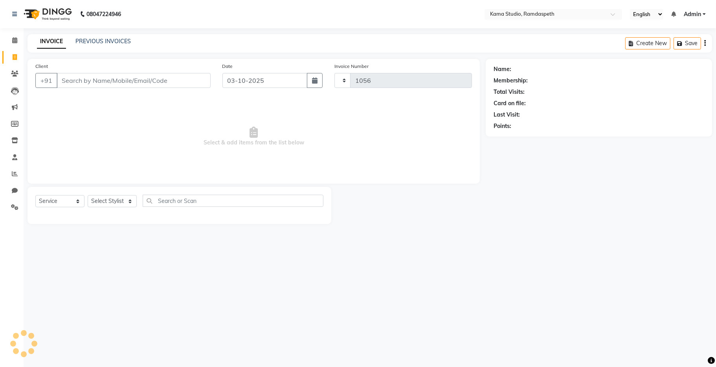
select select "7582"
click at [10, 39] on span at bounding box center [15, 40] width 14 height 9
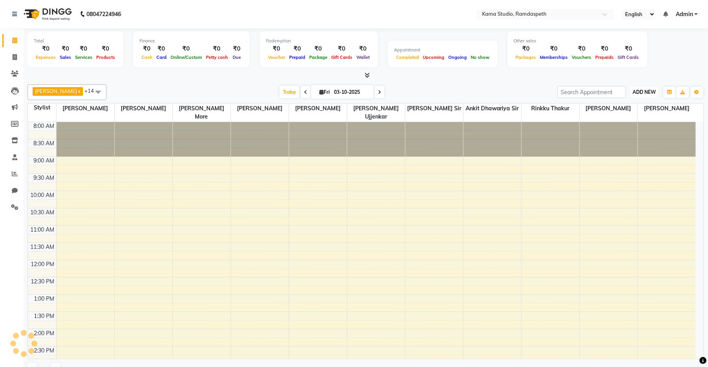
click at [648, 93] on span "ADD NEW" at bounding box center [644, 92] width 23 height 6
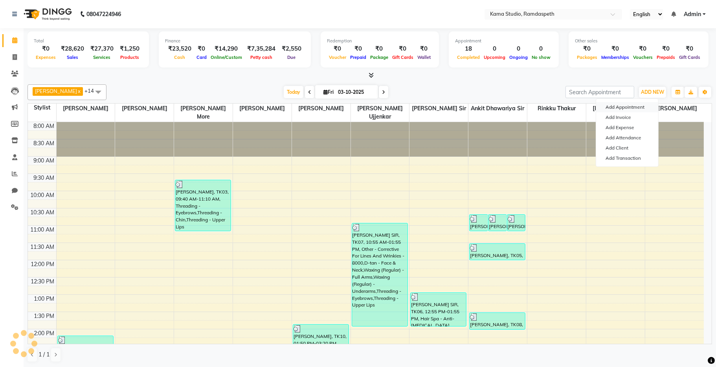
click at [637, 105] on button "Add Appointment" at bounding box center [627, 107] width 62 height 10
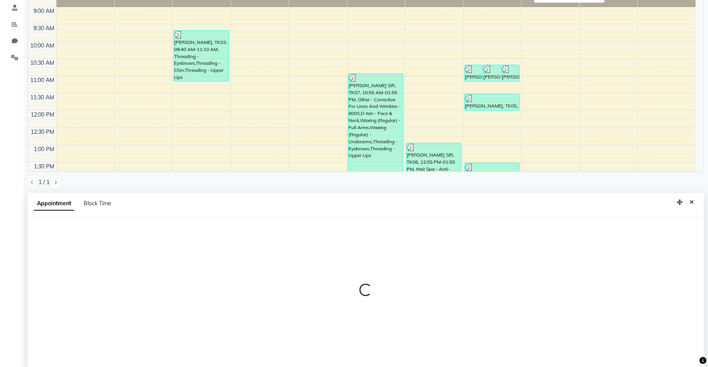
scroll to position [154, 0]
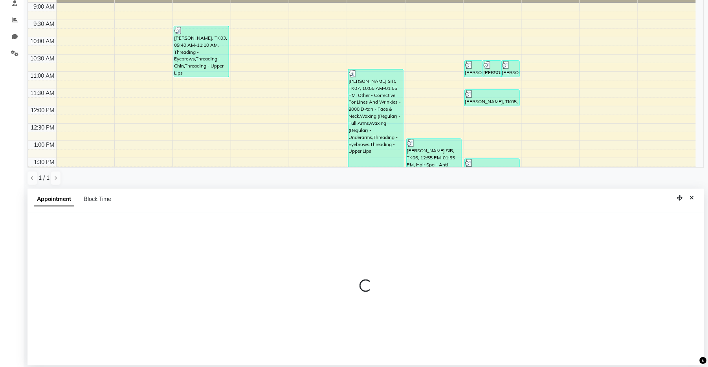
select select "tentative"
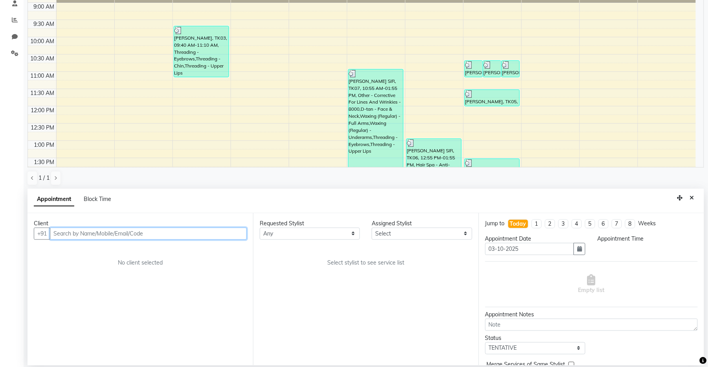
select select "540"
click at [577, 250] on icon "button" at bounding box center [579, 249] width 5 height 6
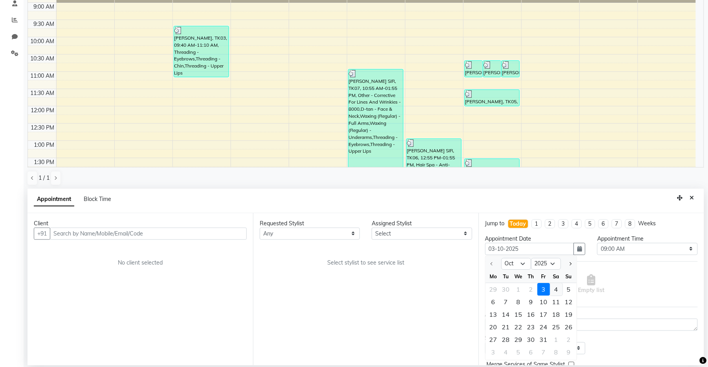
click at [555, 290] on div "4" at bounding box center [556, 289] width 13 height 13
type input "04-10-2025"
select select "540"
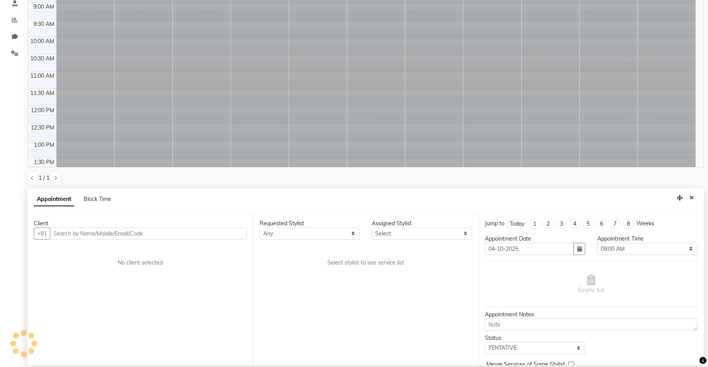
scroll to position [251, 0]
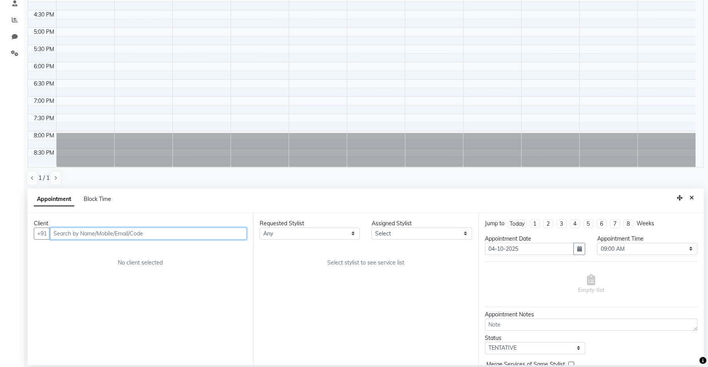
click at [105, 235] on input "text" at bounding box center [148, 234] width 197 height 12
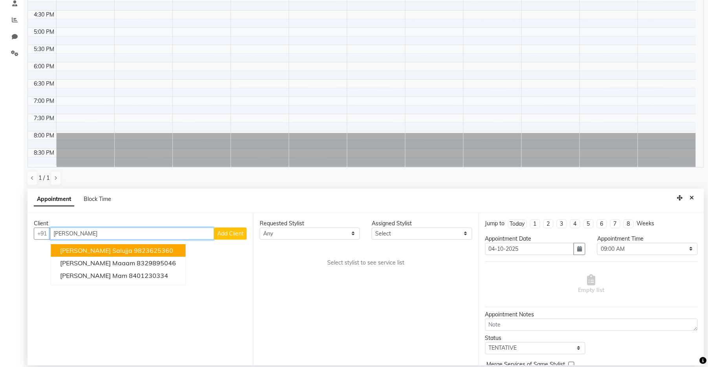
click at [134, 253] on ngb-highlight "9823625360" at bounding box center [153, 251] width 39 height 8
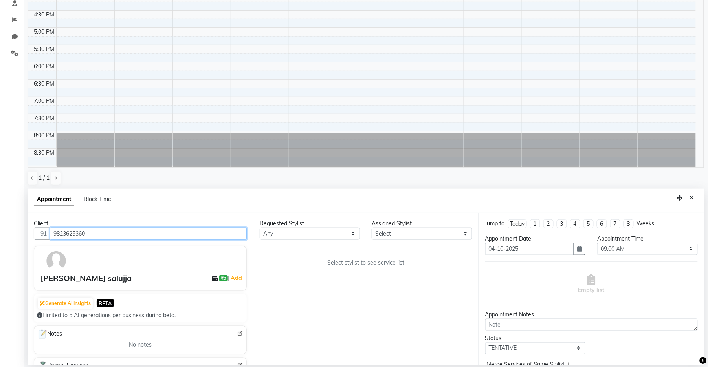
type input "9823625360"
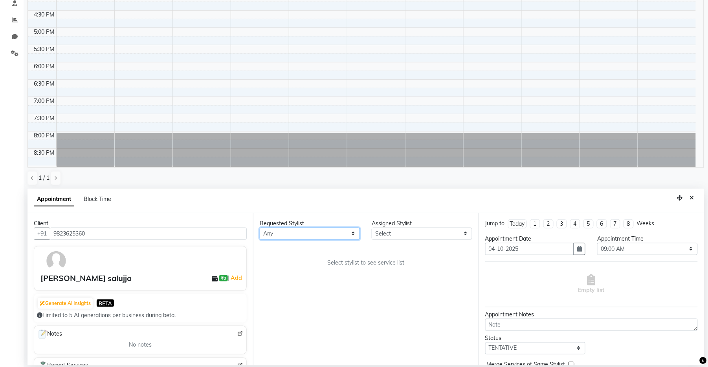
click at [306, 235] on select "Any [PERSON_NAME] [PERSON_NAME] Ankit Dhawariya [PERSON_NAME] Devendra Dhawariy…" at bounding box center [310, 234] width 100 height 12
select select "67943"
click at [260, 228] on select "Any [PERSON_NAME] [PERSON_NAME] Ankit Dhawariya [PERSON_NAME] Devendra Dhawariy…" at bounding box center [310, 234] width 100 height 12
select select "67943"
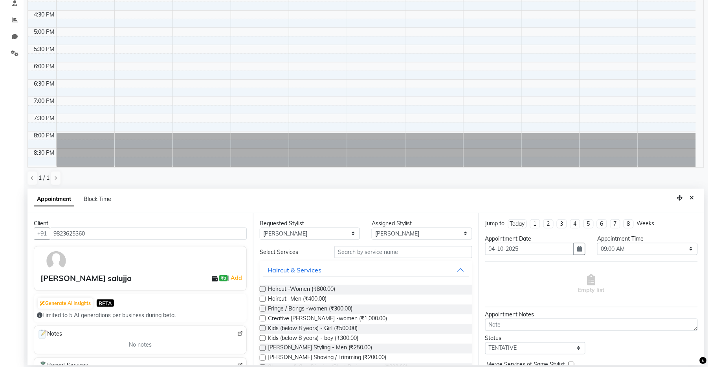
click at [264, 297] on label at bounding box center [263, 299] width 6 height 6
click at [264, 297] on input "checkbox" at bounding box center [262, 299] width 5 height 5
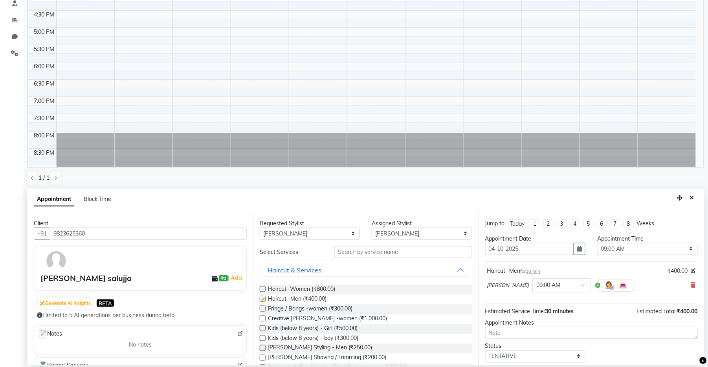
checkbox input "false"
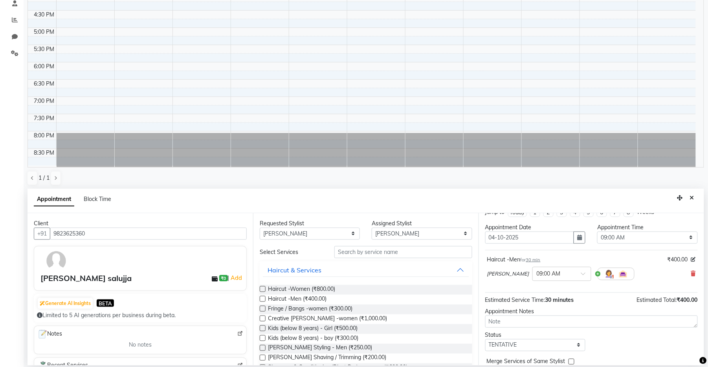
scroll to position [47, 0]
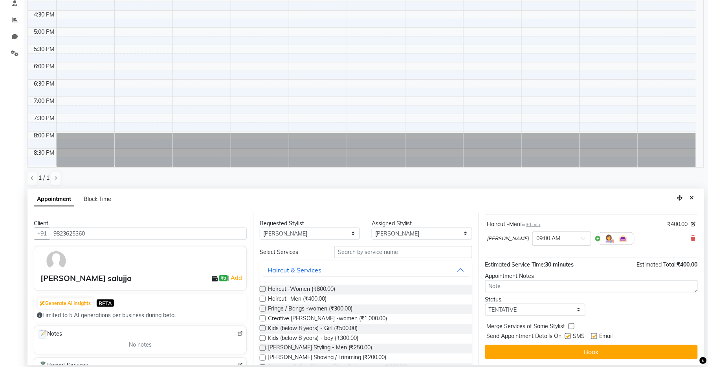
click at [570, 235] on input "text" at bounding box center [554, 238] width 35 height 8
click at [558, 277] on div "01:00 PM" at bounding box center [562, 276] width 58 height 15
click at [567, 336] on label at bounding box center [568, 337] width 6 height 6
click at [567, 336] on input "checkbox" at bounding box center [567, 337] width 5 height 5
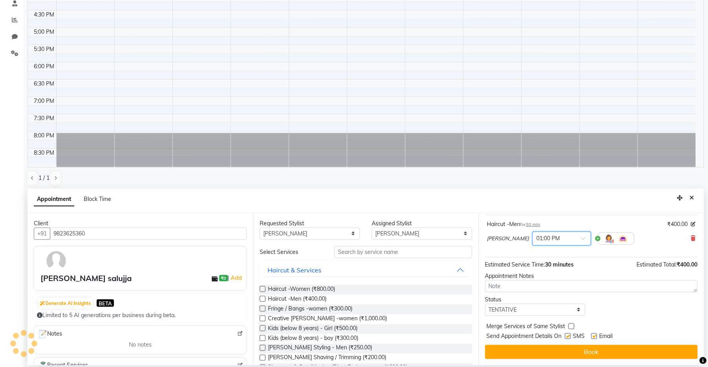
checkbox input "false"
click at [595, 336] on label at bounding box center [594, 337] width 6 height 6
click at [595, 336] on input "checkbox" at bounding box center [593, 337] width 5 height 5
checkbox input "false"
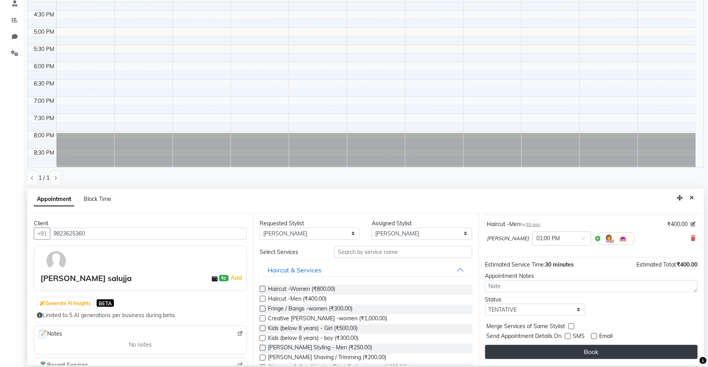
click at [553, 353] on button "Book" at bounding box center [591, 352] width 213 height 14
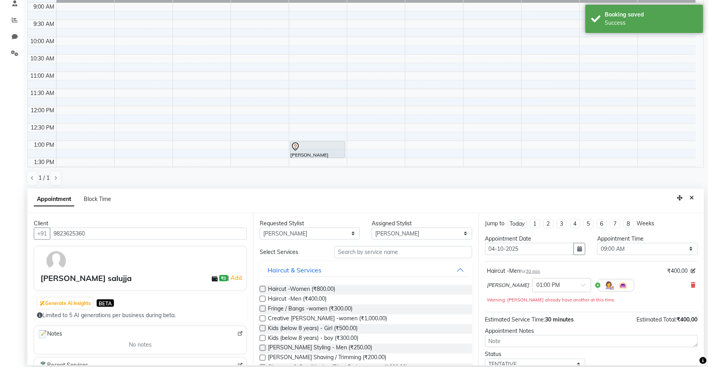
scroll to position [0, 0]
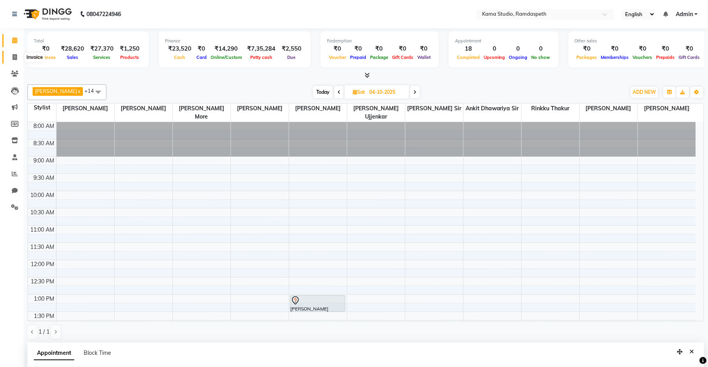
click at [14, 57] on icon at bounding box center [15, 57] width 4 height 6
select select "service"
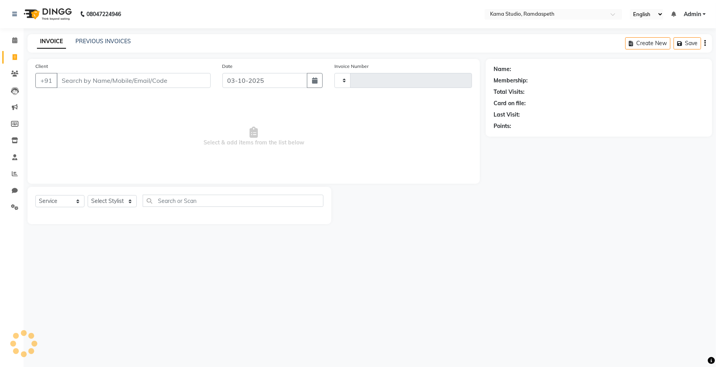
type input "1056"
select select "7582"
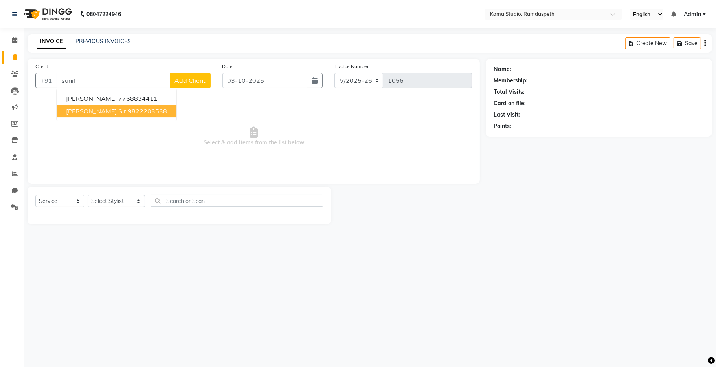
click at [105, 116] on button "[PERSON_NAME] Sir 9822203538" at bounding box center [117, 111] width 120 height 13
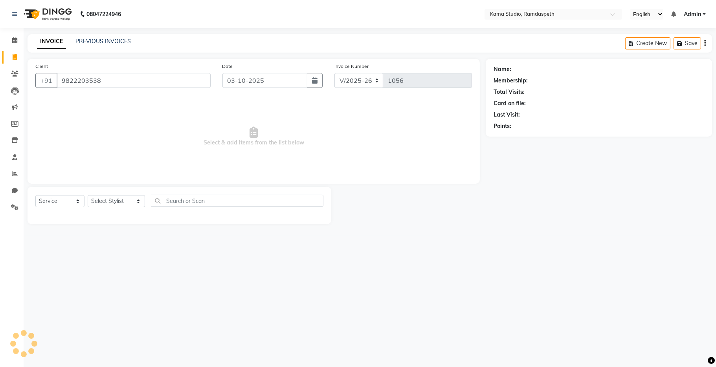
type input "9822203538"
select select "1: Object"
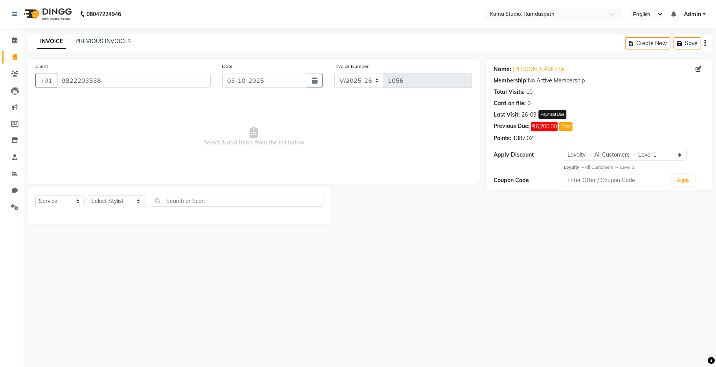
click at [564, 127] on button "Pay" at bounding box center [565, 126] width 13 height 9
select select "1"
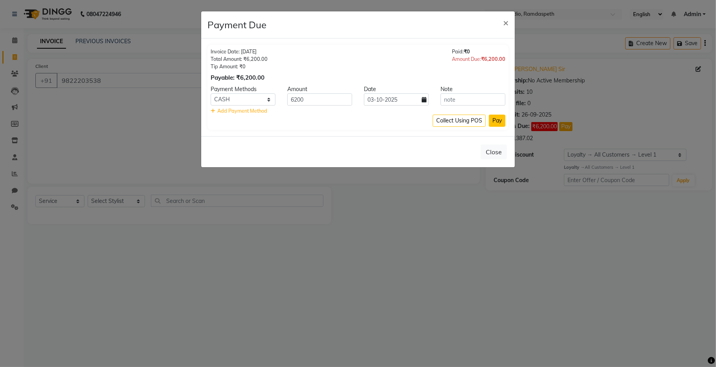
click at [495, 122] on button "Pay" at bounding box center [497, 121] width 17 height 12
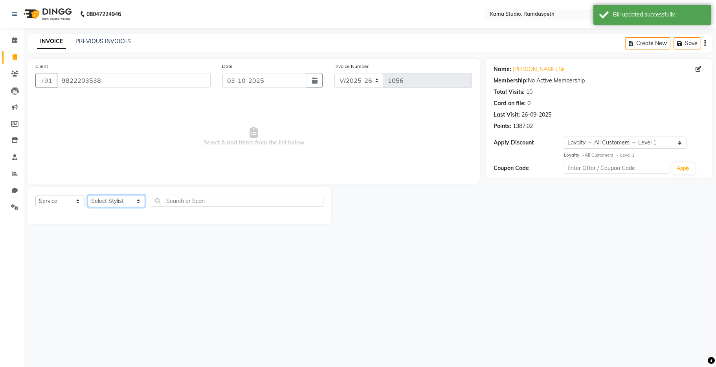
click at [125, 204] on select "Select Stylist [PERSON_NAME] [PERSON_NAME] Ankit Dhawariya [PERSON_NAME] Sir [P…" at bounding box center [116, 201] width 57 height 12
select select "67159"
click at [88, 196] on select "Select Stylist [PERSON_NAME] [PERSON_NAME] Ankit Dhawariya [PERSON_NAME] Sir [P…" at bounding box center [116, 201] width 57 height 12
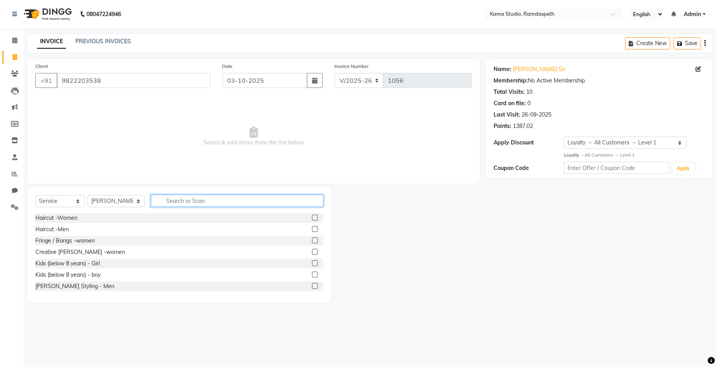
click at [173, 203] on input "text" at bounding box center [237, 201] width 173 height 12
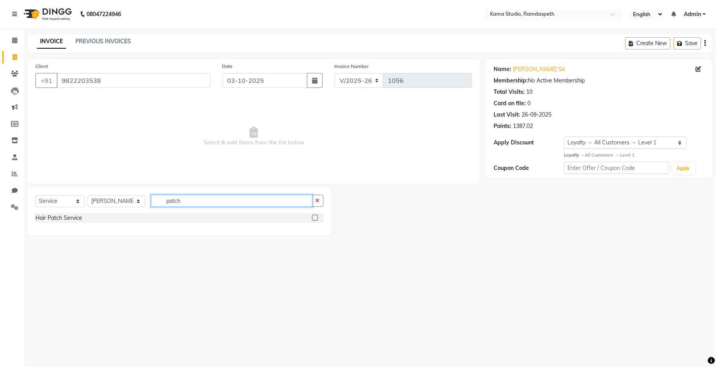
type input "patch"
click at [316, 218] on label at bounding box center [315, 218] width 6 height 6
click at [316, 218] on input "checkbox" at bounding box center [314, 218] width 5 height 5
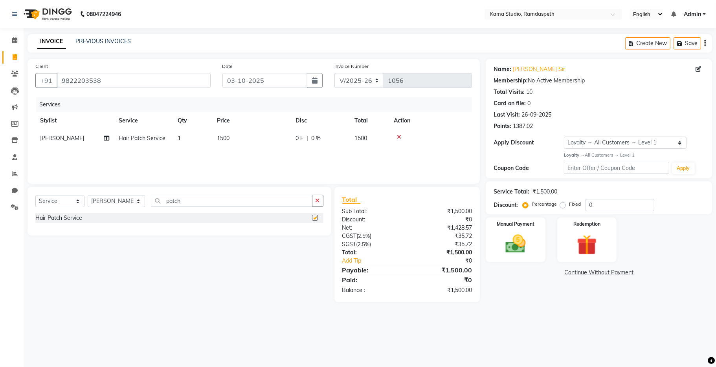
click at [245, 152] on div "Services Stylist Service Qty Price Disc Total Action [PERSON_NAME] Hair Patch S…" at bounding box center [253, 136] width 437 height 79
checkbox input "false"
click at [253, 140] on td "1500" at bounding box center [251, 139] width 79 height 18
select select "67159"
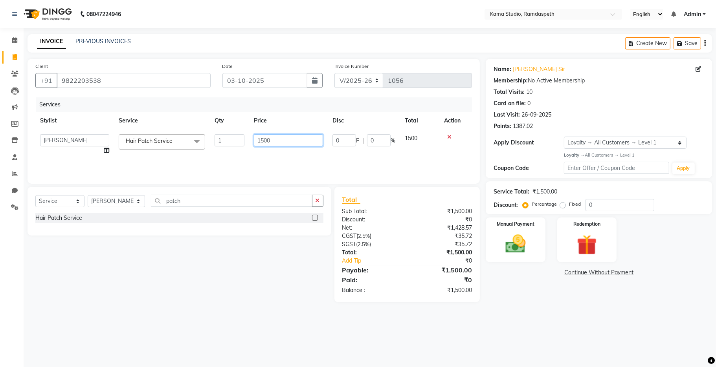
drag, startPoint x: 274, startPoint y: 141, endPoint x: 242, endPoint y: 137, distance: 32.9
click at [242, 138] on tr "[PERSON_NAME] [PERSON_NAME] Ankit Dhawariya [PERSON_NAME] Devendra Dhawariya Si…" at bounding box center [253, 145] width 437 height 30
type input "3000"
click at [290, 157] on div "Services Stylist Service Qty Price Disc Total Action [PERSON_NAME] [PERSON_NAME…" at bounding box center [253, 136] width 437 height 79
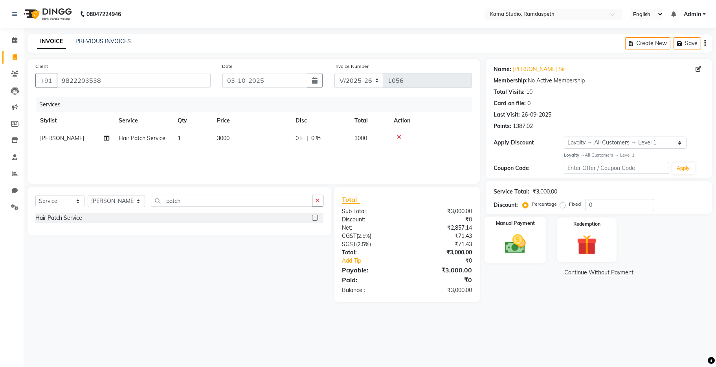
drag, startPoint x: 533, startPoint y: 255, endPoint x: 536, endPoint y: 259, distance: 5.0
click at [532, 254] on div "Manual Payment" at bounding box center [516, 240] width 62 height 46
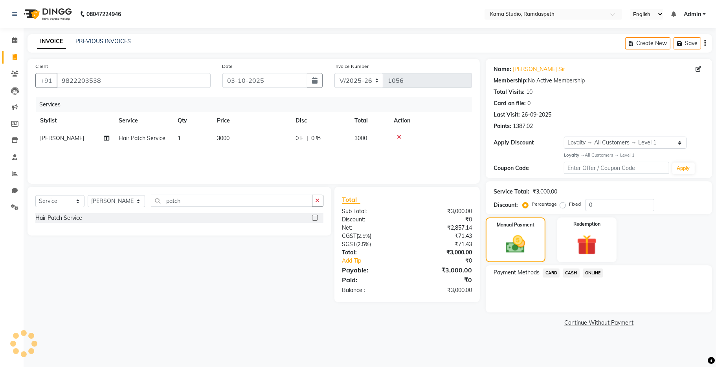
click at [571, 275] on span "CASH" at bounding box center [571, 273] width 17 height 9
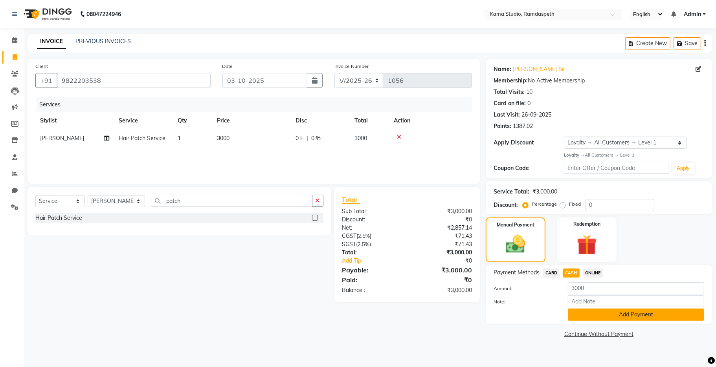
click at [582, 319] on button "Add Payment" at bounding box center [636, 315] width 136 height 12
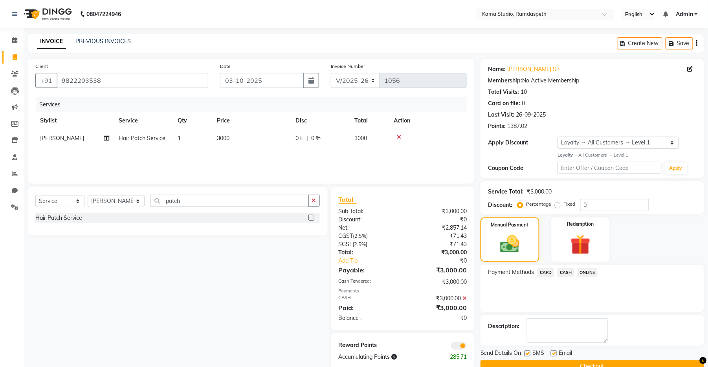
scroll to position [17, 0]
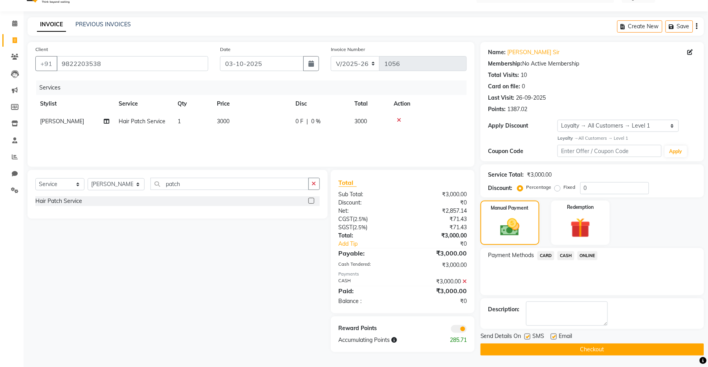
click at [526, 335] on label at bounding box center [528, 337] width 6 height 6
click at [526, 335] on input "checkbox" at bounding box center [527, 337] width 5 height 5
checkbox input "false"
click at [553, 337] on label at bounding box center [554, 337] width 6 height 6
click at [553, 337] on input "checkbox" at bounding box center [553, 337] width 5 height 5
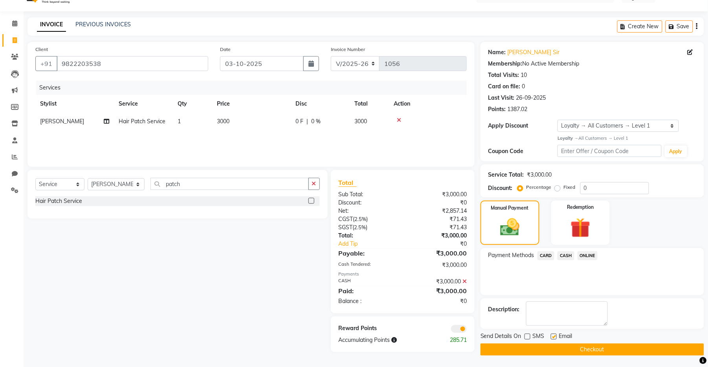
checkbox input "false"
click at [557, 352] on button "Checkout" at bounding box center [593, 350] width 224 height 12
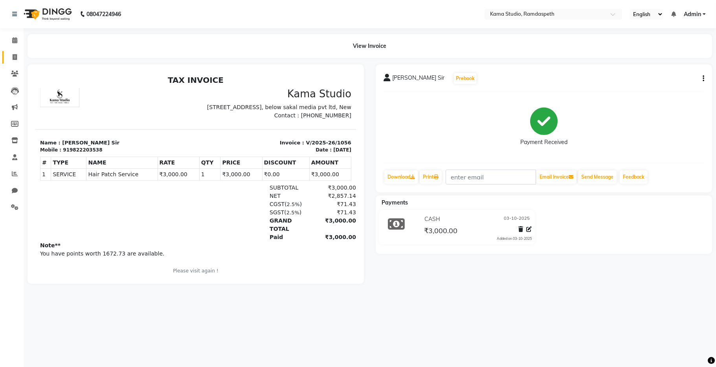
click at [13, 51] on link "Invoice" at bounding box center [11, 57] width 19 height 13
select select "service"
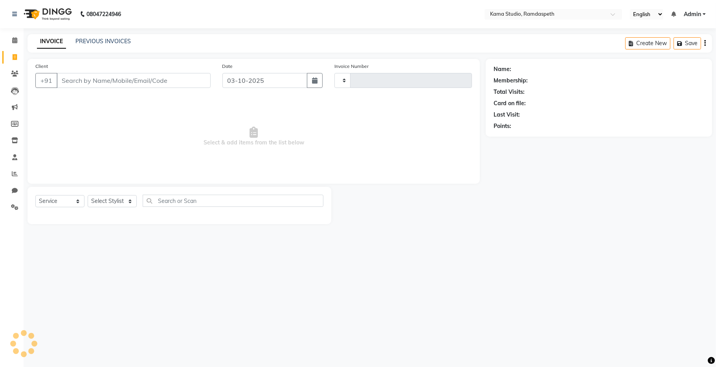
type input "1057"
select select "7582"
